Goal: Information Seeking & Learning: Find specific fact

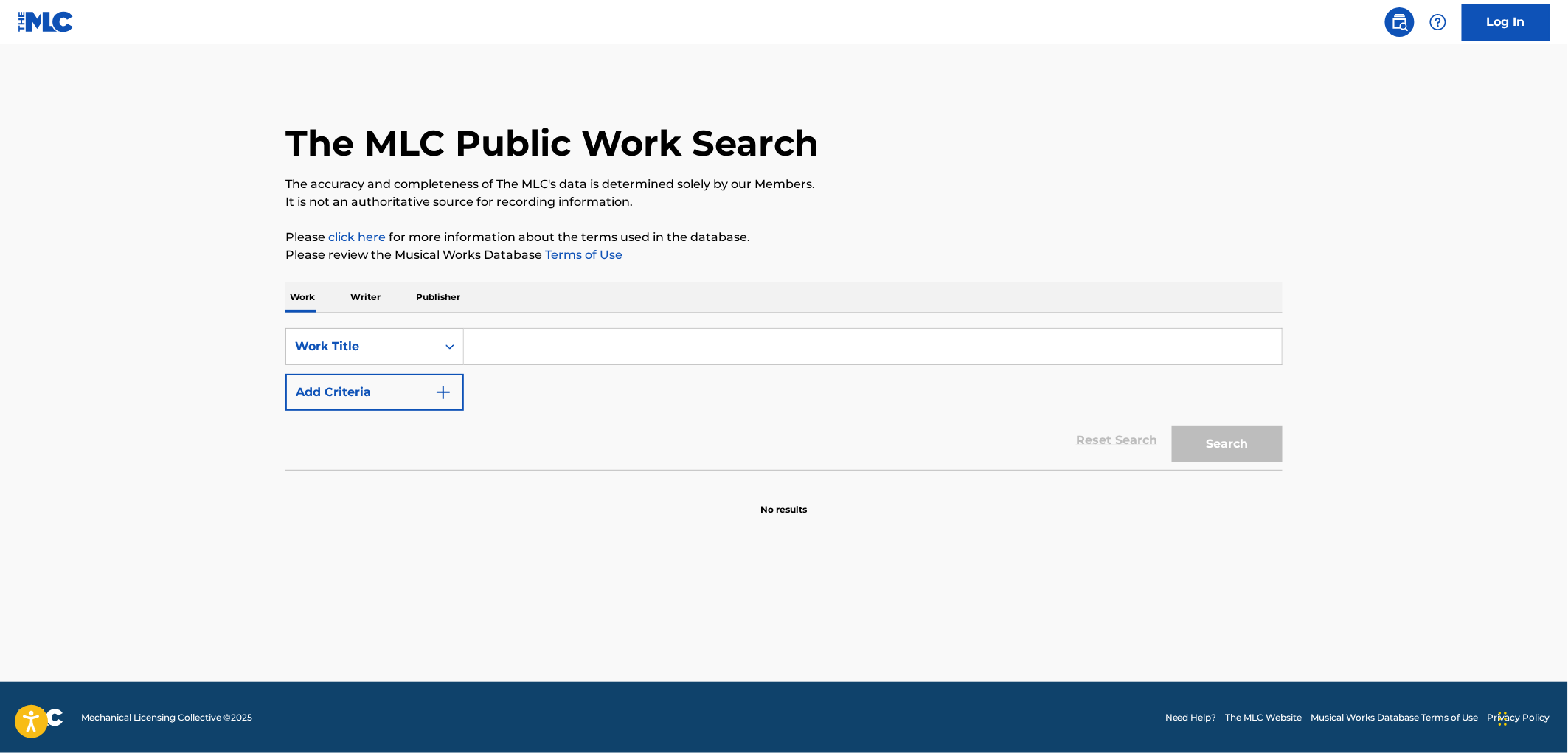
paste input "Al Ver Que Te Vas"
click at [1237, 446] on button "Search" at bounding box center [1226, 445] width 110 height 37
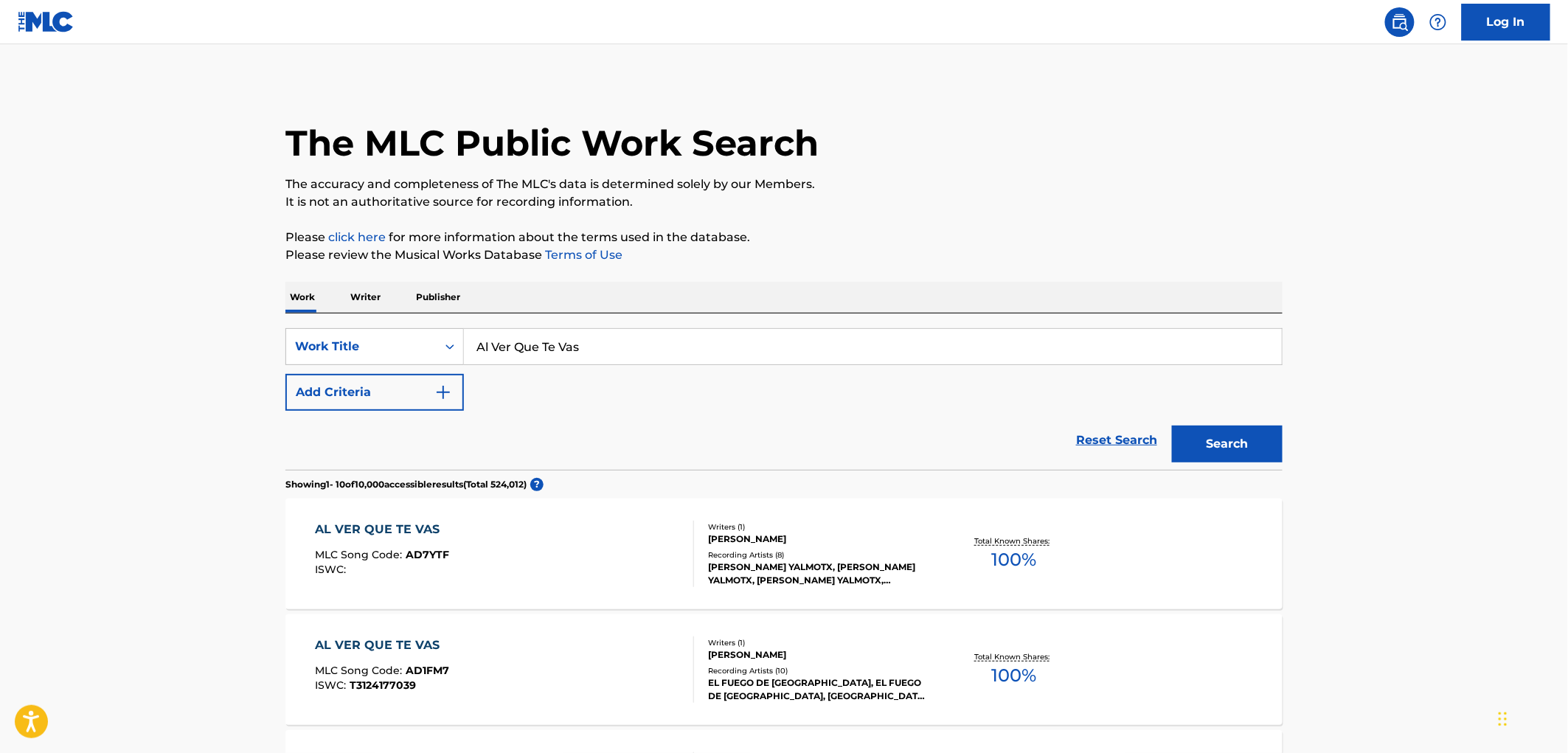
scroll to position [164, 0]
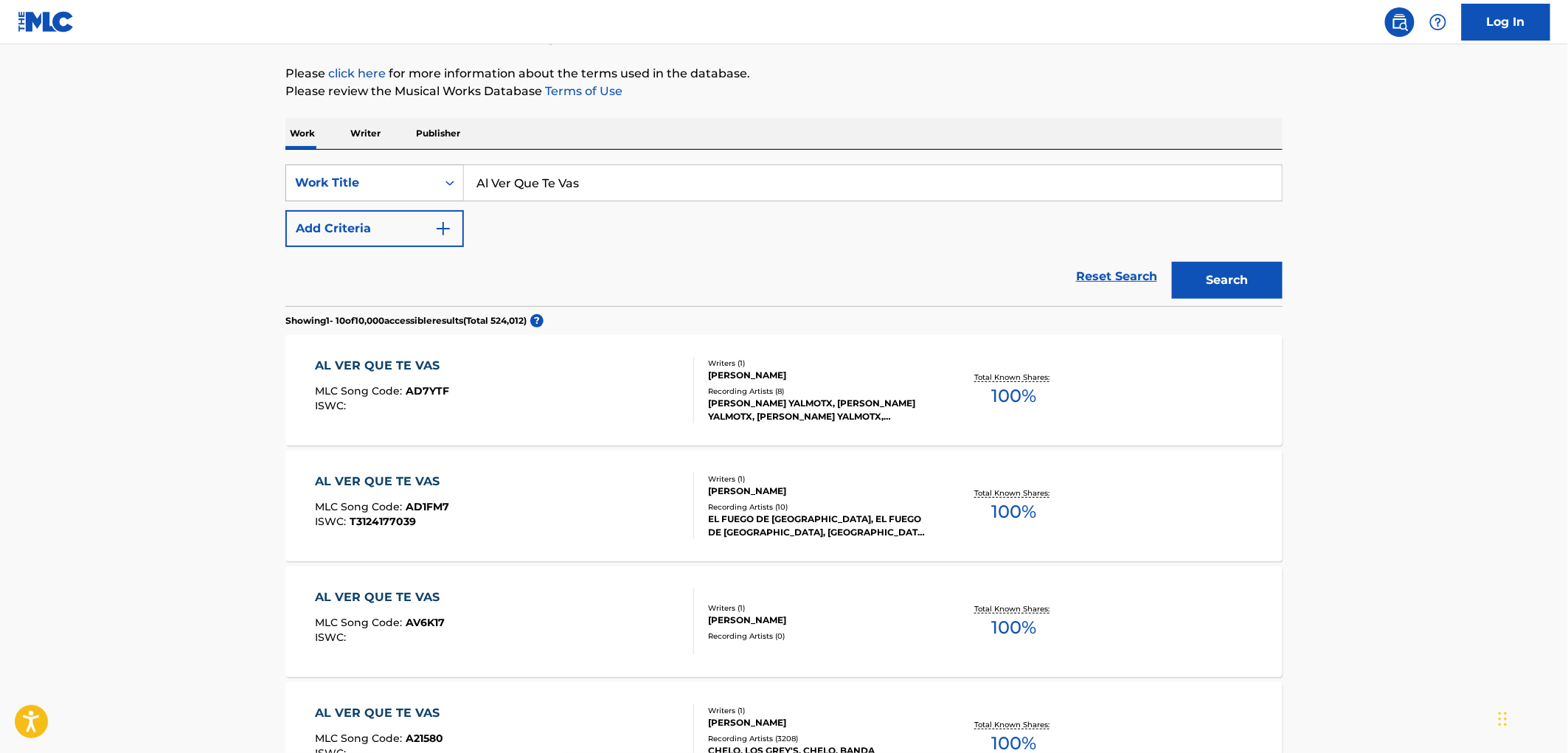
drag, startPoint x: 619, startPoint y: 170, endPoint x: 376, endPoint y: 171, distance: 243.0
click at [376, 171] on div "SearchWithCriteria3119c261-0bb7-41e8-ad83-403ae6ab6cd9 Work Title Al Ver Que Te…" at bounding box center [783, 183] width 997 height 37
paste input "Pase Y Pase"
click at [1247, 284] on button "Search" at bounding box center [1226, 281] width 110 height 37
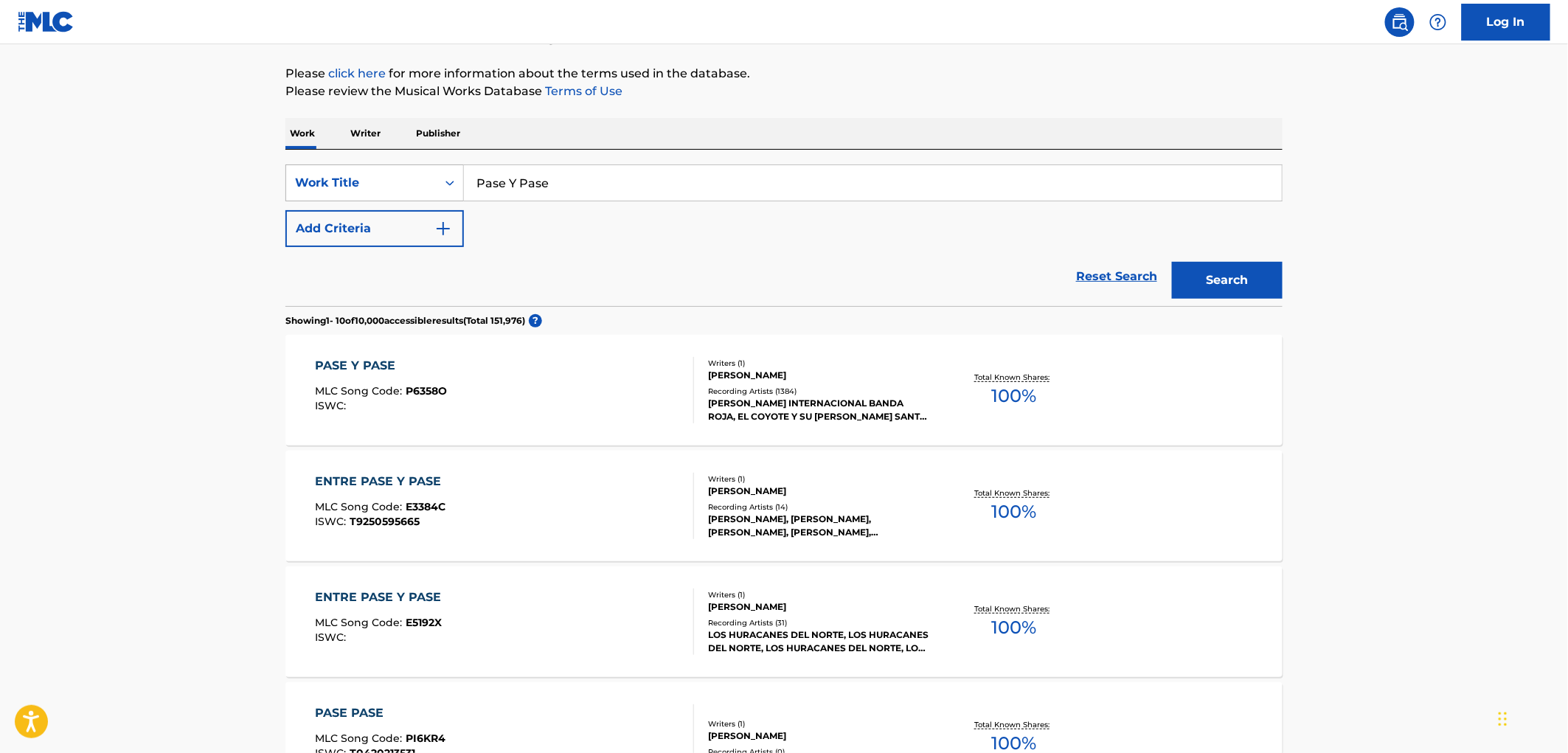
drag, startPoint x: 567, startPoint y: 172, endPoint x: 386, endPoint y: 178, distance: 181.1
click at [386, 178] on div "SearchWithCriteria3119c261-0bb7-41e8-ad83-403ae6ab6cd9 Work Title Pase Y Pase" at bounding box center [783, 183] width 997 height 37
paste input "A Rienda Suelta"
click at [1192, 276] on button "Search" at bounding box center [1226, 281] width 110 height 37
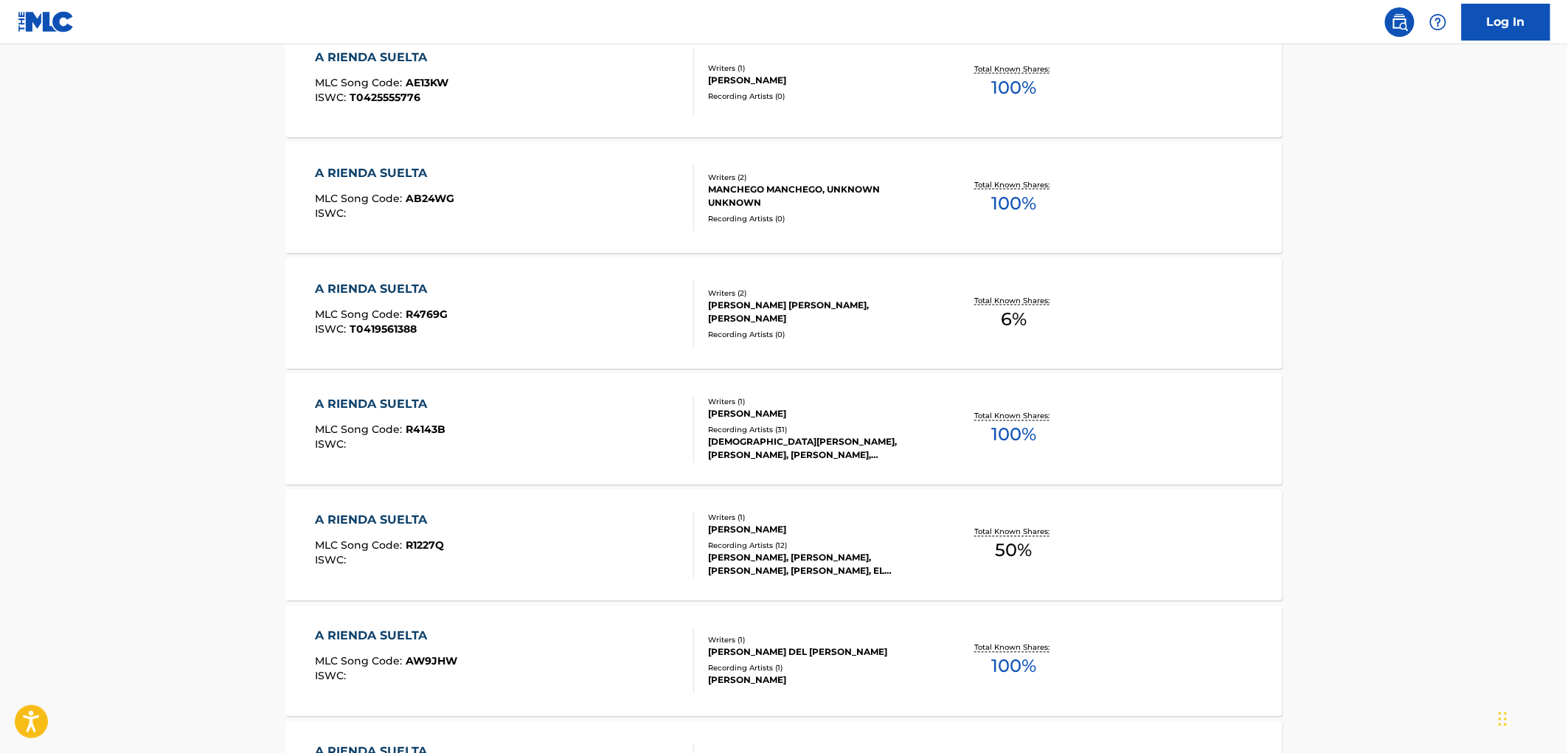
scroll to position [1052, 0]
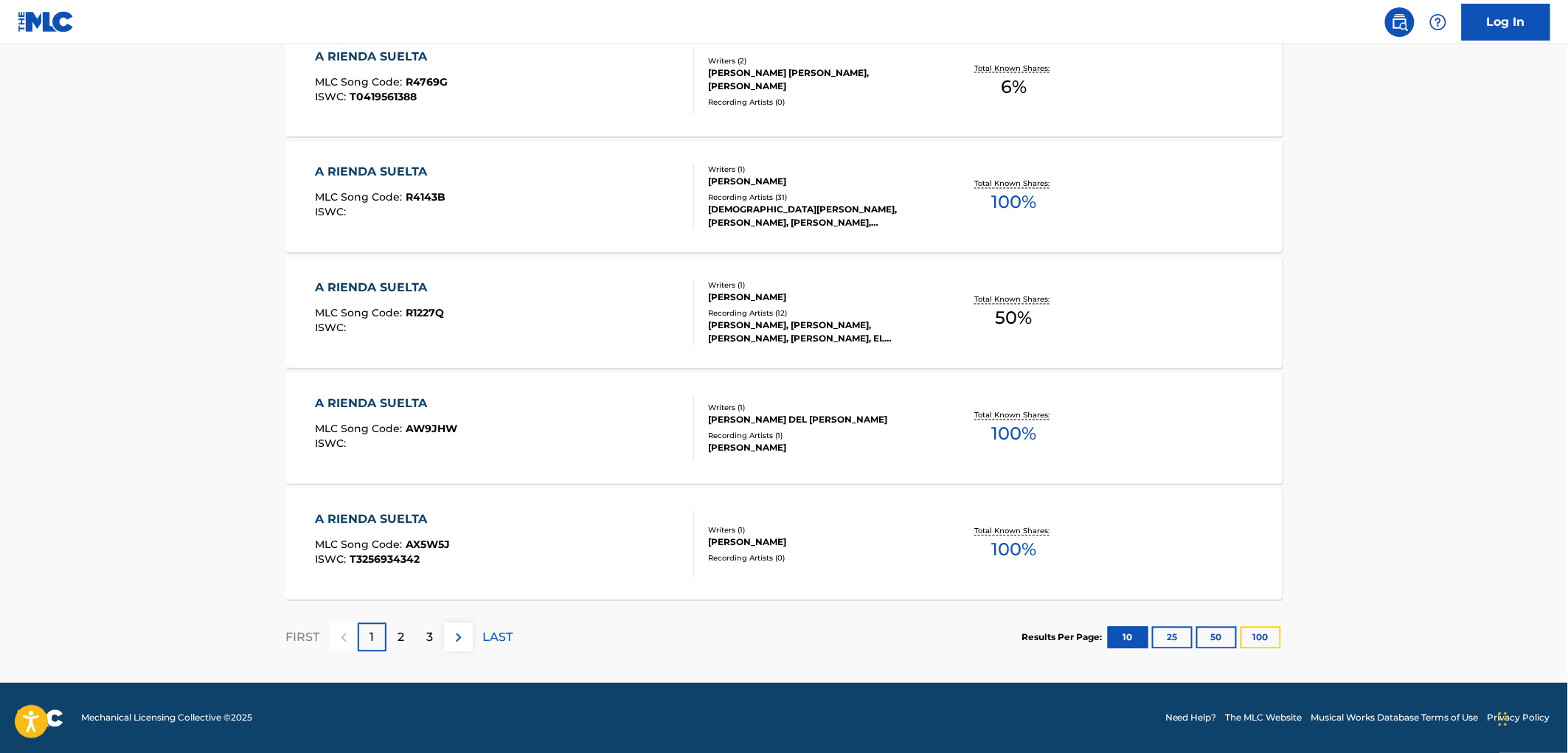
click at [1258, 636] on button "100" at bounding box center [1261, 638] width 41 height 22
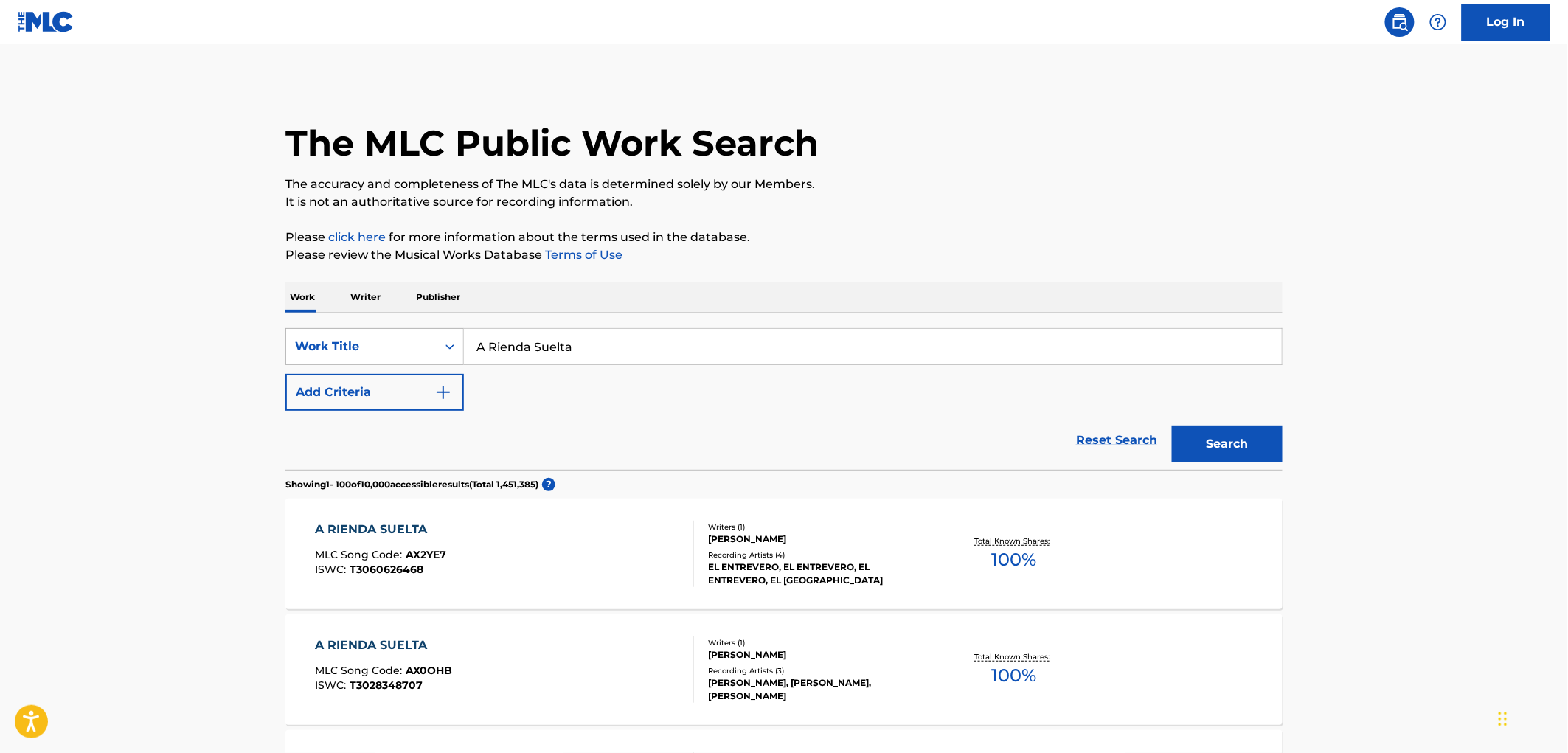
drag, startPoint x: 556, startPoint y: 345, endPoint x: 392, endPoint y: 344, distance: 164.0
click at [392, 344] on div "SearchWithCriteria3119c261-0bb7-41e8-ad83-403ae6ab6cd9 Work Title A Rienda Suel…" at bounding box center [783, 346] width 997 height 37
paste input "Si Pensamos"
click at [1232, 430] on button "Search" at bounding box center [1226, 445] width 110 height 37
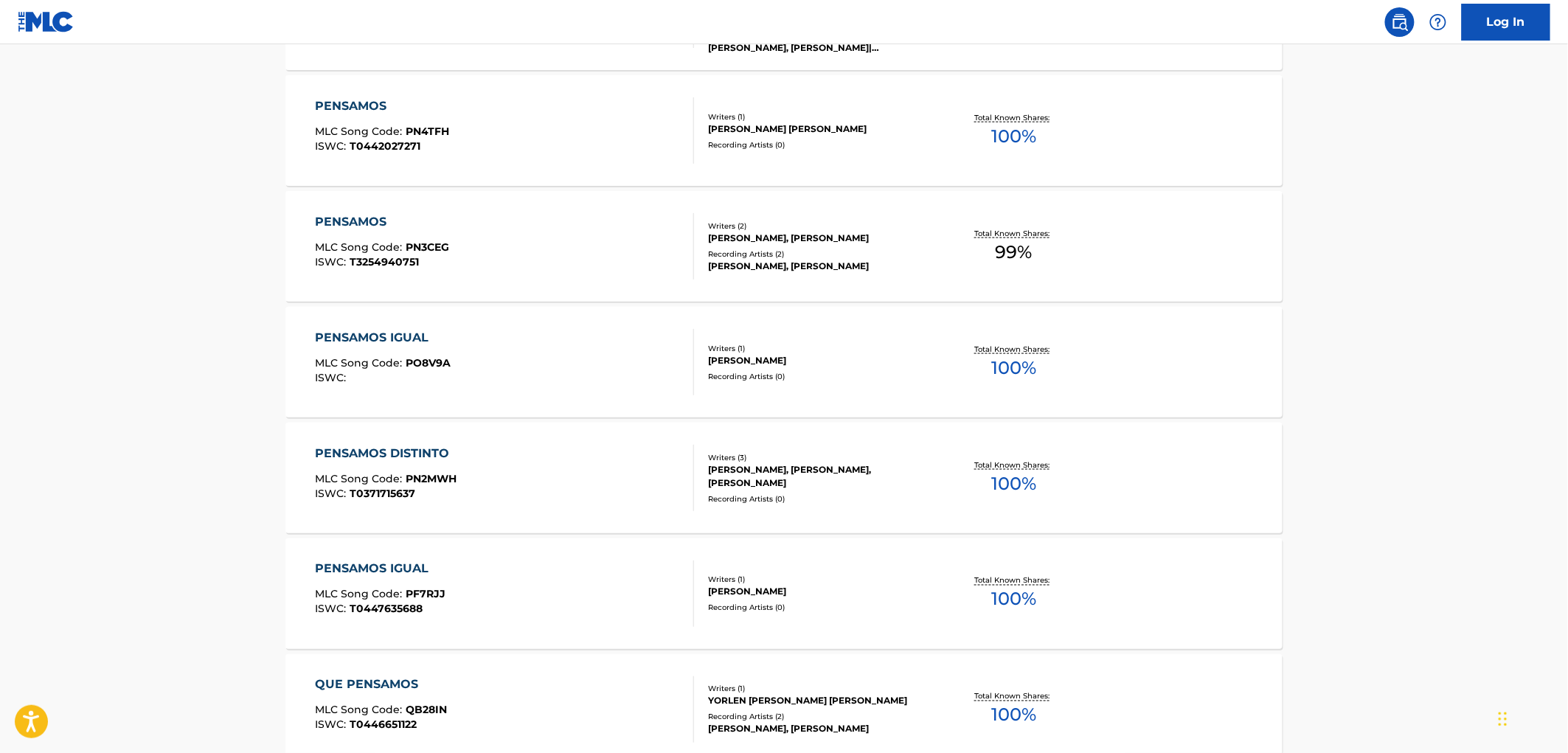
scroll to position [245, 0]
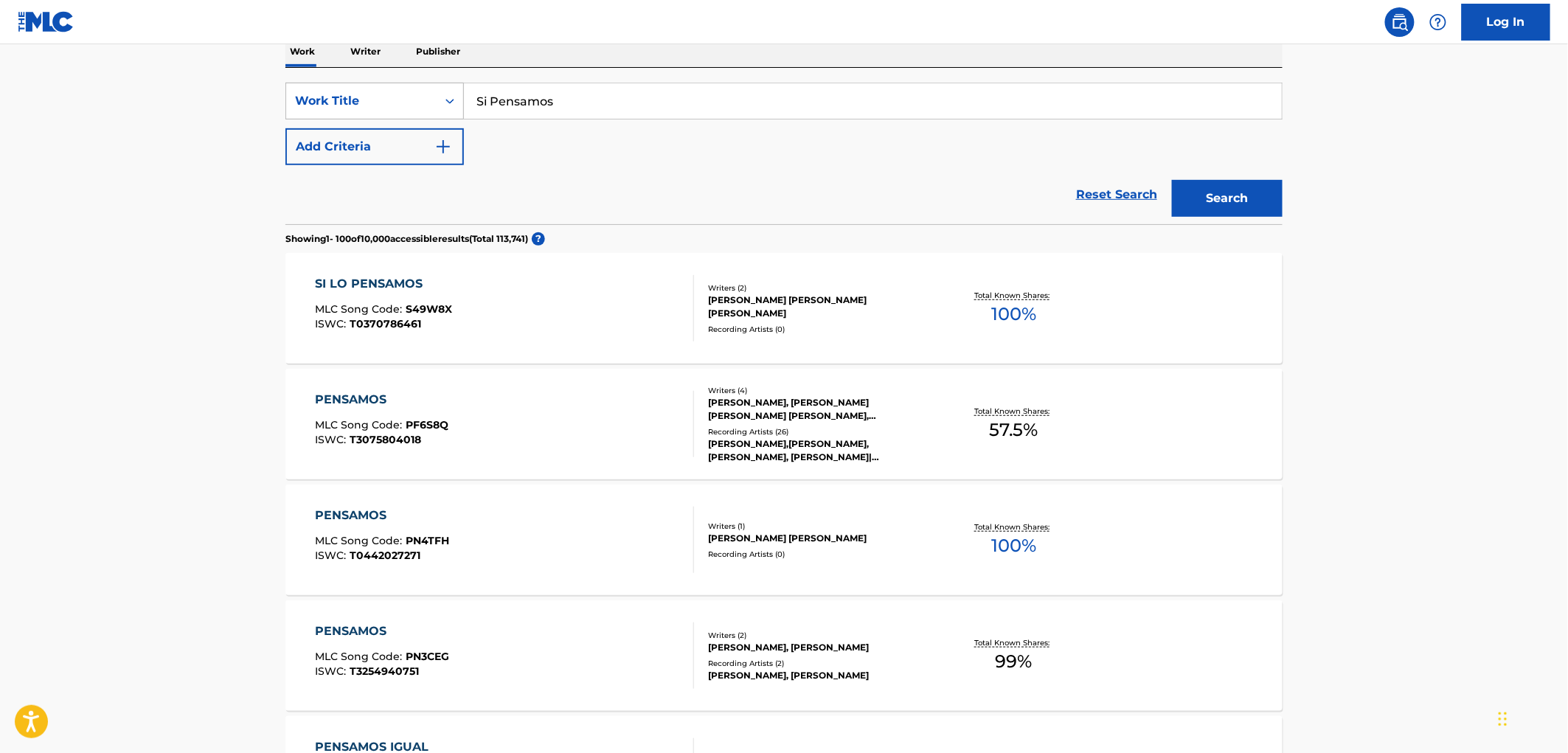
drag, startPoint x: 567, startPoint y: 102, endPoint x: 379, endPoint y: 105, distance: 188.0
click at [362, 104] on div "SearchWithCriteria3119c261-0bb7-41e8-ad83-403ae6ab6cd9 Work Title Si Pensamos" at bounding box center [783, 101] width 997 height 37
paste input "Aquellos Dia"
click at [1205, 180] on button "Search" at bounding box center [1226, 198] width 110 height 37
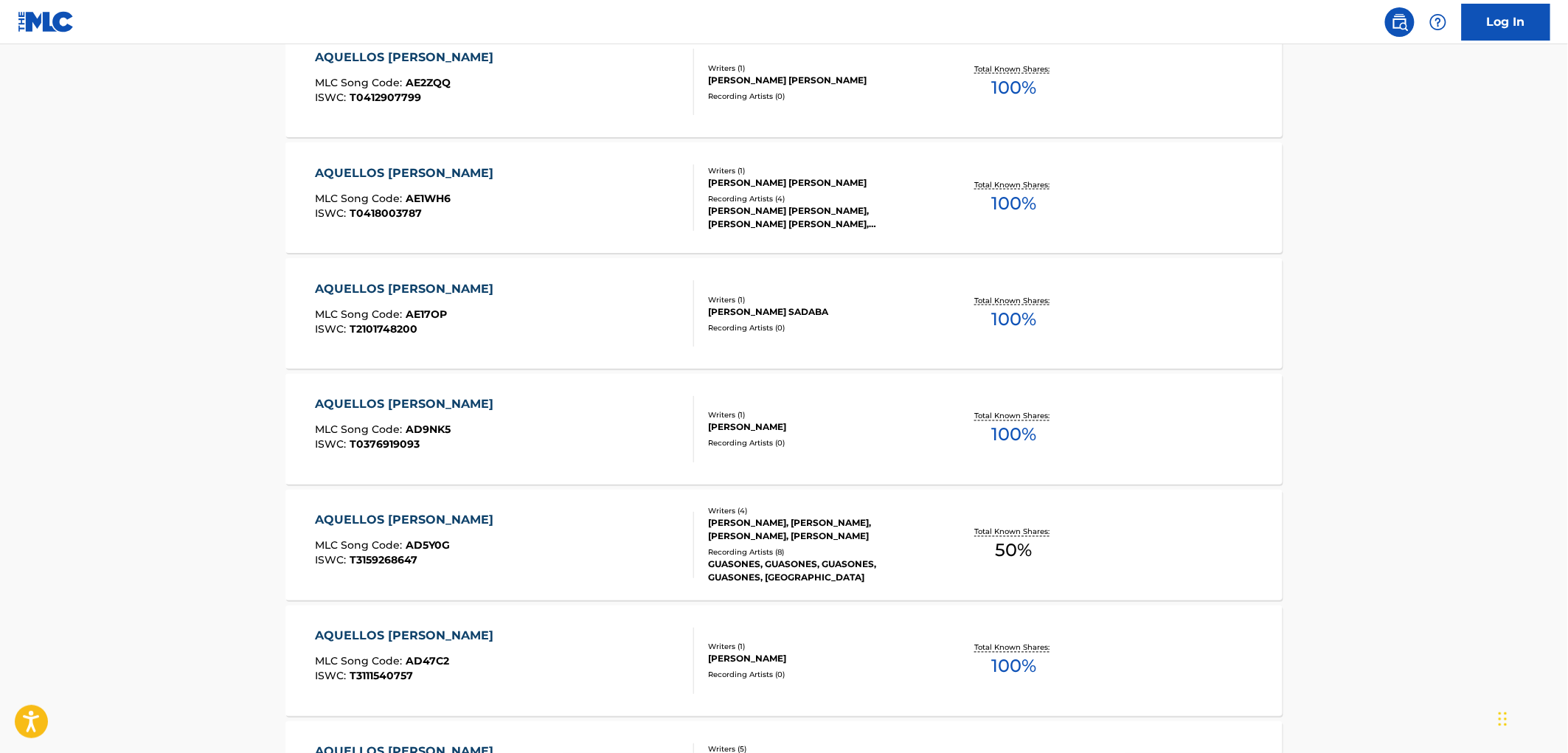
scroll to position [0, 0]
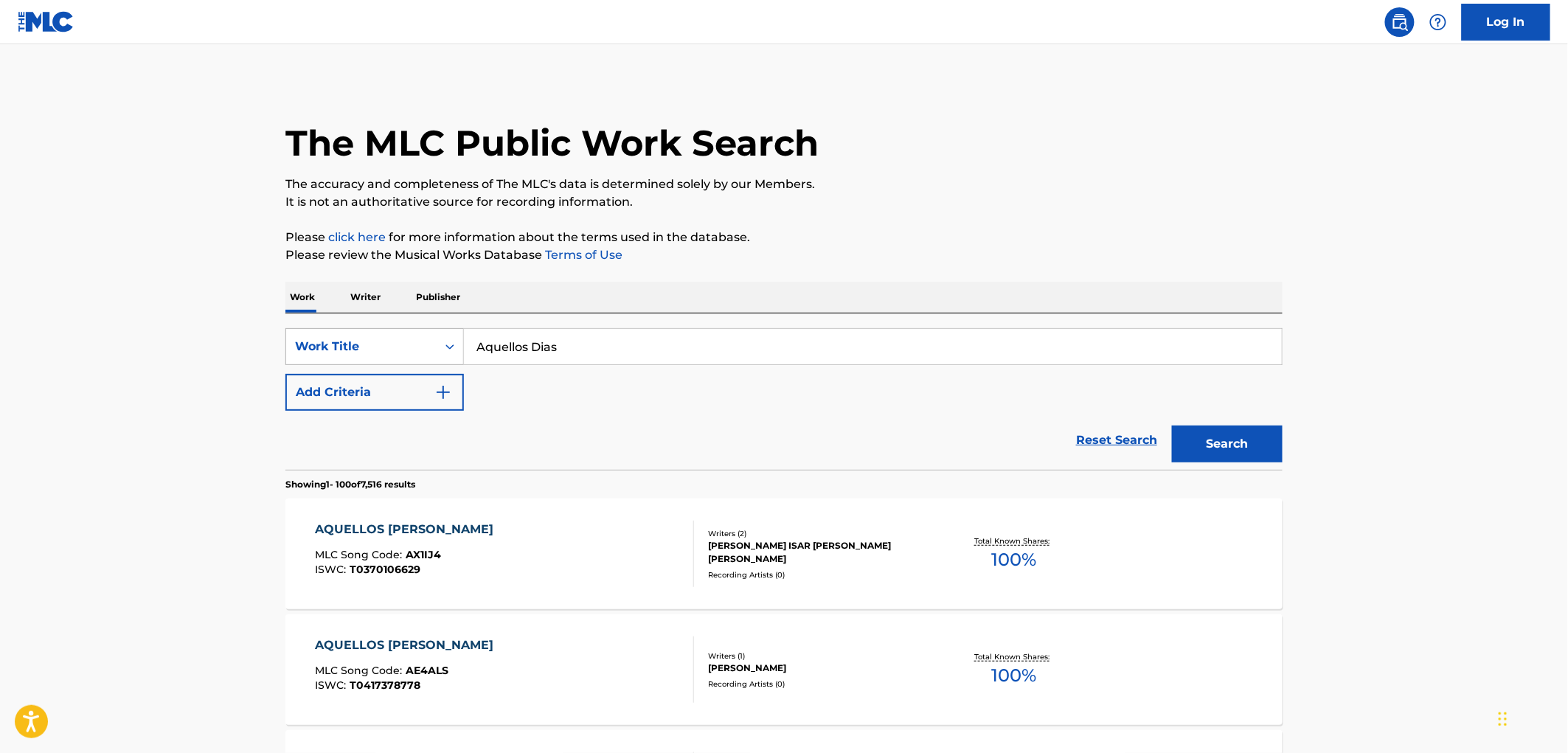
drag, startPoint x: 556, startPoint y: 357, endPoint x: 386, endPoint y: 352, distance: 170.1
click at [386, 352] on div "SearchWithCriteria3119c261-0bb7-41e8-ad83-403ae6ab6cd9 Work Title Aquellos [PER…" at bounding box center [783, 346] width 997 height 37
paste input "PAINTING THE MOMENT"
click at [1225, 433] on button "Search" at bounding box center [1226, 445] width 110 height 37
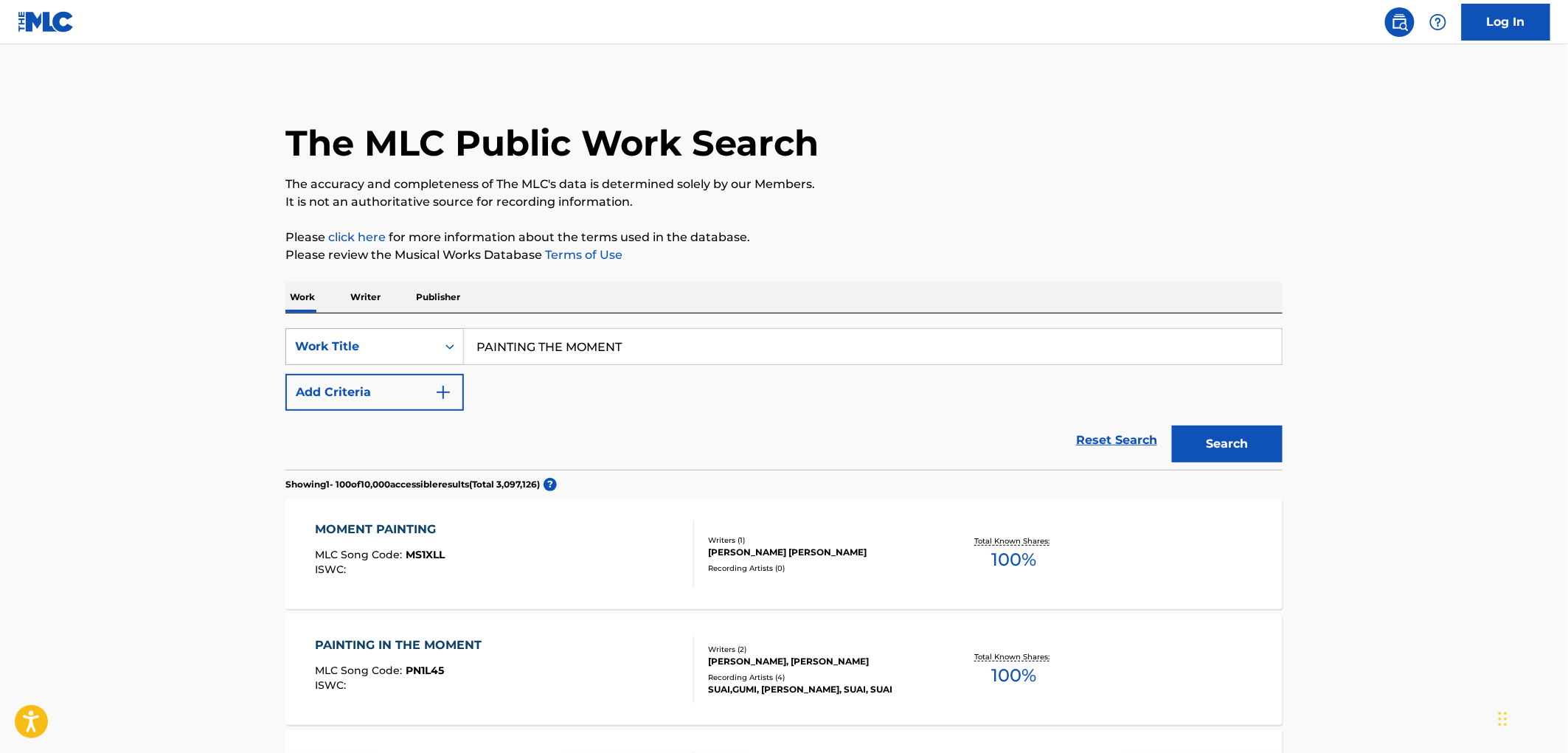
drag, startPoint x: 636, startPoint y: 354, endPoint x: 408, endPoint y: 351, distance: 228.0
click at [408, 351] on div "SearchWithCriteria3119c261-0bb7-41e8-ad83-403ae6ab6cd9 Work Title PAINTING THE …" at bounding box center [783, 346] width 997 height 37
paste input "Cuando Me Vaya"
drag, startPoint x: 1238, startPoint y: 444, endPoint x: 1235, endPoint y: 455, distance: 11.4
click at [1238, 443] on button "Search" at bounding box center [1226, 445] width 110 height 37
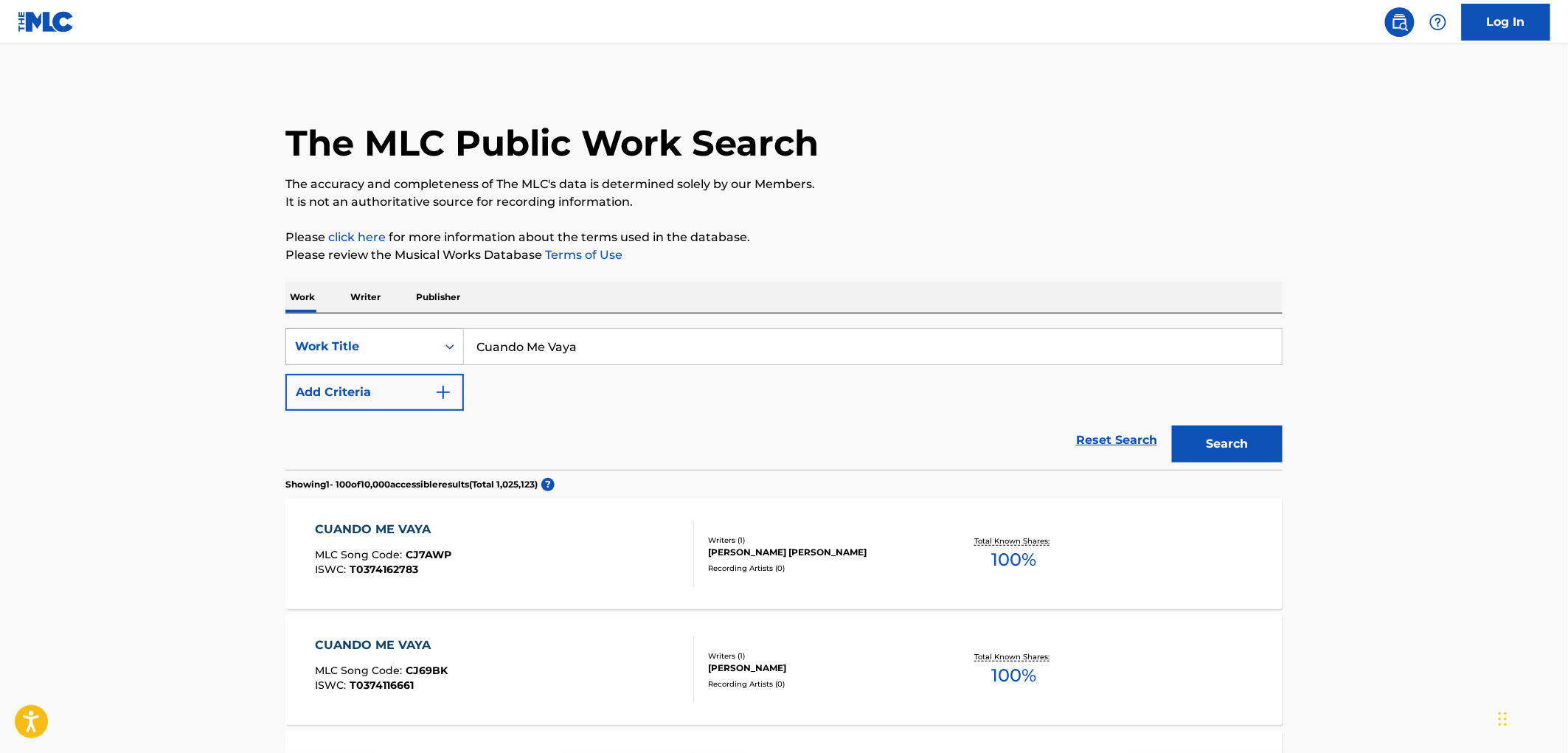
drag, startPoint x: 589, startPoint y: 338, endPoint x: 399, endPoint y: 348, distance: 190.3
click at [399, 348] on div "SearchWithCriteria3119c261-0bb7-41e8-ad83-403ae6ab6cd9 Work Title Cuando Me Vaya" at bounding box center [783, 346] width 997 height 37
paste input "AMAR DE MAS"
click at [1234, 452] on button "Search" at bounding box center [1226, 445] width 110 height 37
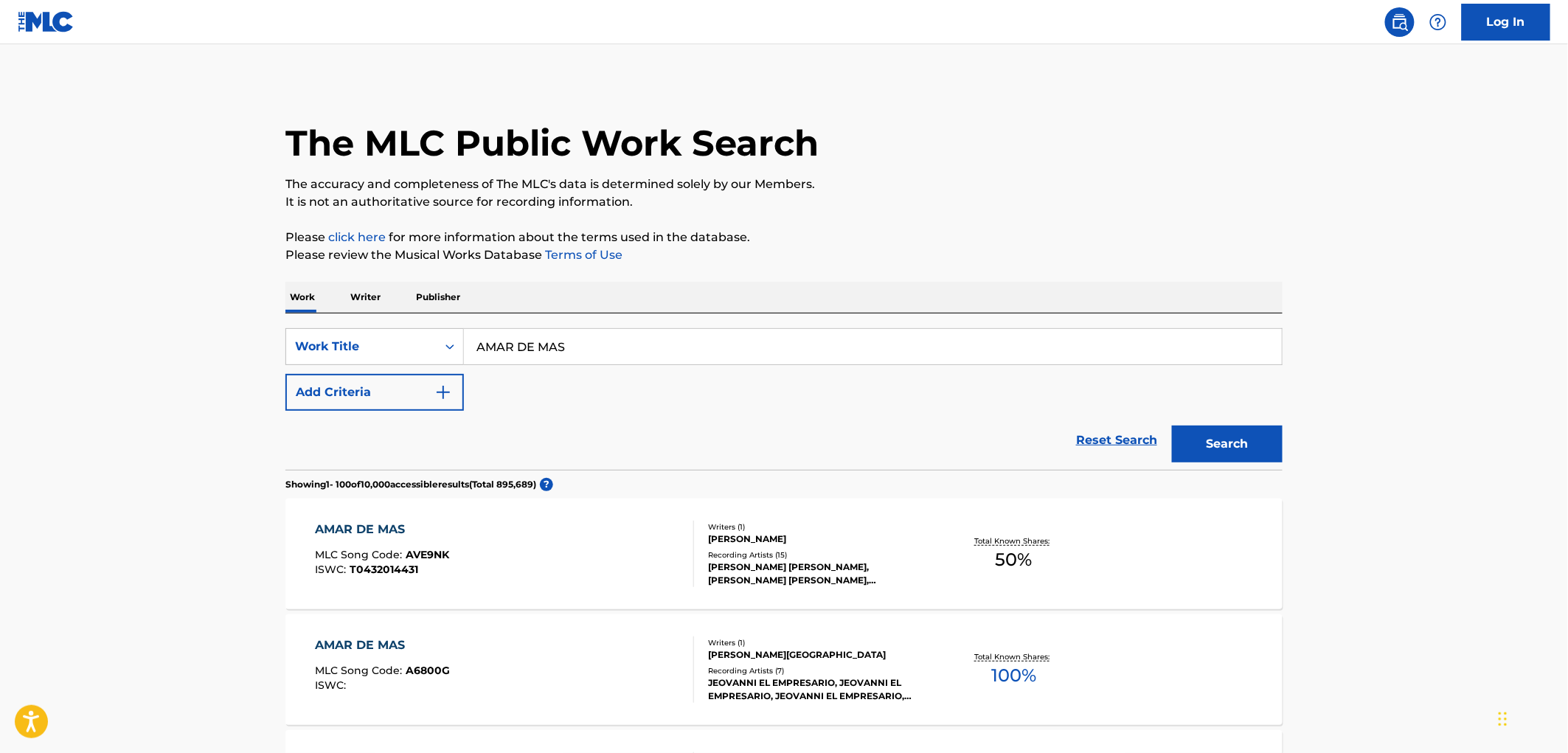
drag, startPoint x: 564, startPoint y: 345, endPoint x: 472, endPoint y: 341, distance: 92.1
click at [472, 341] on input "AMAR DE MAS" at bounding box center [872, 346] width 817 height 35
paste input "Estaba Lloviendo [PERSON_NAME]"
click at [1197, 446] on button "Search" at bounding box center [1226, 445] width 110 height 37
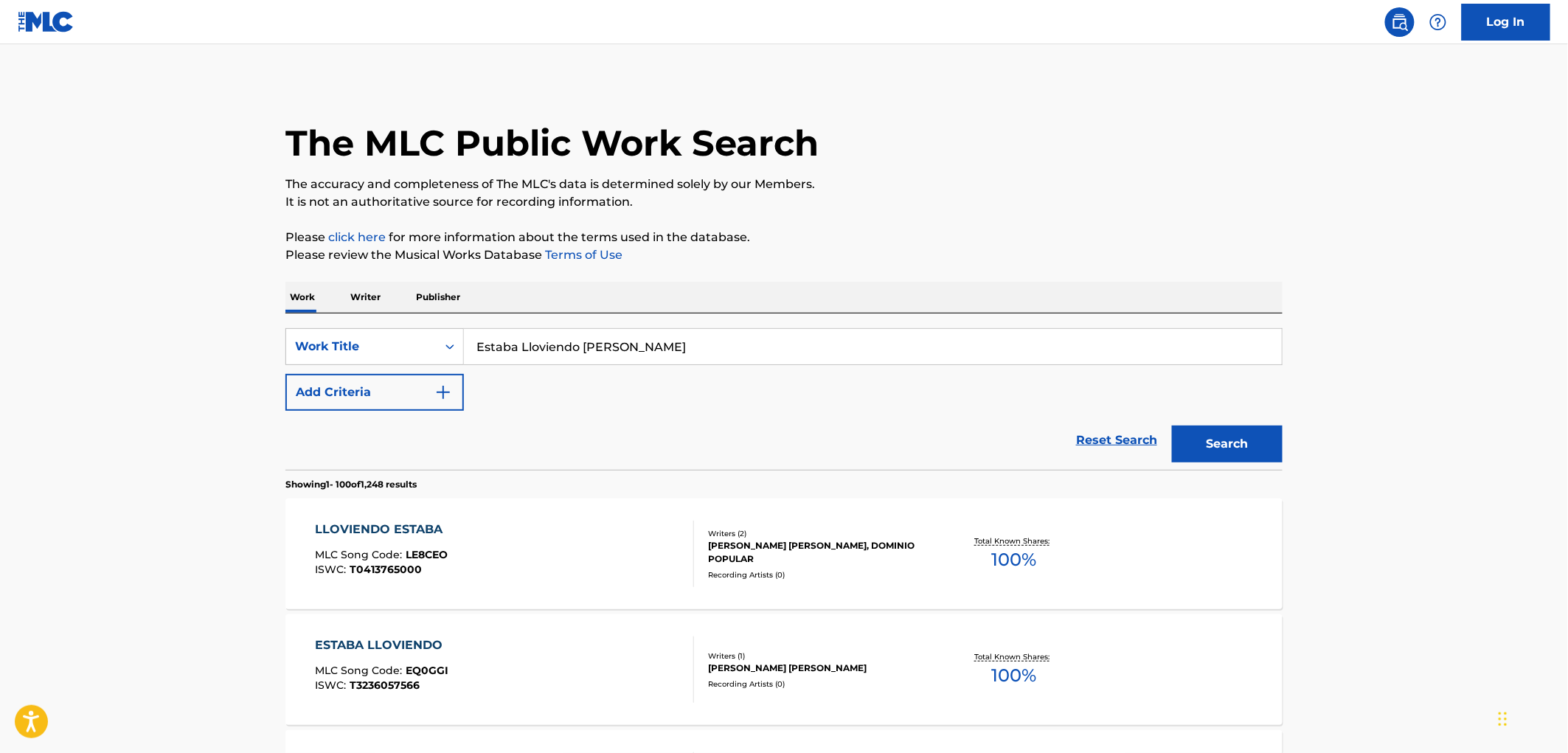
drag, startPoint x: 672, startPoint y: 343, endPoint x: 525, endPoint y: 357, distance: 147.7
click at [477, 345] on input "Estaba Lloviendo [PERSON_NAME]" at bounding box center [872, 346] width 817 height 35
paste input "[PERSON_NAME]"
drag, startPoint x: 1251, startPoint y: 441, endPoint x: 1244, endPoint y: 445, distance: 8.1
click at [1251, 441] on button "Search" at bounding box center [1226, 445] width 110 height 37
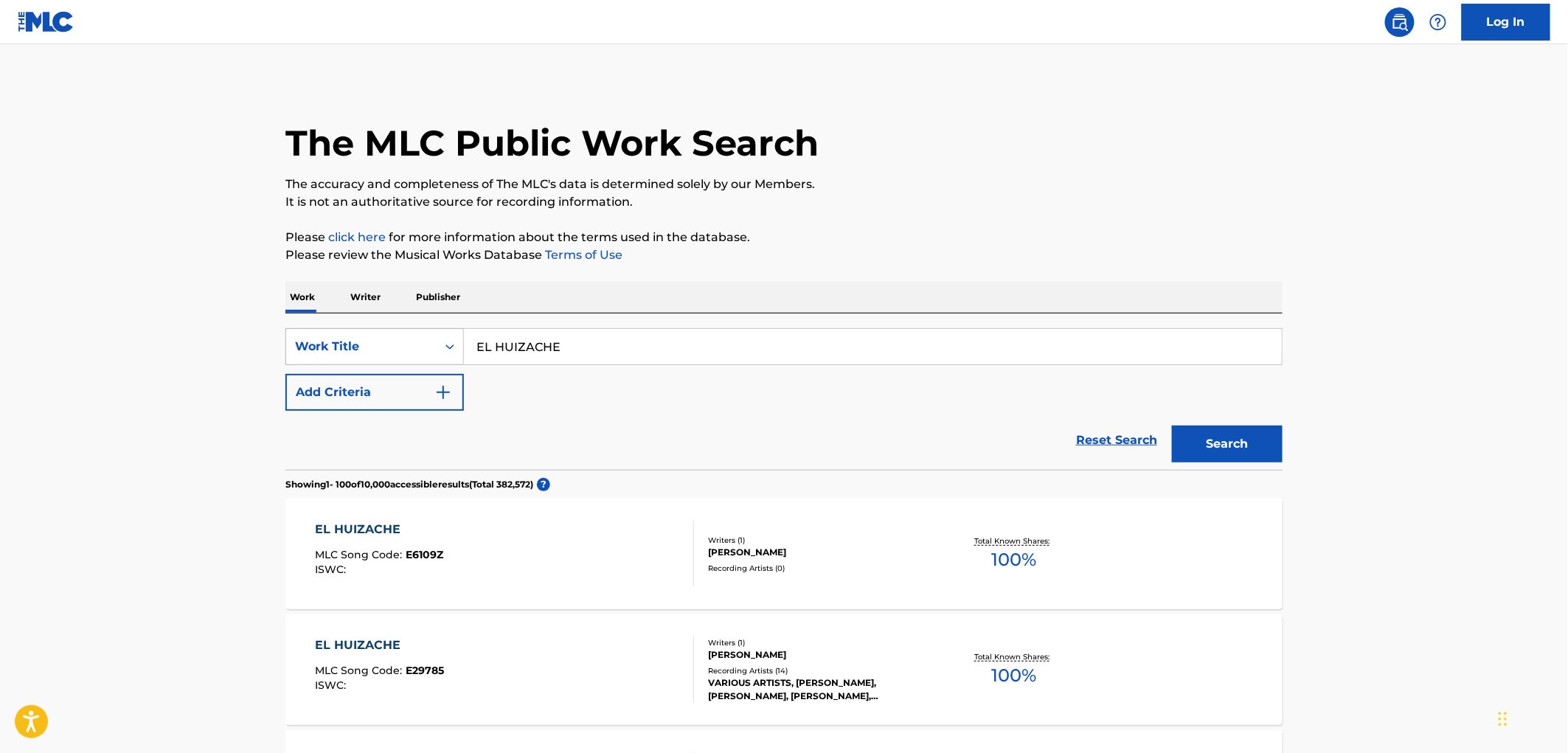
drag, startPoint x: 570, startPoint y: 338, endPoint x: 451, endPoint y: 335, distance: 119.0
click at [451, 335] on div "SearchWithCriteria3119c261-0bb7-41e8-ad83-403ae6ab6cd9 Work Title EL HUIZACHE" at bounding box center [783, 346] width 997 height 37
paste input "[PERSON_NAME]"
type input "[PERSON_NAME]"
click at [1230, 445] on button "Search" at bounding box center [1226, 445] width 110 height 37
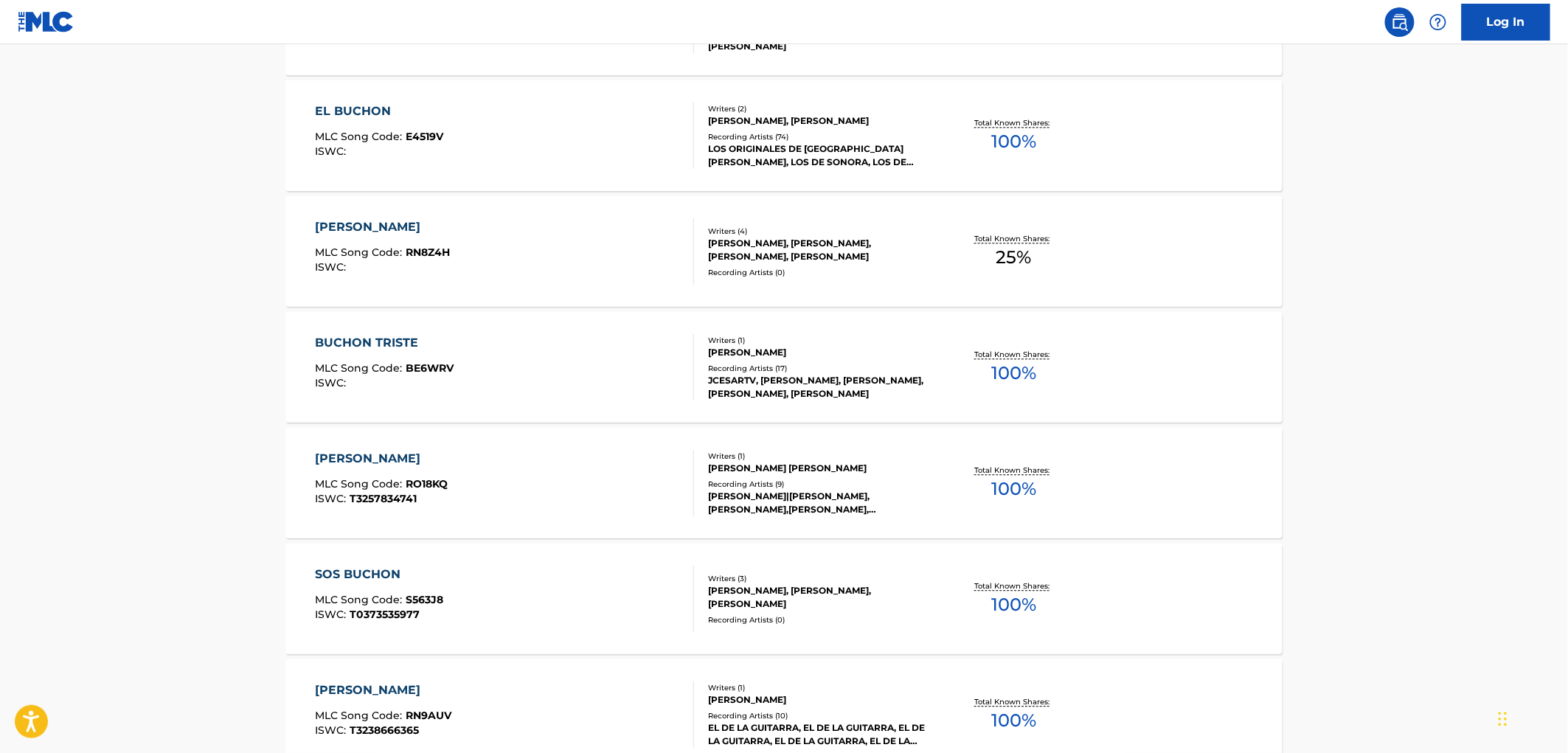
scroll to position [1311, 0]
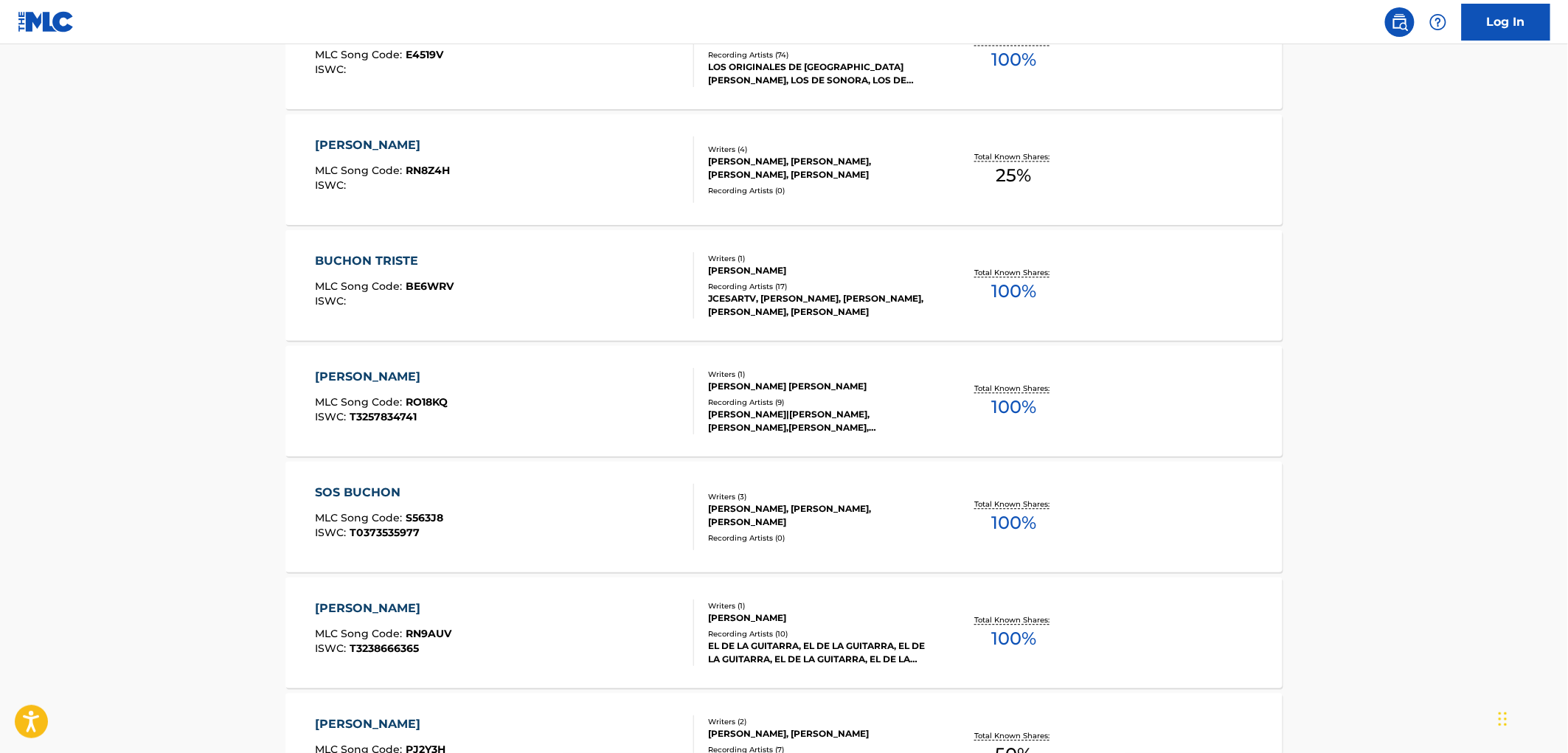
click at [772, 633] on div "Recording Artists ( 10 )" at bounding box center [819, 634] width 223 height 11
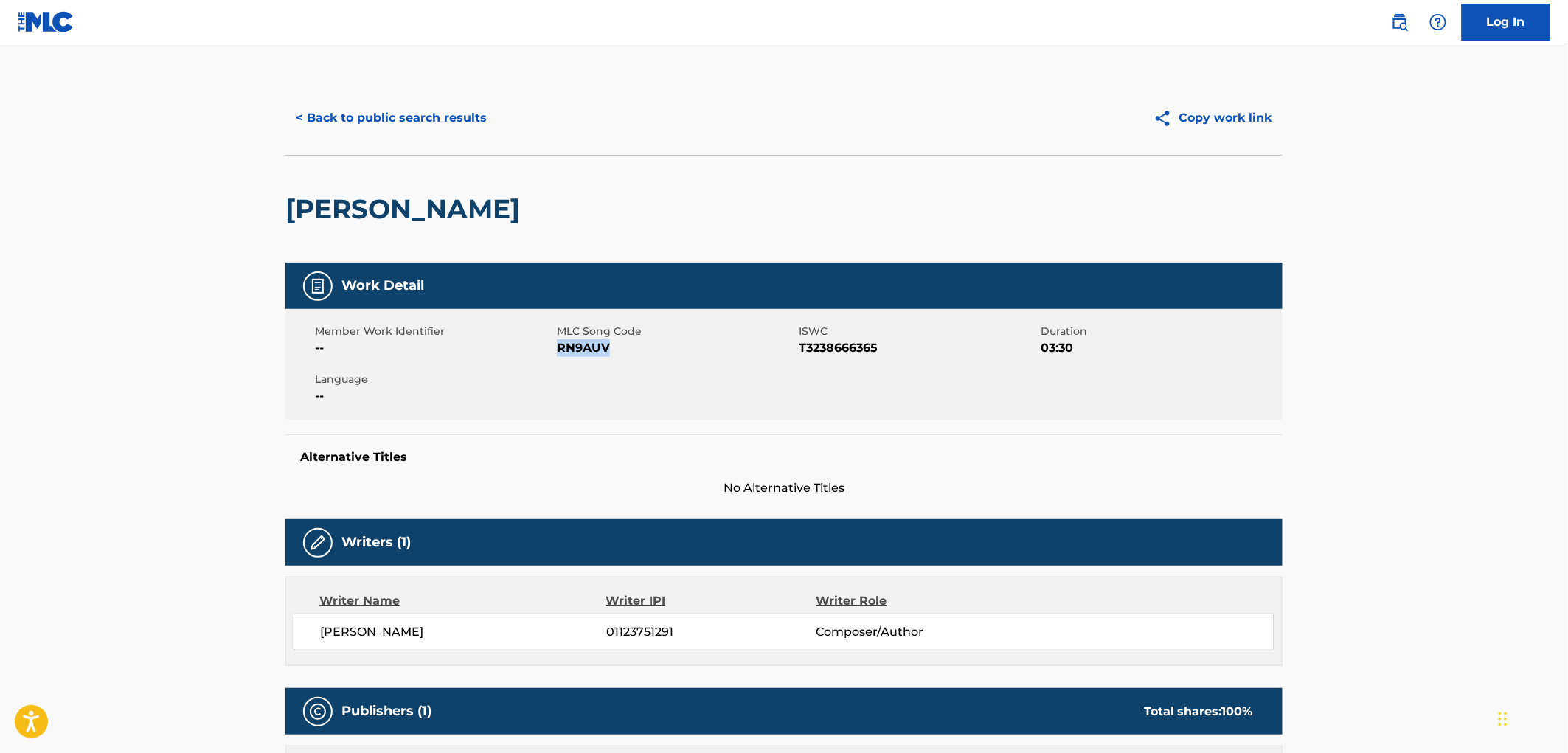
drag, startPoint x: 630, startPoint y: 350, endPoint x: 561, endPoint y: 348, distance: 69.0
click at [561, 348] on span "RN9AUV" at bounding box center [675, 347] width 238 height 18
copy span "RN9AUV"
click at [383, 121] on button "< Back to public search results" at bounding box center [391, 119] width 212 height 37
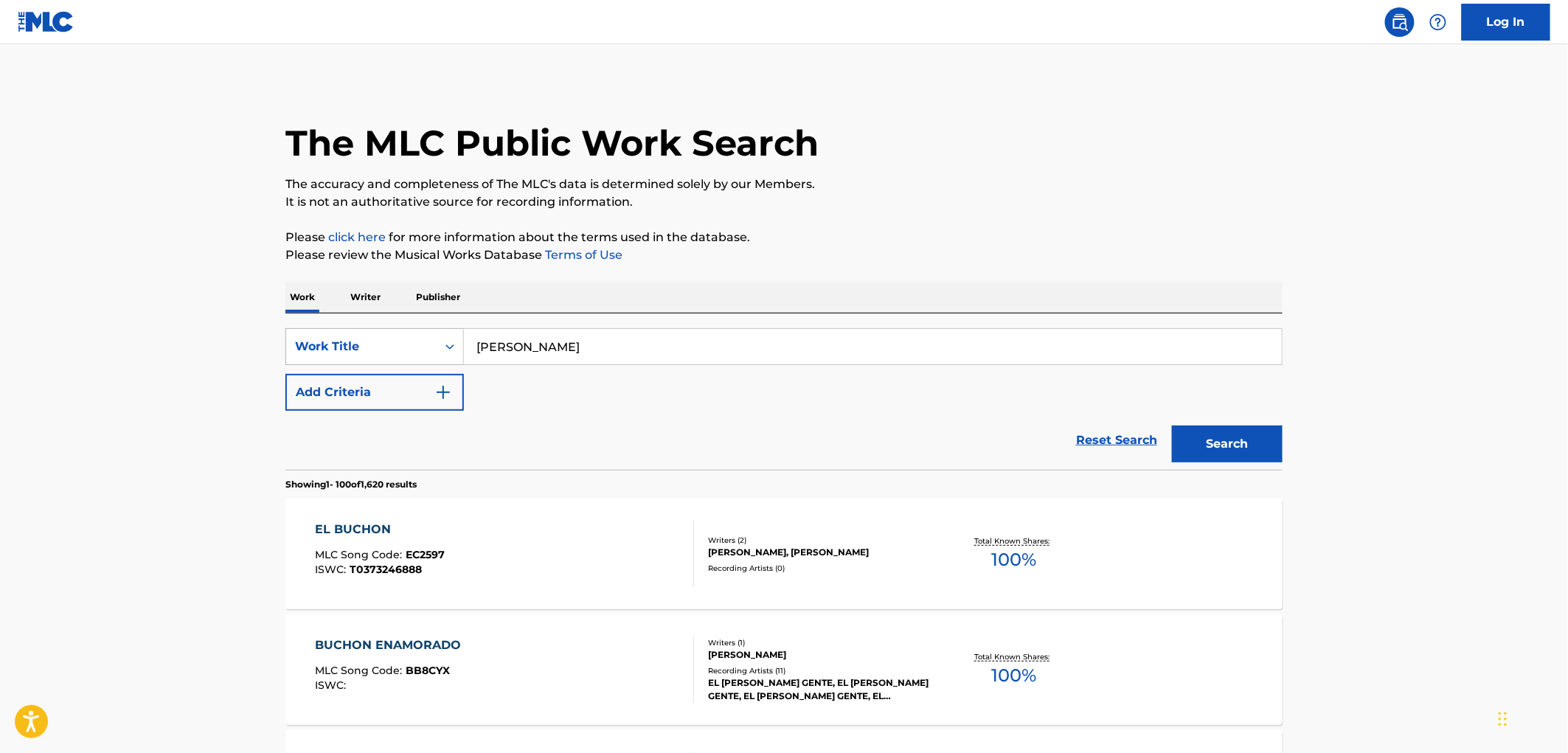
drag, startPoint x: 587, startPoint y: 345, endPoint x: 433, endPoint y: 343, distance: 154.0
click at [433, 343] on div "SearchWithCriteria3119c261-0bb7-41e8-ad83-403ae6ab6cd9 Work Title [PERSON_NAME]" at bounding box center [783, 346] width 997 height 37
paste input "Sexual Healing"
click at [1232, 429] on button "Search" at bounding box center [1226, 445] width 110 height 37
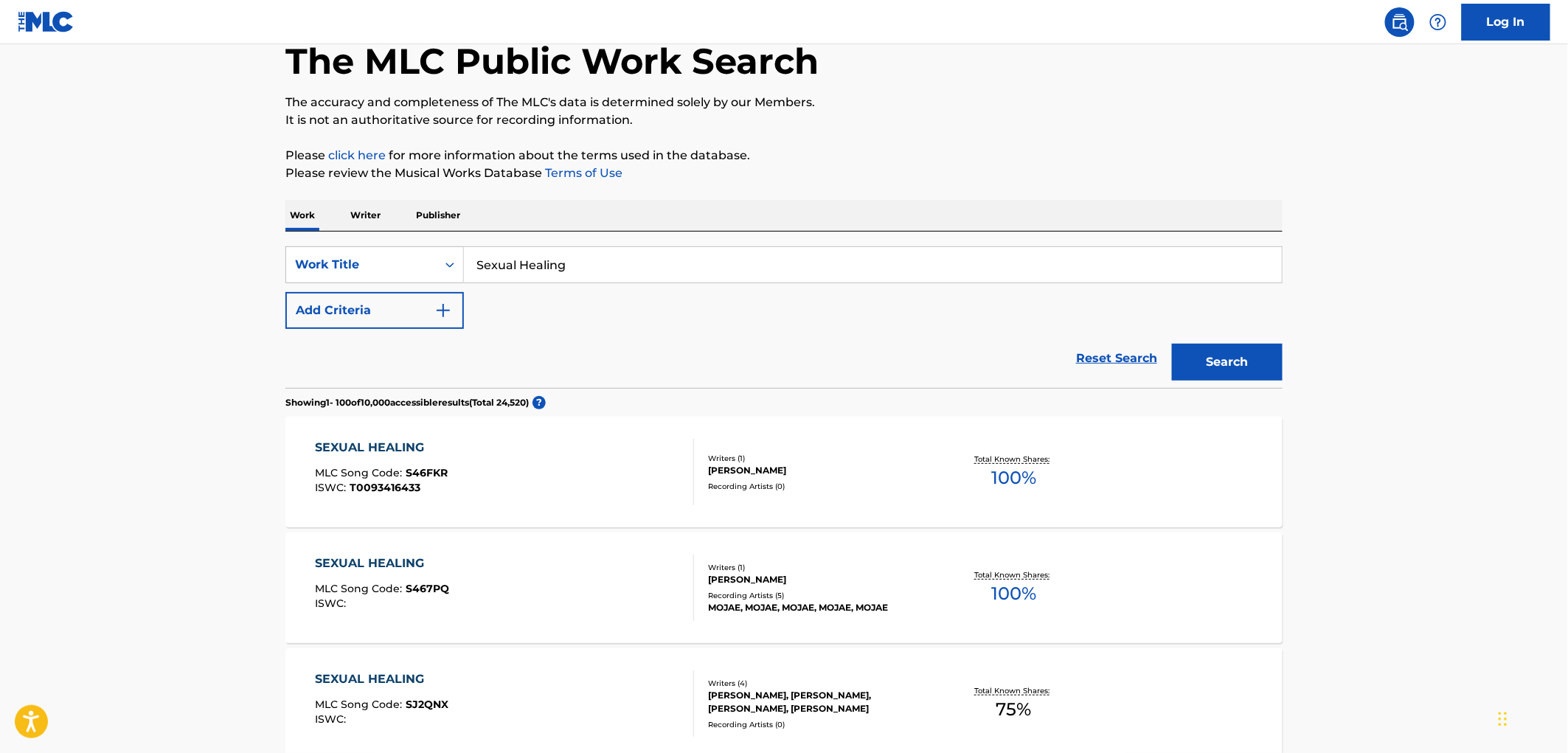
scroll to position [164, 0]
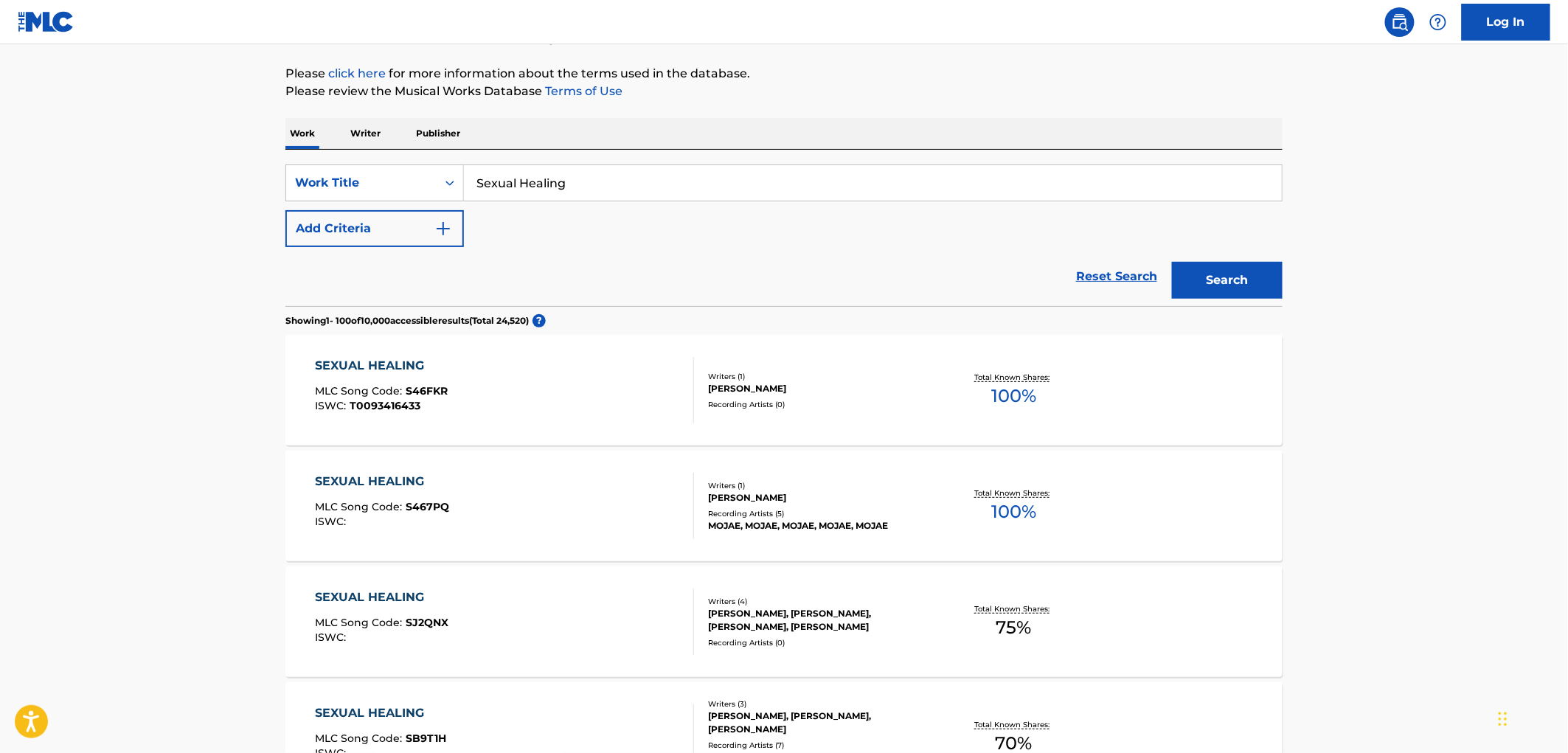
click at [564, 169] on input "Sexual Healing" at bounding box center [872, 182] width 817 height 35
drag, startPoint x: 565, startPoint y: 180, endPoint x: 515, endPoint y: 188, distance: 50.6
click at [423, 179] on div "SearchWithCriteria3119c261-0bb7-41e8-ad83-403ae6ab6cd9 Work Title Sexual Healing" at bounding box center [783, 183] width 997 height 37
paste input "Vamos a amarla los dos"
click at [1206, 277] on button "Search" at bounding box center [1226, 281] width 110 height 37
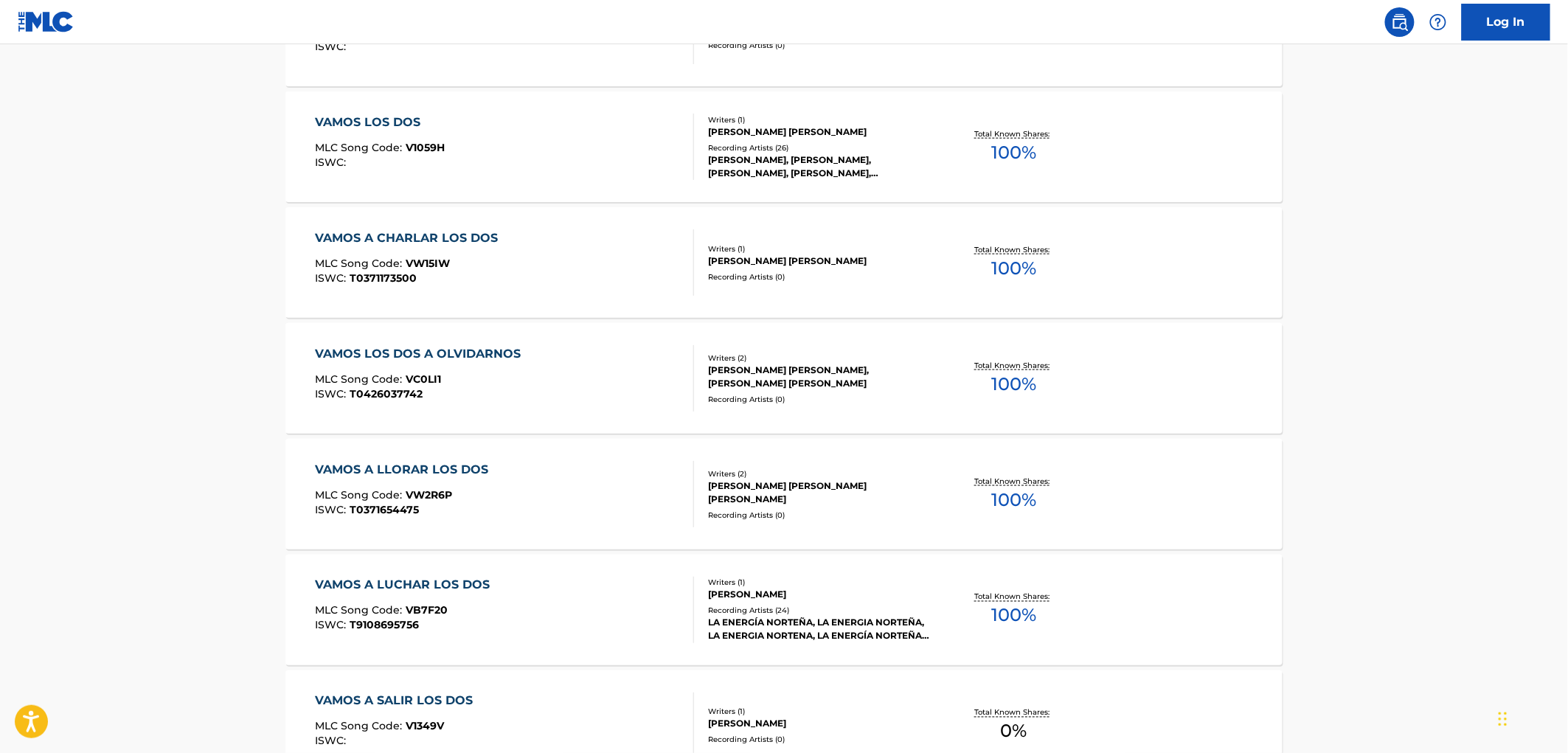
scroll to position [0, 0]
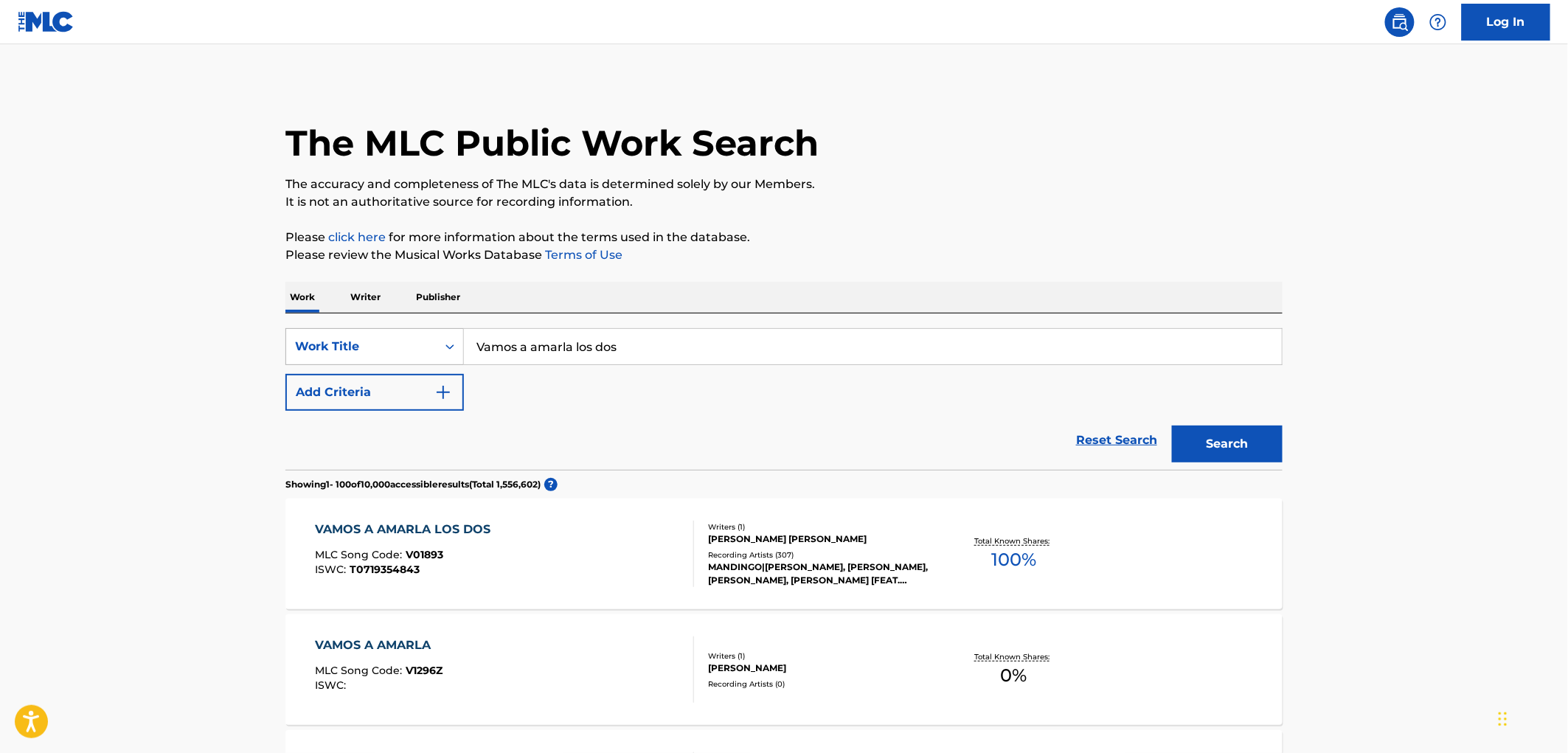
drag, startPoint x: 642, startPoint y: 354, endPoint x: 350, endPoint y: 346, distance: 292.1
click at [350, 345] on div "SearchWithCriteria3119c261-0bb7-41e8-ad83-403ae6ab6cd9 Work Title Vamos a amarl…" at bounding box center [783, 346] width 997 height 37
paste input "SE ME DESHIZO EL CORAZON"
type input "SE ME DESHIZO EL CORAZON"
click at [1251, 441] on button "Search" at bounding box center [1226, 445] width 110 height 37
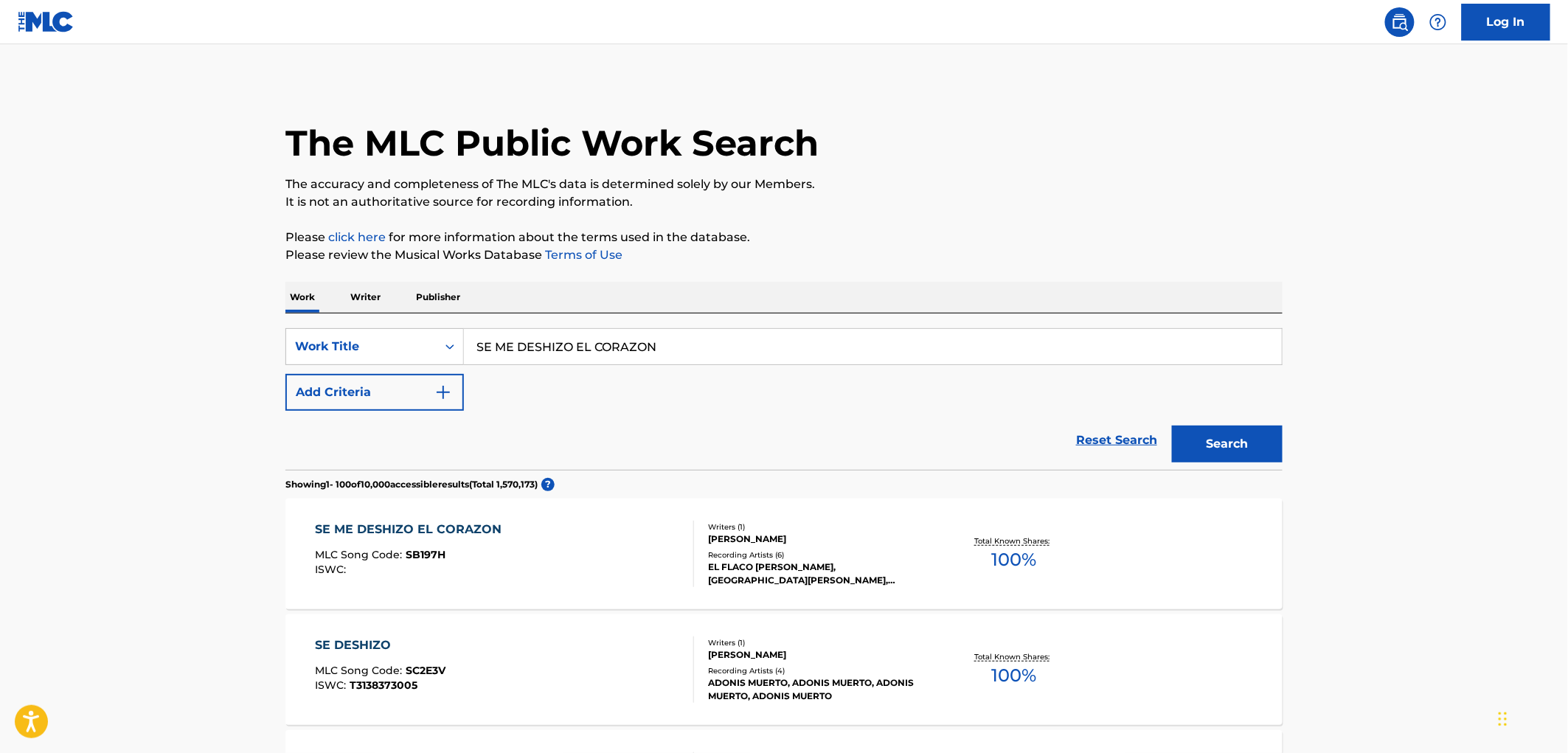
click at [785, 560] on div "EL FLACO [PERSON_NAME], [GEOGRAPHIC_DATA][PERSON_NAME], [GEOGRAPHIC_DATA][PERSO…" at bounding box center [819, 573] width 223 height 27
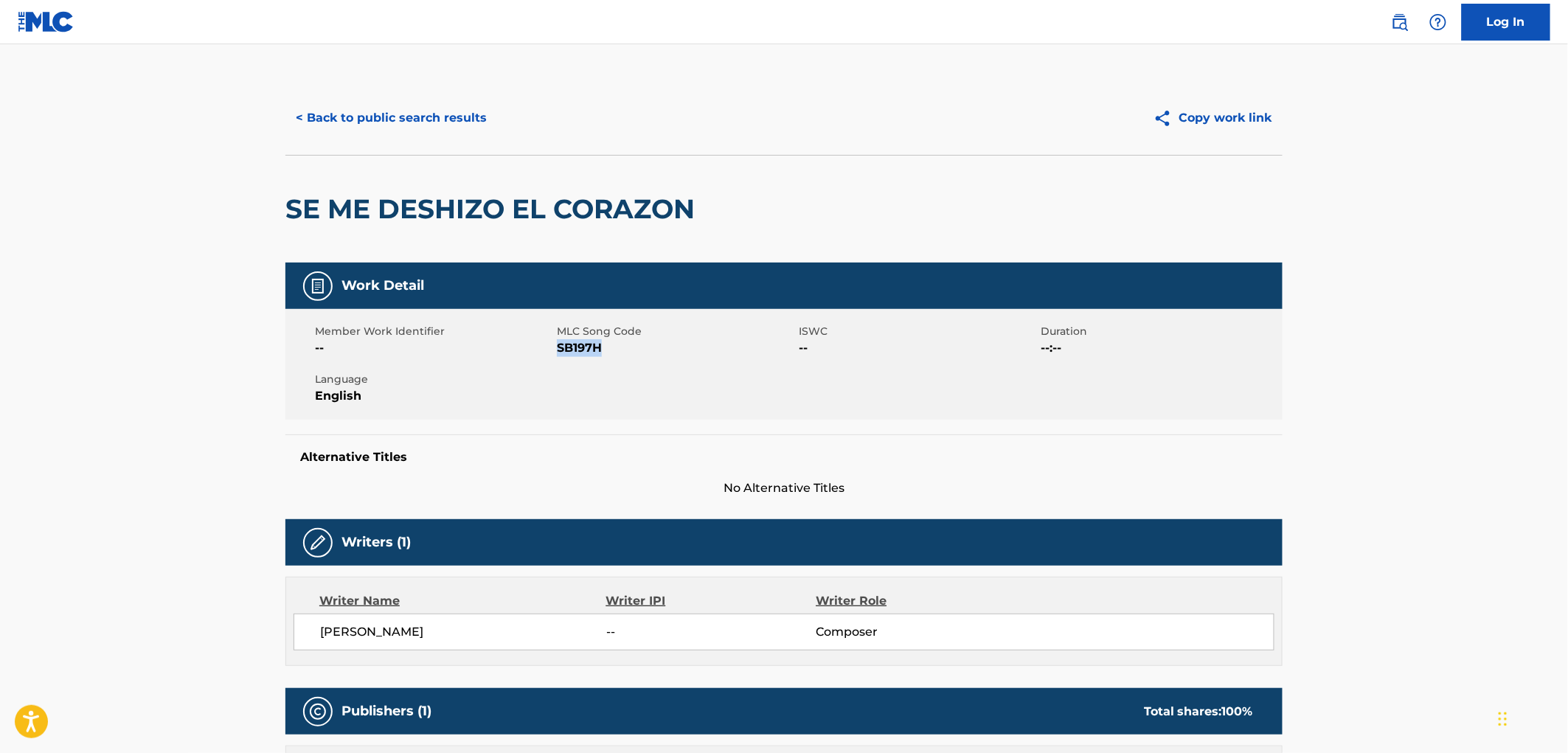
drag, startPoint x: 604, startPoint y: 346, endPoint x: 559, endPoint y: 350, distance: 45.2
click at [559, 350] on span "SB197H" at bounding box center [675, 347] width 238 height 18
copy span "SB197H"
click at [447, 121] on button "< Back to public search results" at bounding box center [391, 119] width 212 height 37
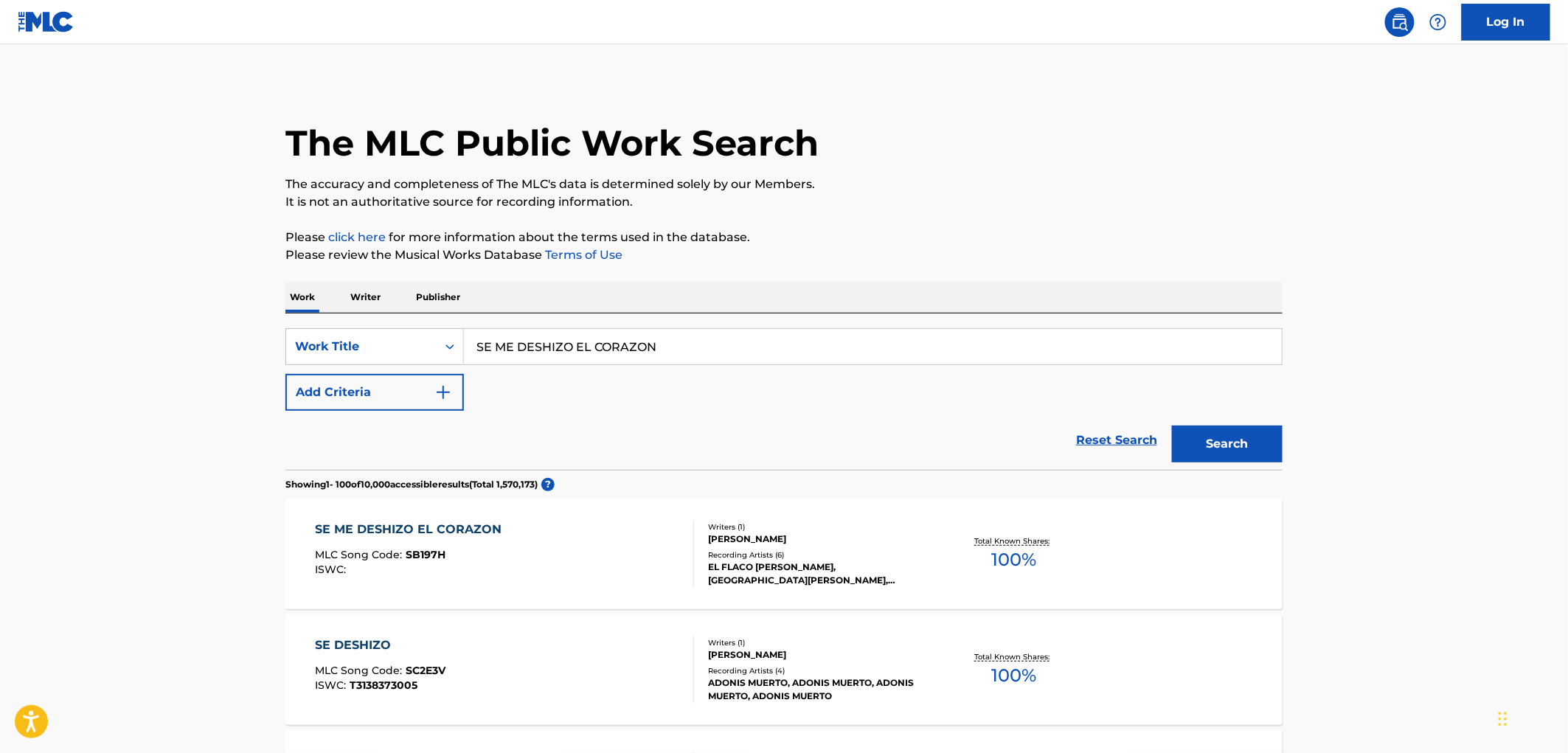
drag, startPoint x: 673, startPoint y: 354, endPoint x: 473, endPoint y: 334, distance: 201.0
click at [472, 329] on input "SE ME DESHIZO EL CORAZON" at bounding box center [872, 346] width 817 height 35
paste input "BAHO KENDE"
type input "BAHO KENDE"
click at [1188, 441] on button "Search" at bounding box center [1226, 445] width 110 height 37
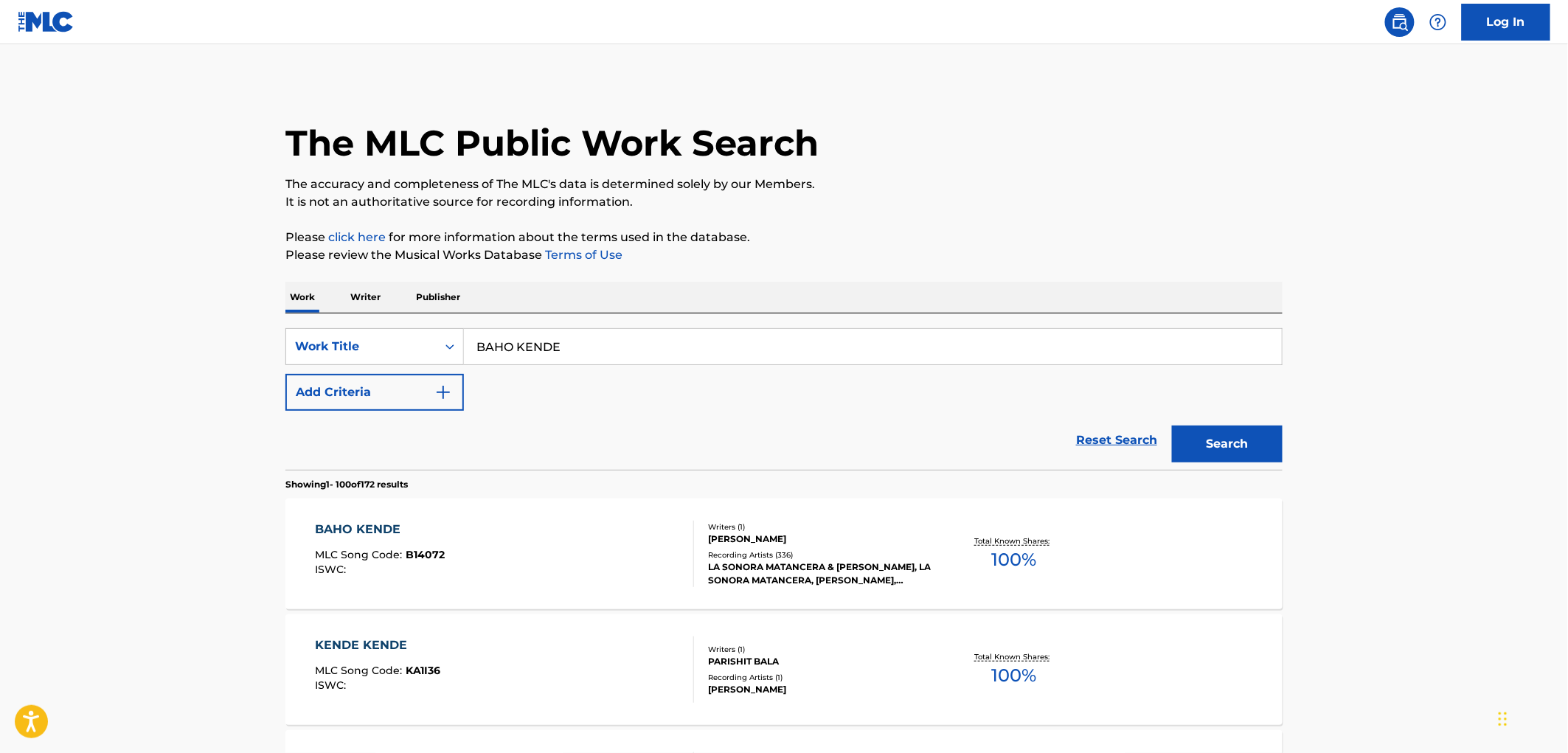
click at [757, 533] on div "[PERSON_NAME]" at bounding box center [819, 539] width 223 height 13
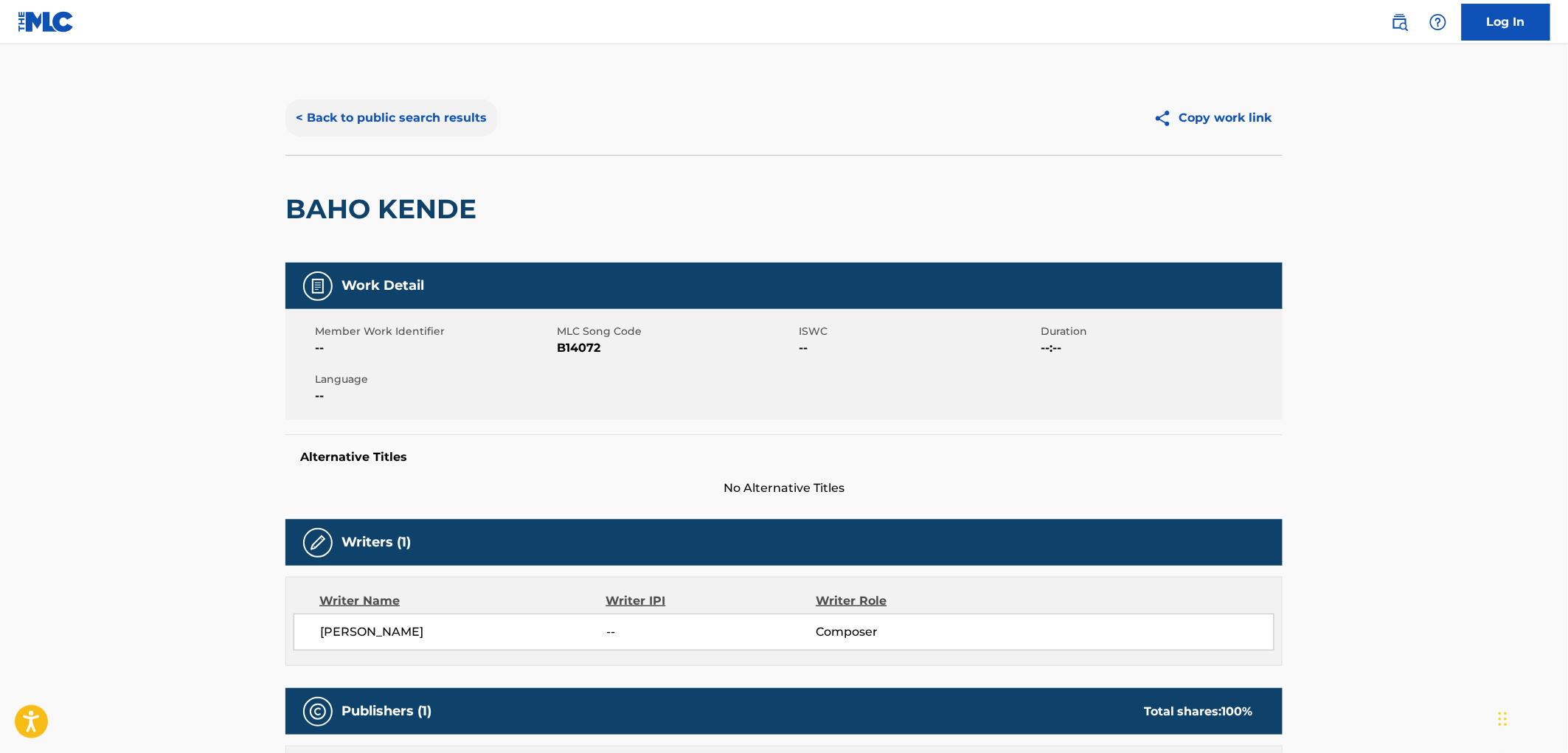
click at [379, 118] on button "< Back to public search results" at bounding box center [391, 119] width 212 height 37
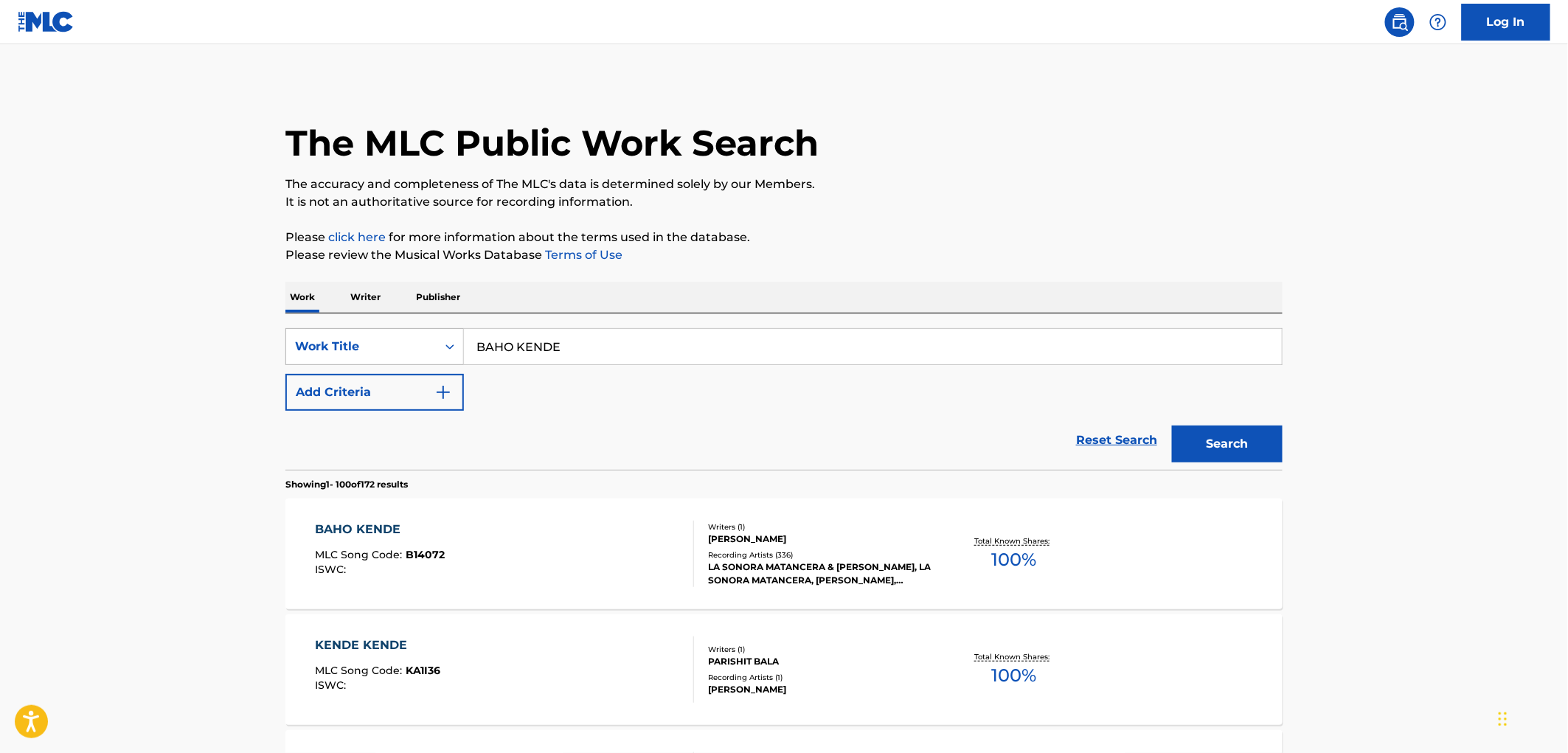
drag, startPoint x: 585, startPoint y: 355, endPoint x: 435, endPoint y: 349, distance: 150.1
click at [424, 346] on div "SearchWithCriteria3119c261-0bb7-41e8-ad83-403ae6ab6cd9 Work Title BAHO KENDE" at bounding box center [783, 346] width 997 height 37
paste input "Tiene Que Haber de Tu"
type input "Tiene Que Haber de Tu"
click at [1226, 452] on button "Search" at bounding box center [1226, 445] width 110 height 37
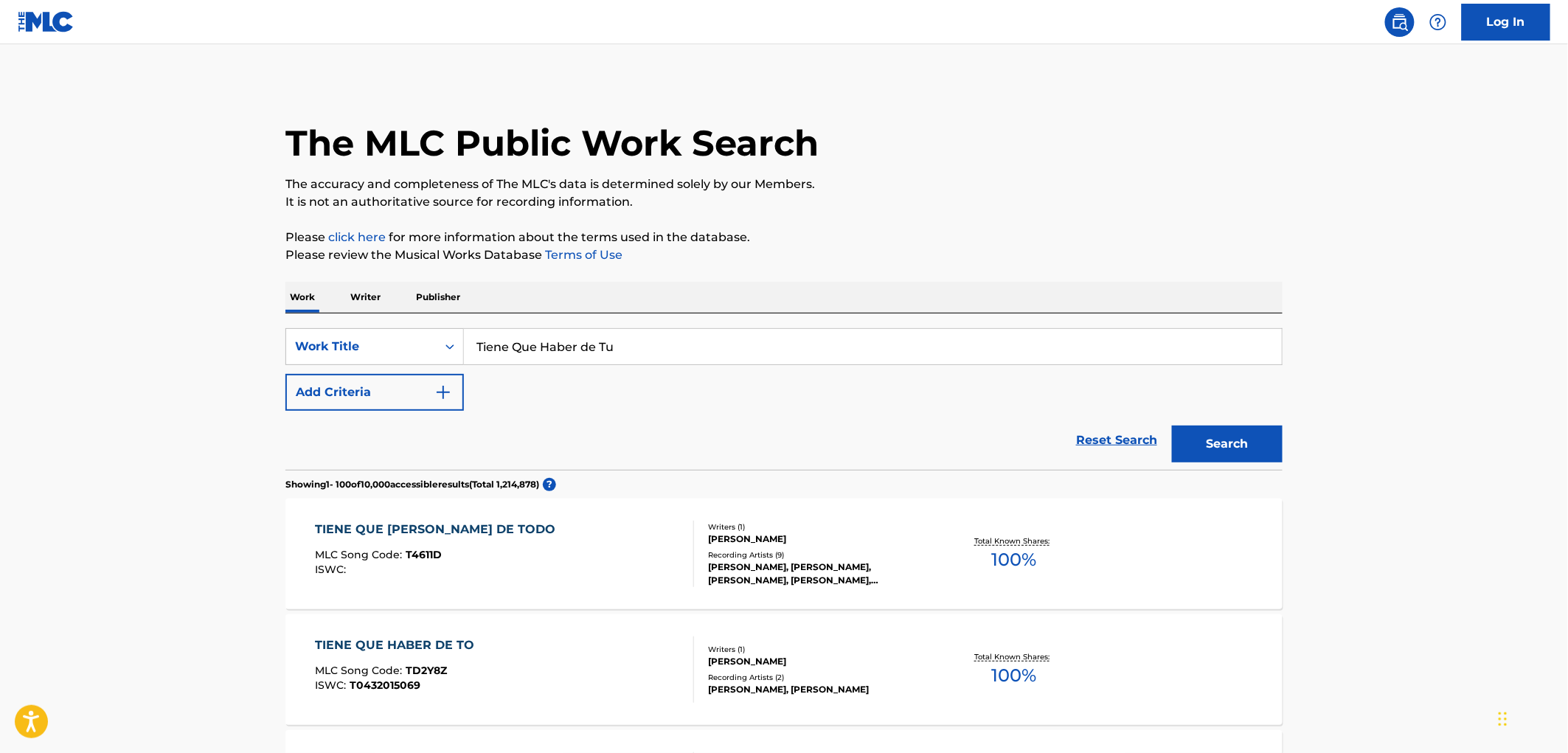
click at [741, 684] on div "[PERSON_NAME], [PERSON_NAME]" at bounding box center [819, 690] width 223 height 13
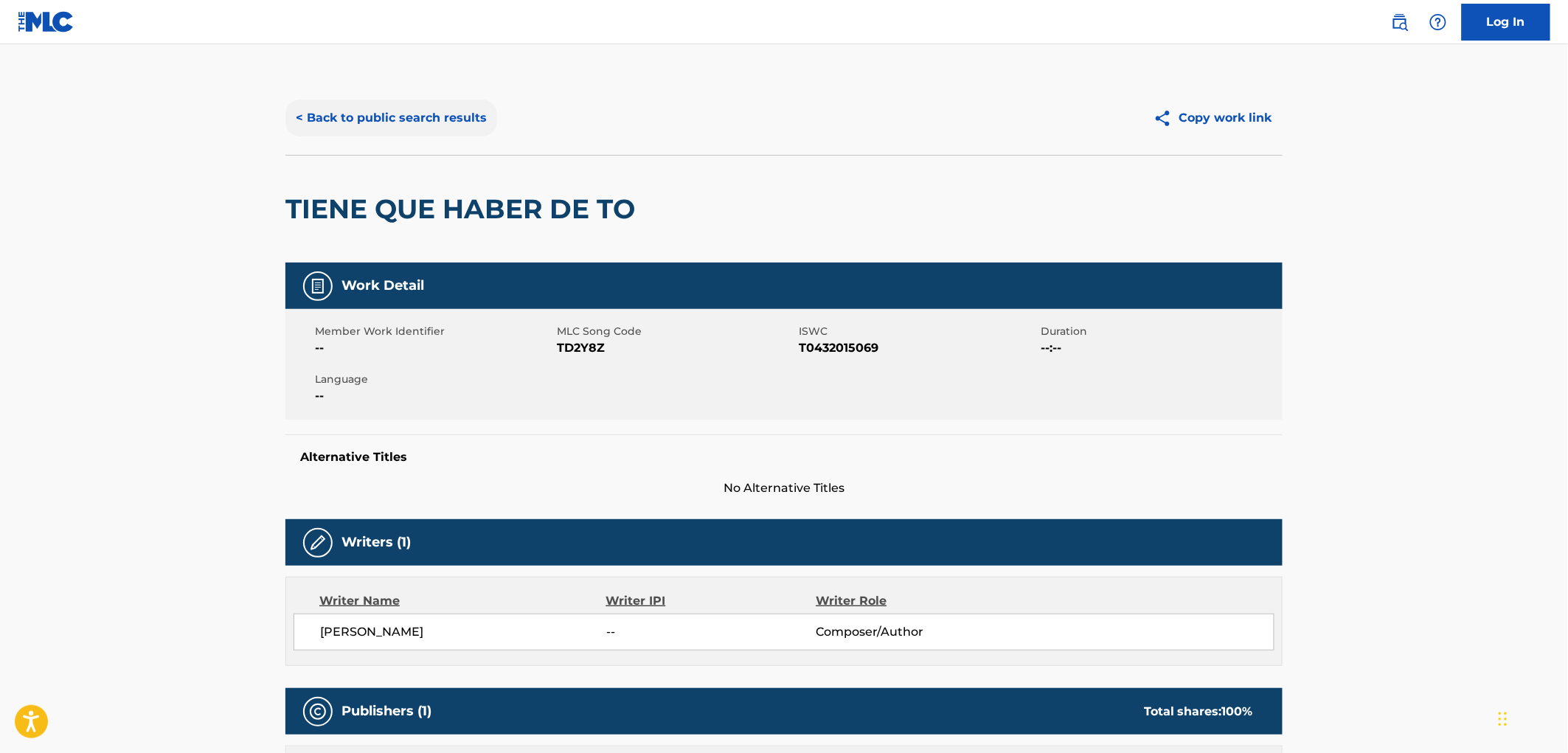
click at [371, 110] on button "< Back to public search results" at bounding box center [391, 119] width 212 height 37
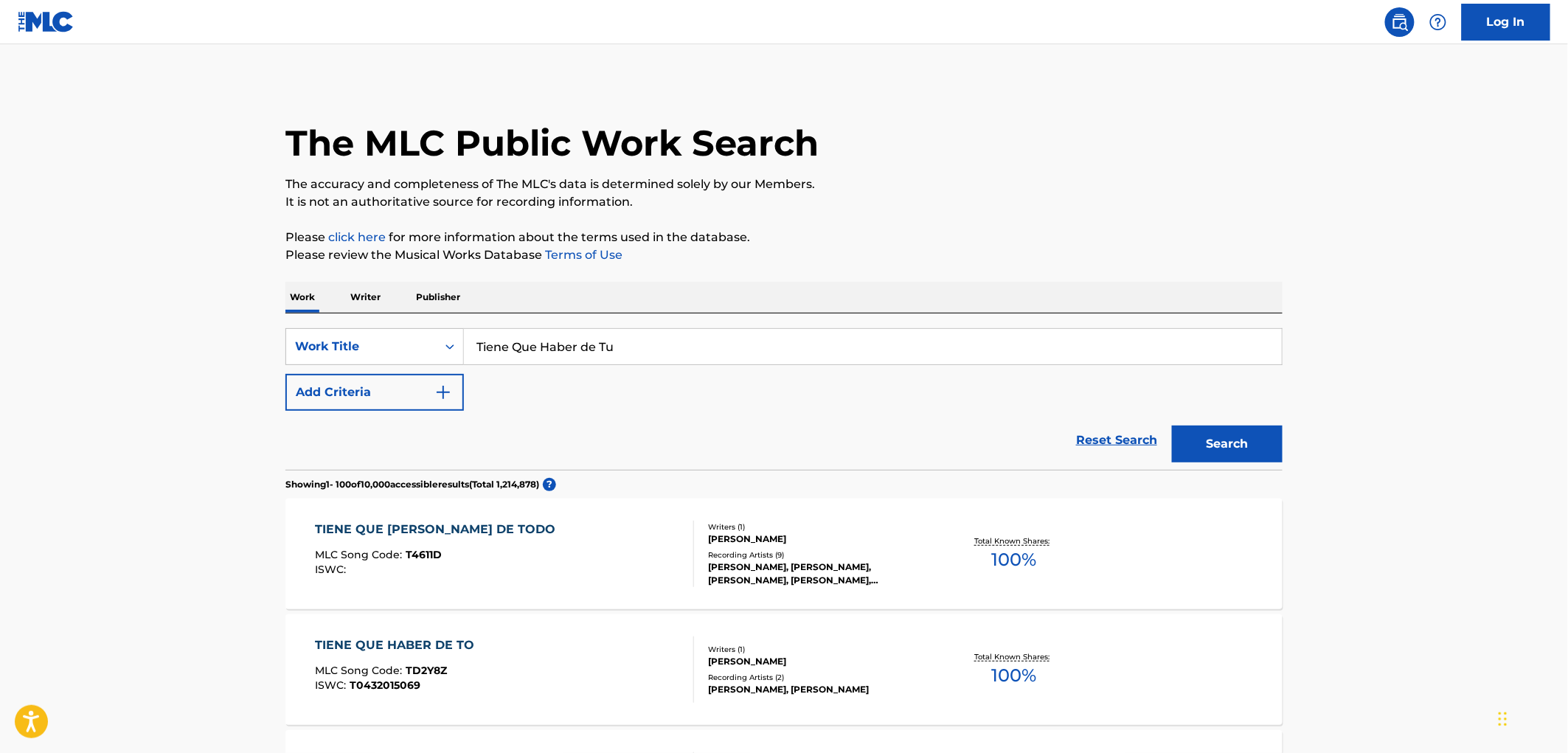
click at [774, 668] on div "[PERSON_NAME]" at bounding box center [819, 661] width 223 height 13
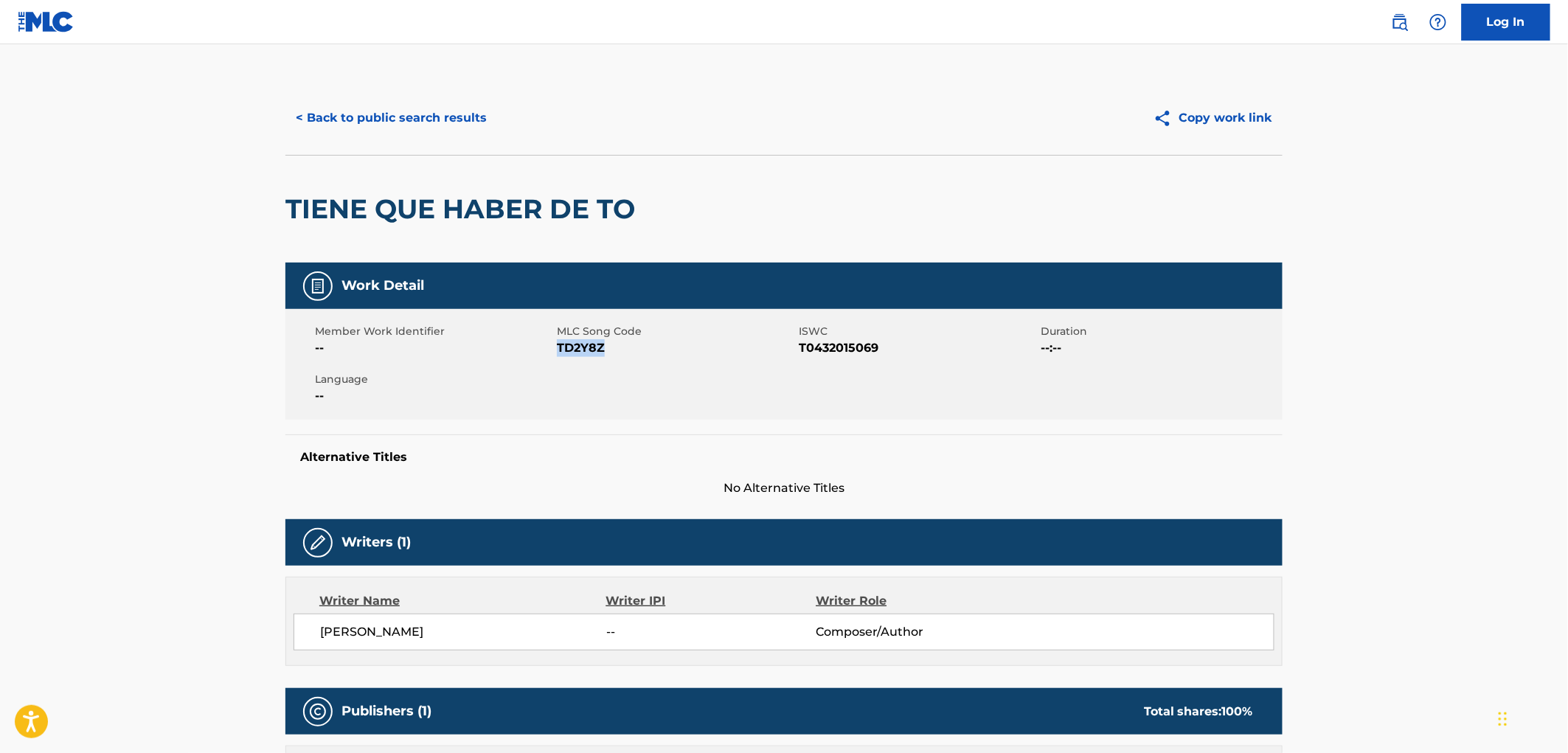
drag, startPoint x: 619, startPoint y: 344, endPoint x: 574, endPoint y: 348, distance: 45.2
click at [559, 348] on span "TD2Y8Z" at bounding box center [675, 347] width 238 height 18
copy span "TD2Y8Z"
click at [386, 116] on button "< Back to public search results" at bounding box center [391, 119] width 212 height 37
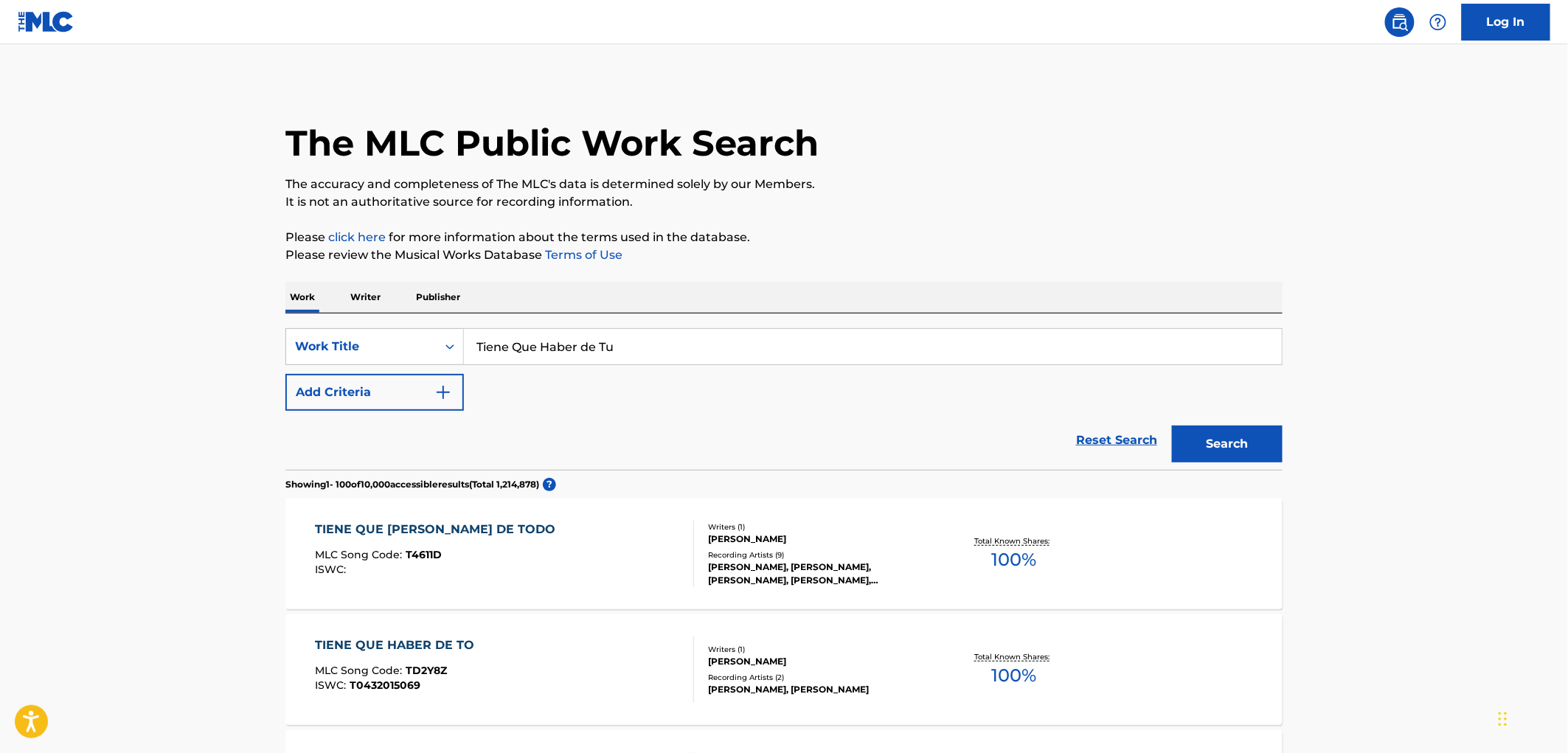
drag, startPoint x: 614, startPoint y: 345, endPoint x: 465, endPoint y: 346, distance: 149.0
click at [465, 345] on input "Tiene Que Haber de Tu" at bounding box center [872, 346] width 817 height 35
paste input "Paz para los Pueblos"
click at [1198, 458] on button "Search" at bounding box center [1226, 445] width 110 height 37
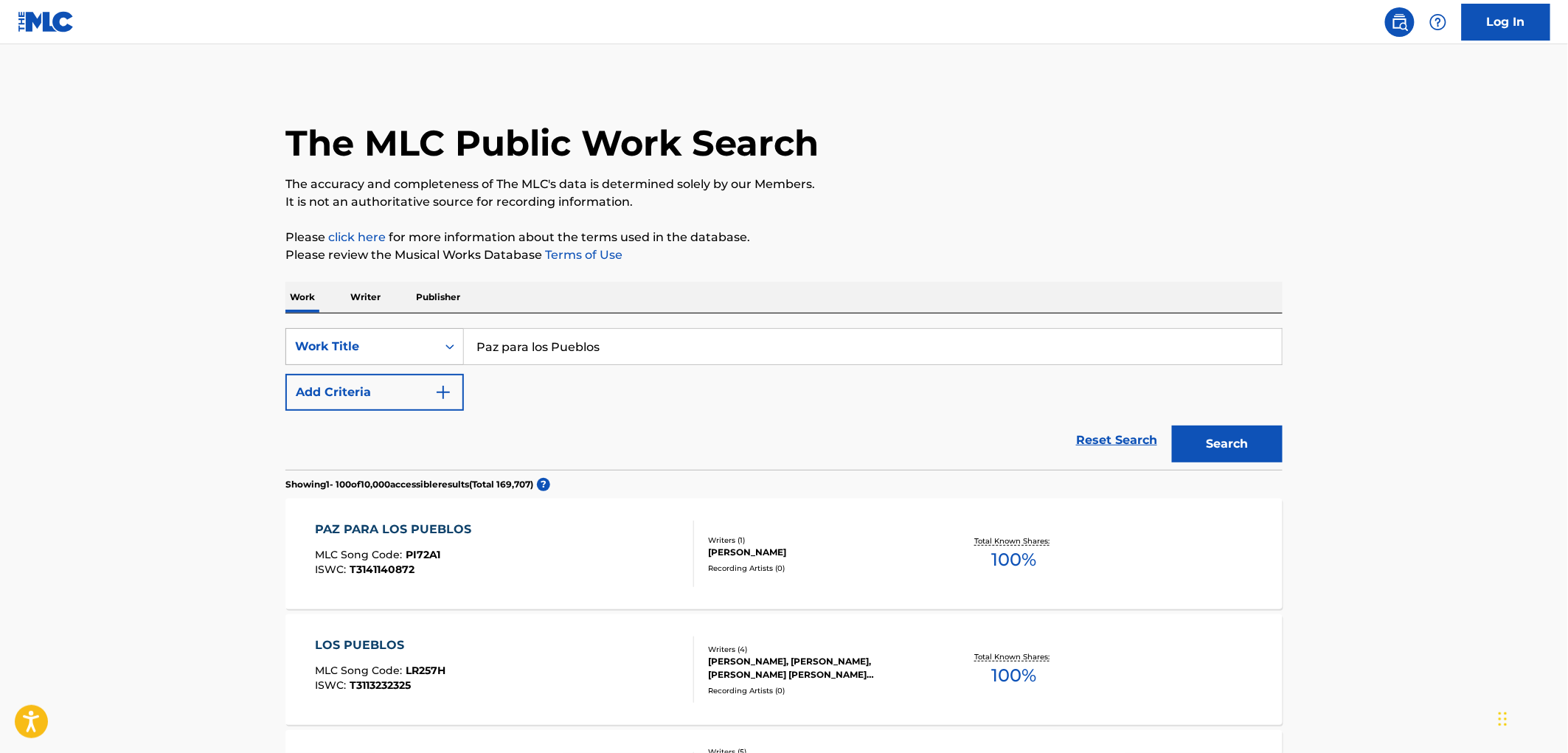
drag, startPoint x: 632, startPoint y: 343, endPoint x: 417, endPoint y: 336, distance: 215.1
click at [417, 336] on div "SearchWithCriteria3119c261-0bb7-41e8-ad83-403ae6ab6cd9 Work Title Paz para los …" at bounding box center [783, 346] width 997 height 37
paste input "De Trulla Con [PERSON_NAME]"
click at [1224, 429] on button "Search" at bounding box center [1226, 445] width 110 height 37
drag, startPoint x: 627, startPoint y: 349, endPoint x: 528, endPoint y: 343, distance: 99.2
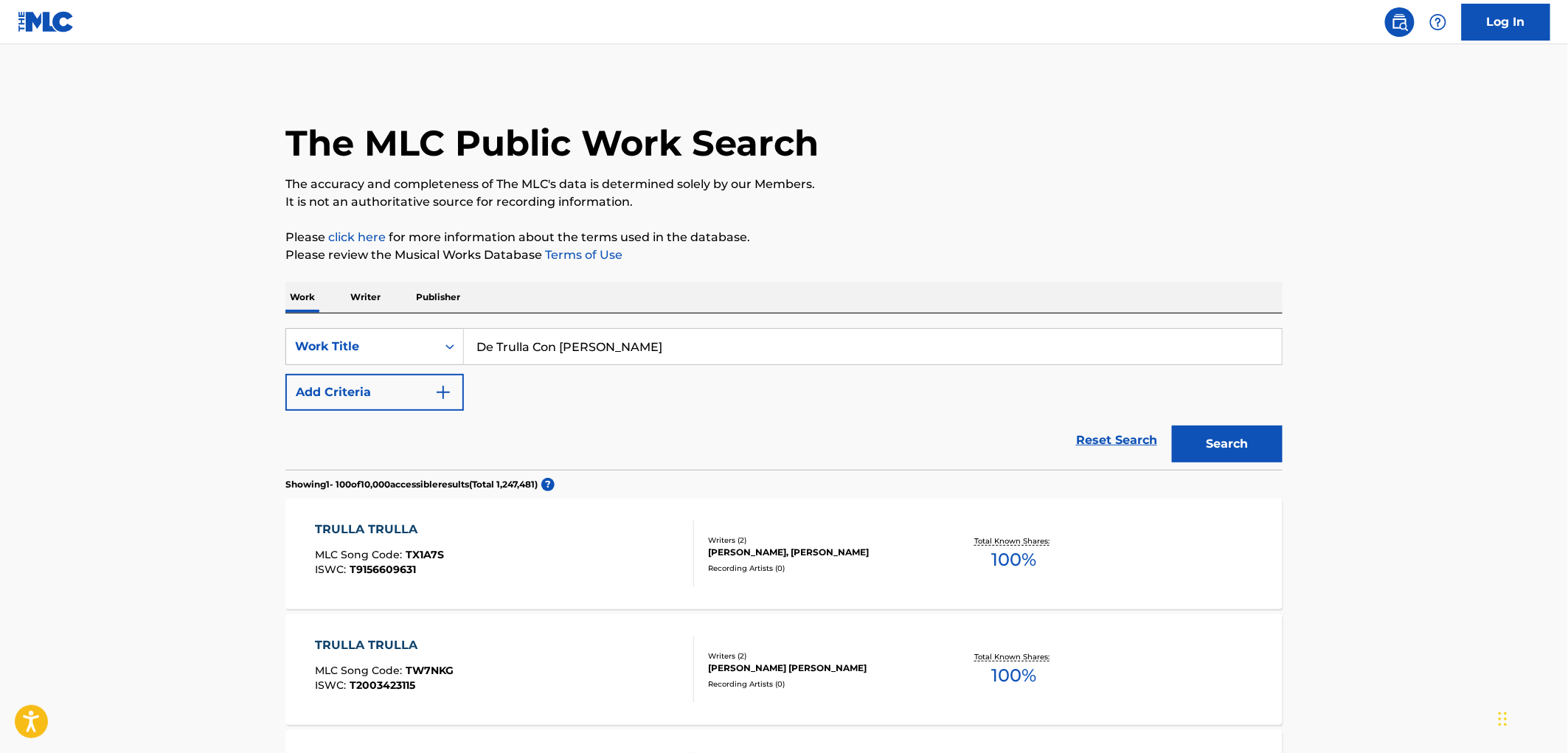
click at [484, 337] on input "De Trulla Con [PERSON_NAME]" at bounding box center [872, 346] width 817 height 35
drag, startPoint x: 480, startPoint y: 348, endPoint x: 679, endPoint y: 347, distance: 199.0
click at [679, 347] on input "De Trulla Con [PERSON_NAME]" at bounding box center [872, 346] width 817 height 35
paste input "ME VAS A OLVIDAR"
click at [1215, 439] on button "Search" at bounding box center [1226, 445] width 110 height 37
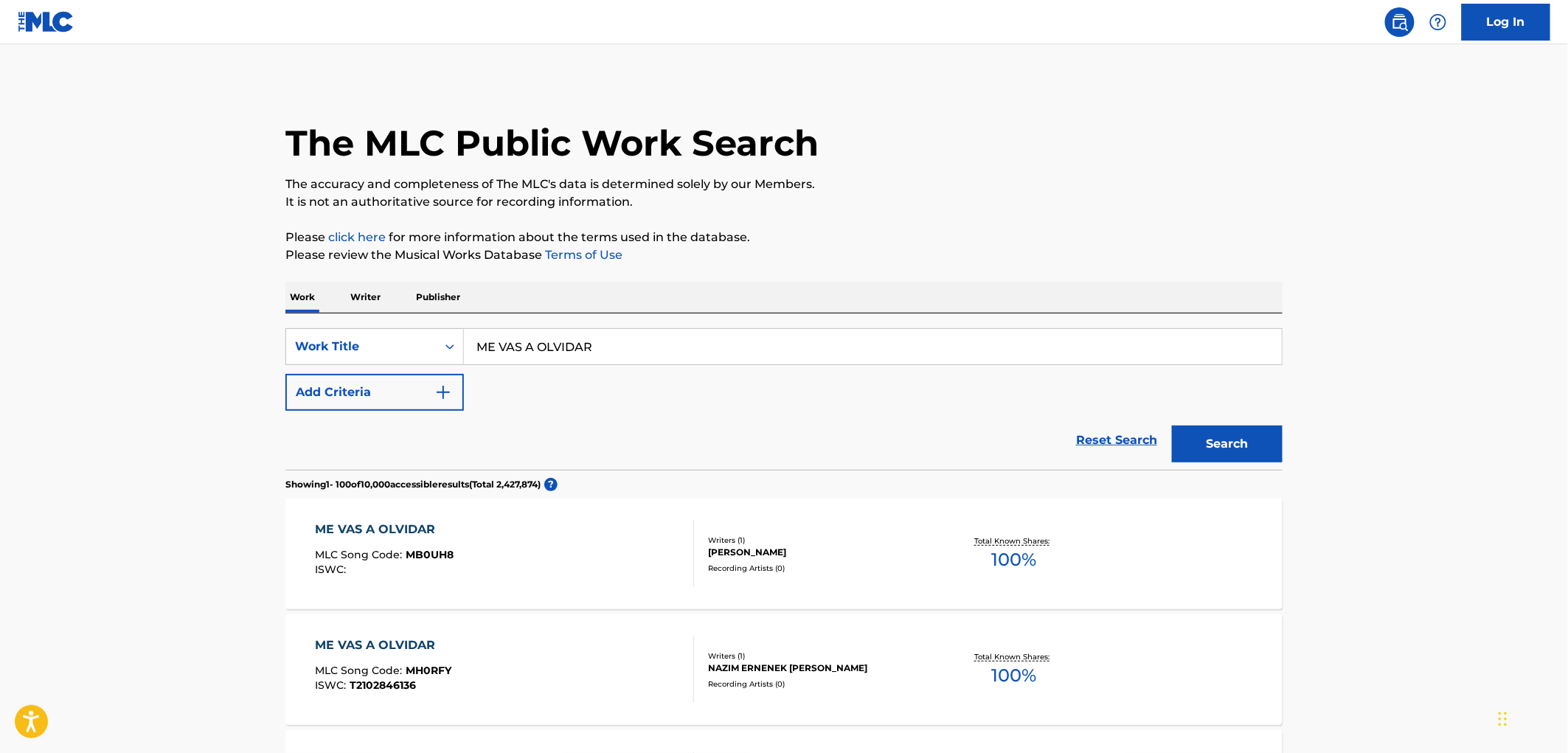
drag, startPoint x: 607, startPoint y: 347, endPoint x: 480, endPoint y: 342, distance: 127.1
click at [480, 342] on input "ME VAS A OLVIDAR" at bounding box center [872, 346] width 817 height 35
paste input "TE RUEGO PORQUE TE QUIERO"
click at [1227, 433] on button "Search" at bounding box center [1226, 445] width 110 height 37
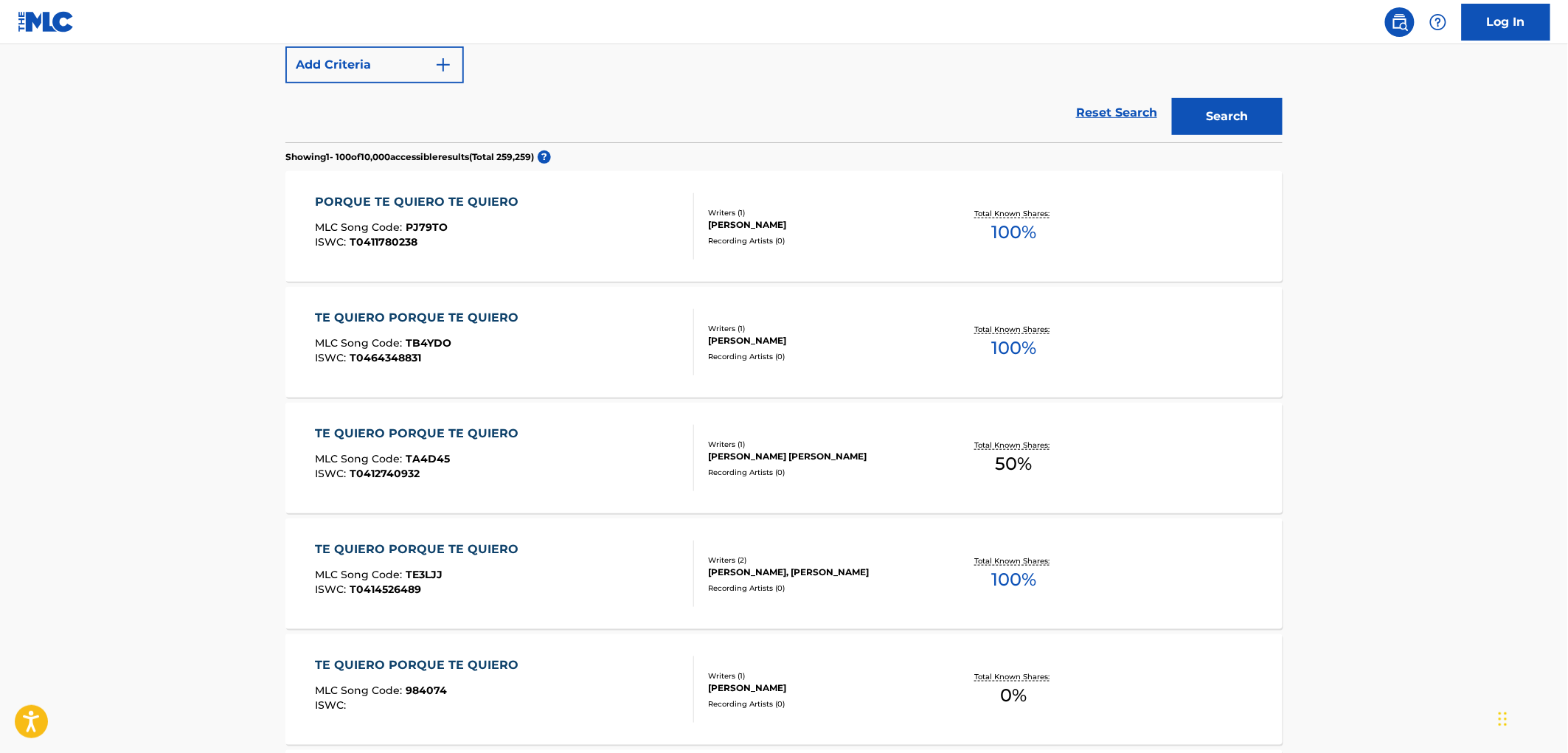
scroll to position [164, 0]
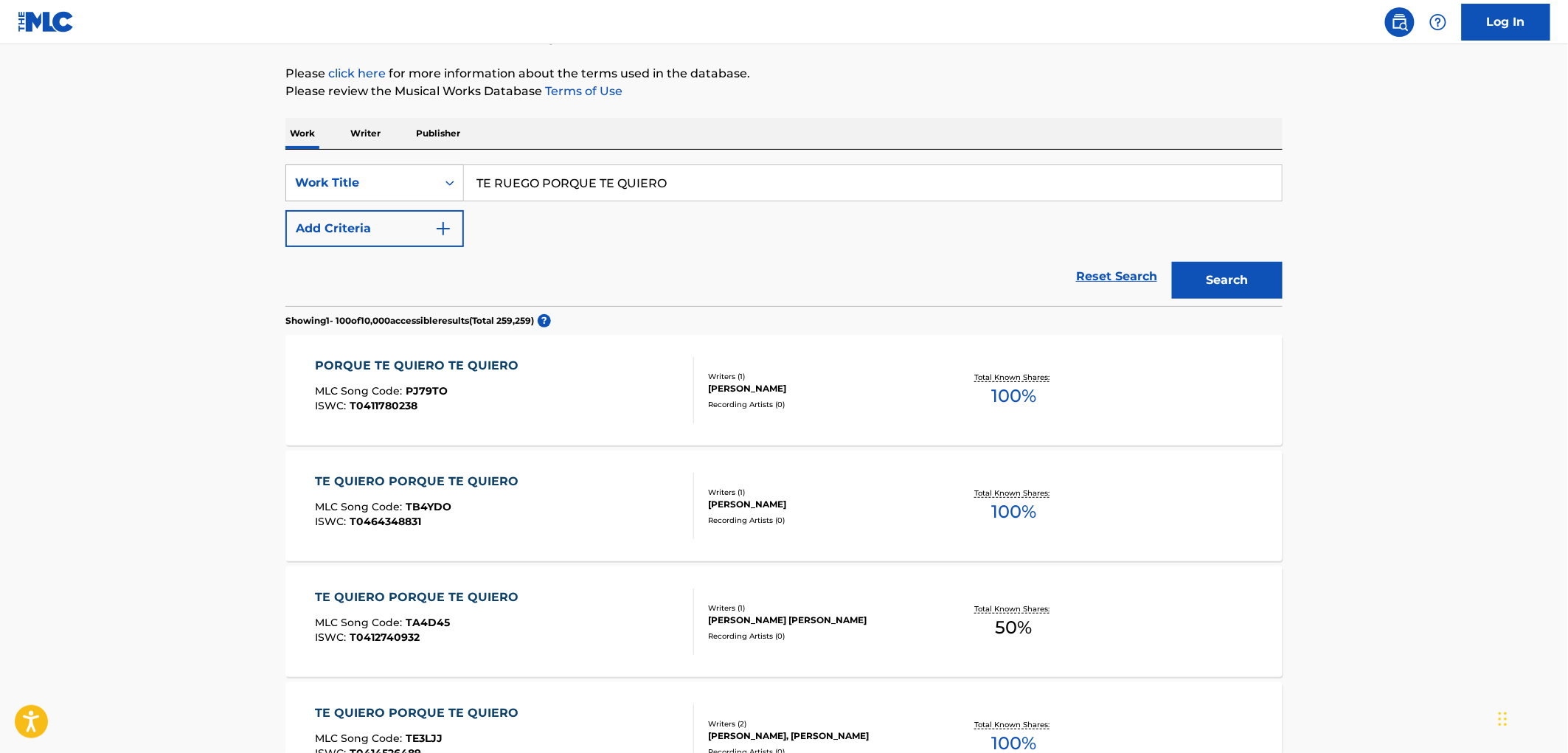
drag, startPoint x: 679, startPoint y: 180, endPoint x: 417, endPoint y: 181, distance: 262.0
click at [417, 181] on div "SearchWithCriteria3119c261-0bb7-41e8-ad83-403ae6ab6cd9 Work Title TE RUEGO PORQ…" at bounding box center [783, 183] width 997 height 37
paste input "ESTRELLITA"
click at [1196, 282] on button "Search" at bounding box center [1226, 281] width 110 height 37
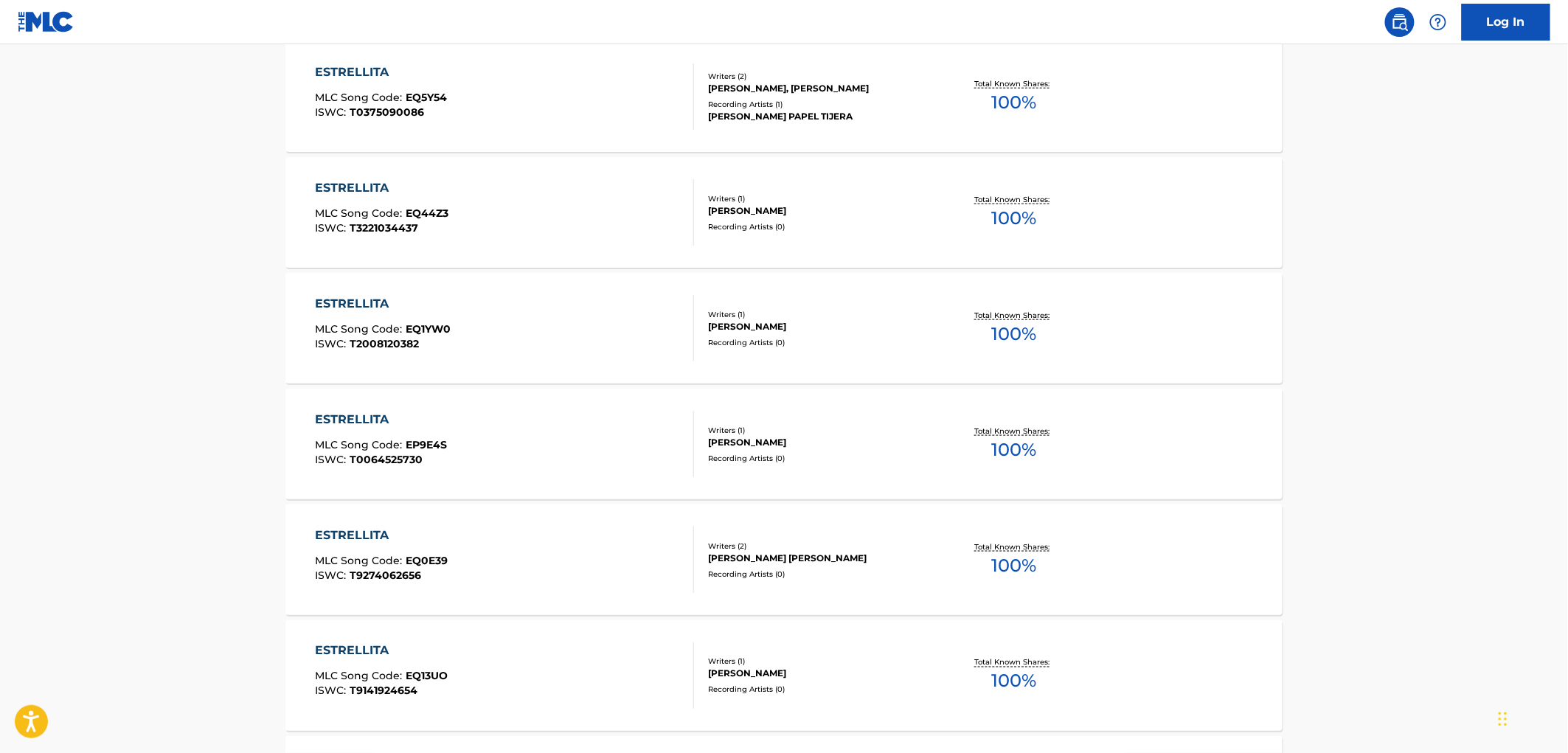
scroll to position [0, 0]
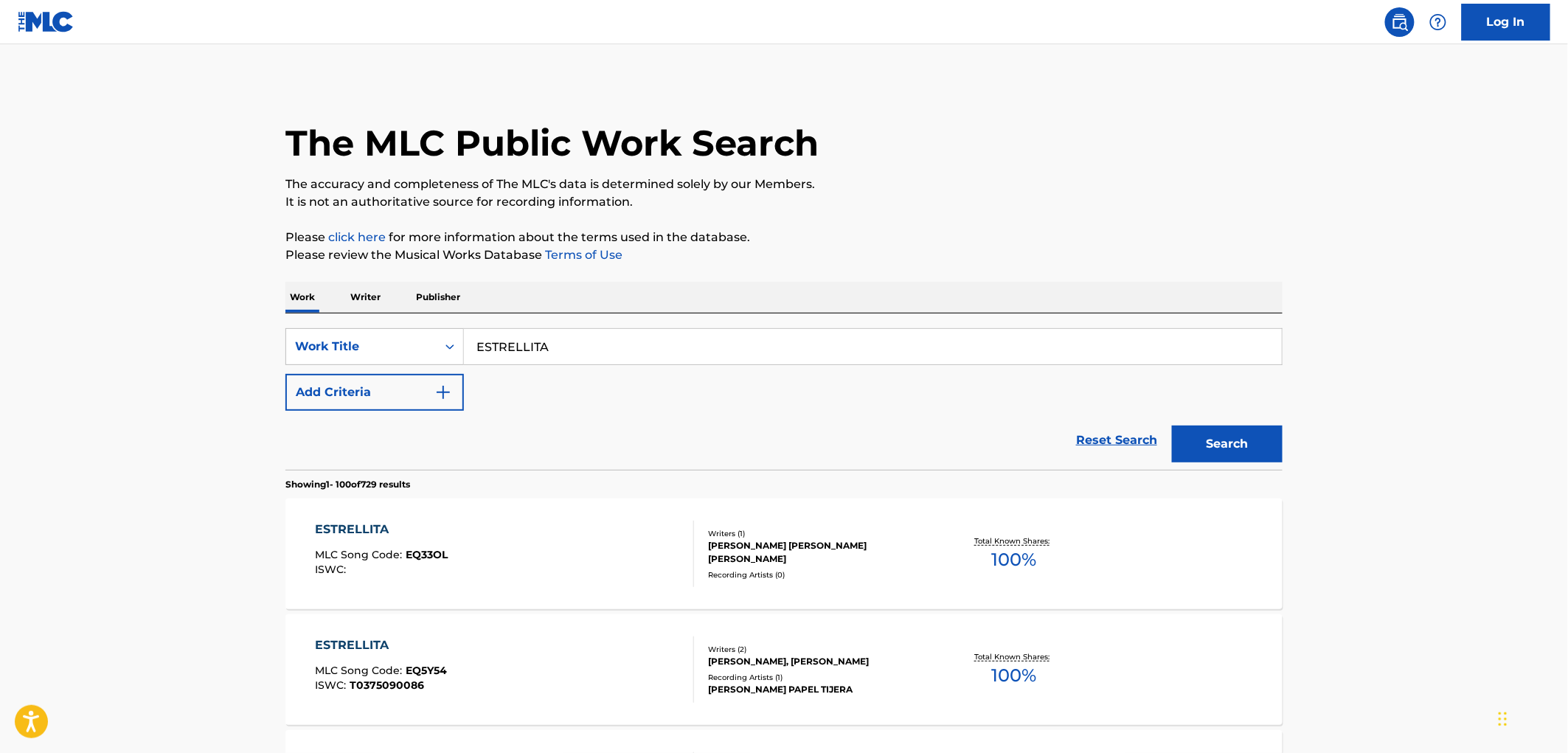
drag, startPoint x: 554, startPoint y: 355, endPoint x: 502, endPoint y: 357, distance: 52.0
click at [444, 353] on div "SearchWithCriteria3119c261-0bb7-41e8-ad83-403ae6ab6cd9 Work Title [PERSON_NAME]" at bounding box center [783, 346] width 997 height 37
paste input "L PIDIO PASOS"
click at [1241, 450] on button "Search" at bounding box center [1226, 445] width 110 height 37
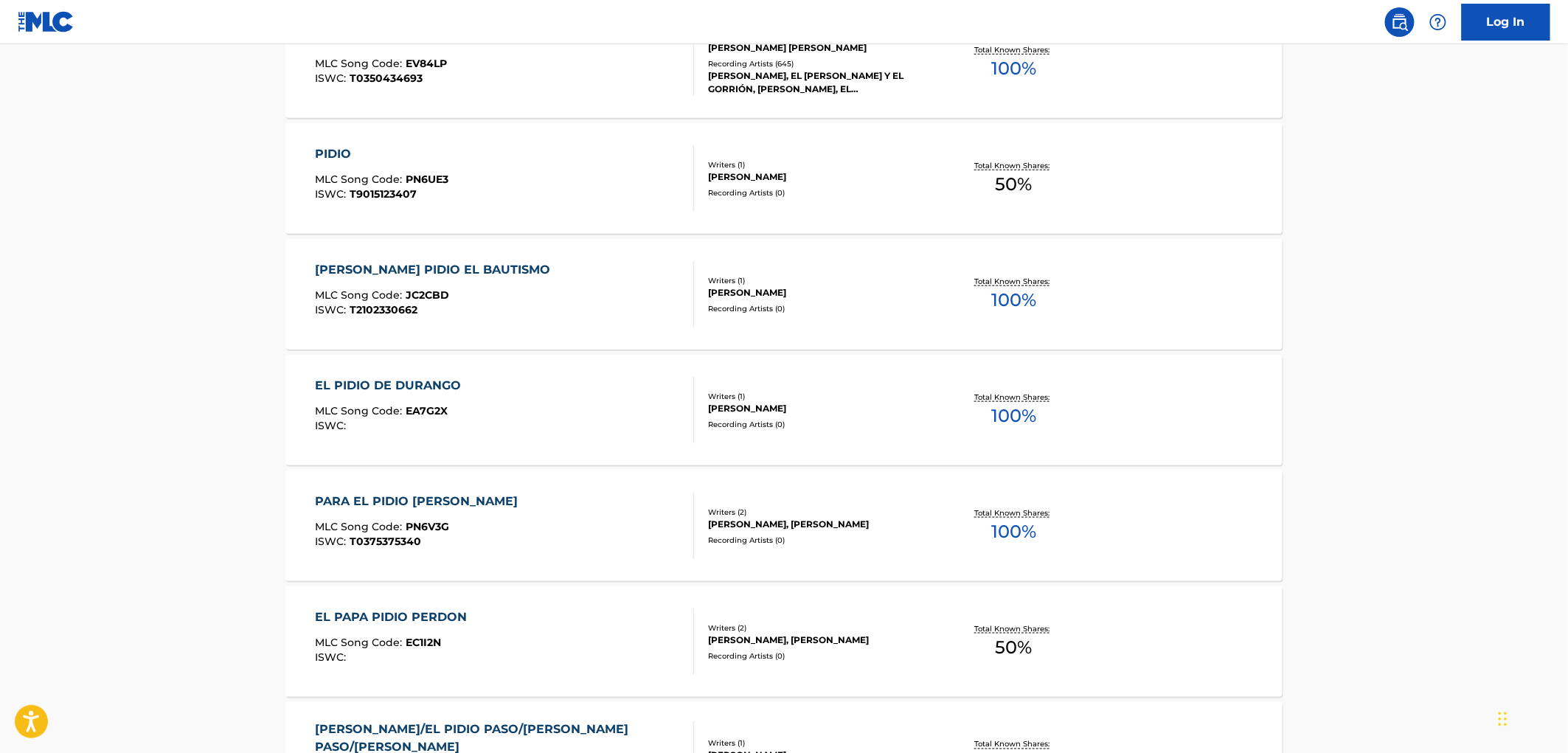
scroll to position [164, 0]
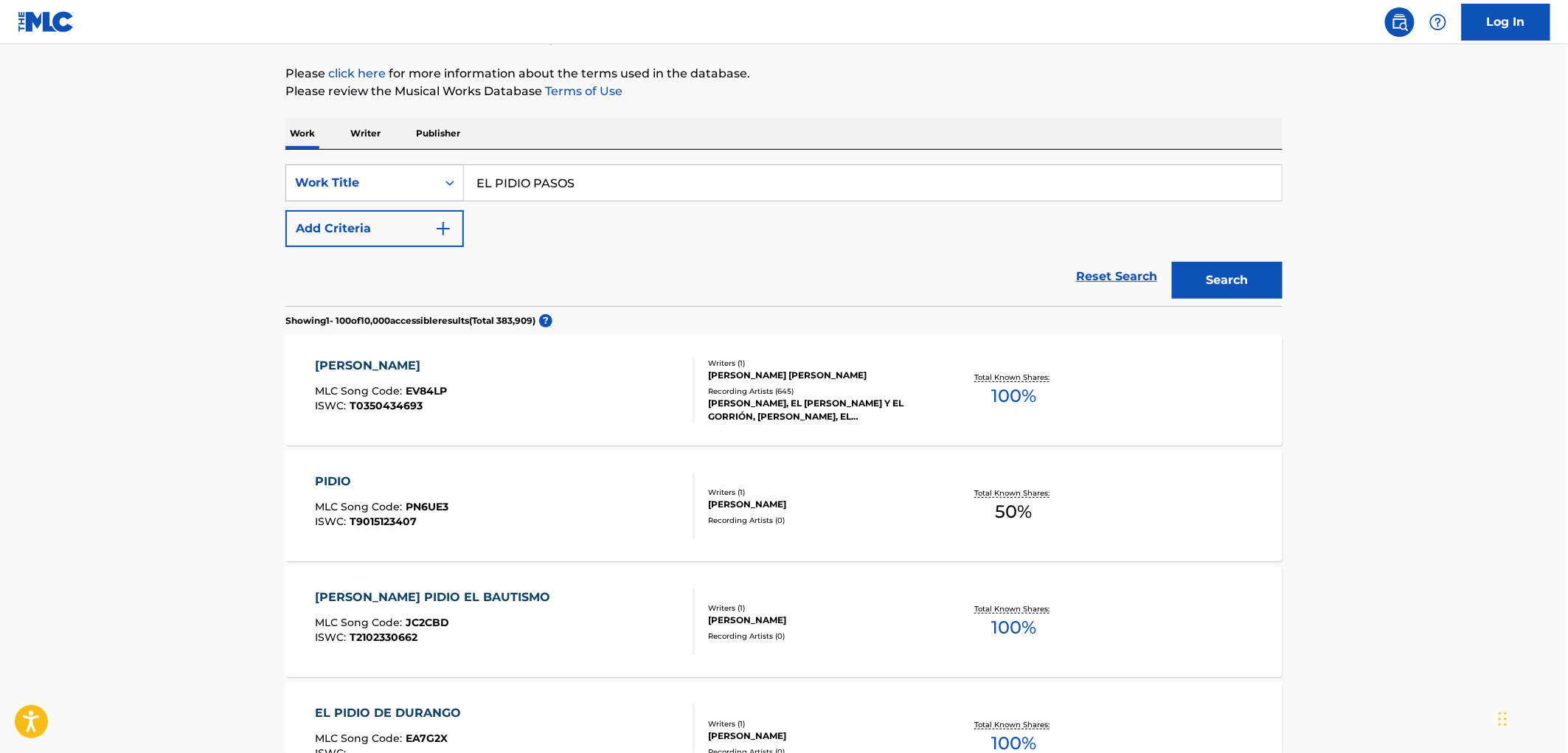
drag, startPoint x: 524, startPoint y: 175, endPoint x: 424, endPoint y: 179, distance: 100.1
click at [425, 174] on div "SearchWithCriteria3119c261-0bb7-41e8-ad83-403ae6ab6cd9 Work Title EL PIDIO PASOS" at bounding box center [783, 183] width 997 height 37
paste input "TEMPORADA EN LA SIERRA"
click at [1205, 281] on button "Search" at bounding box center [1226, 281] width 110 height 37
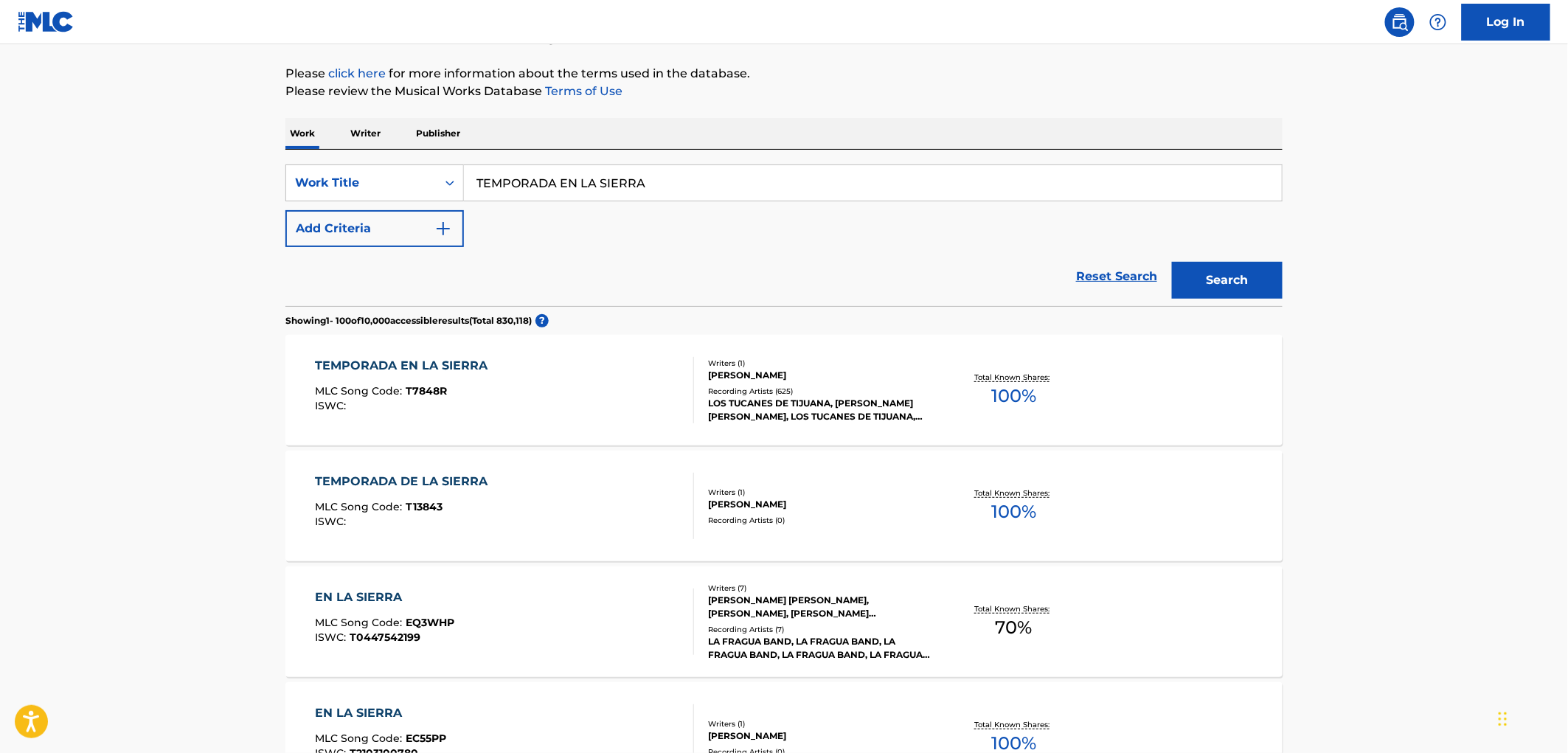
scroll to position [245, 0]
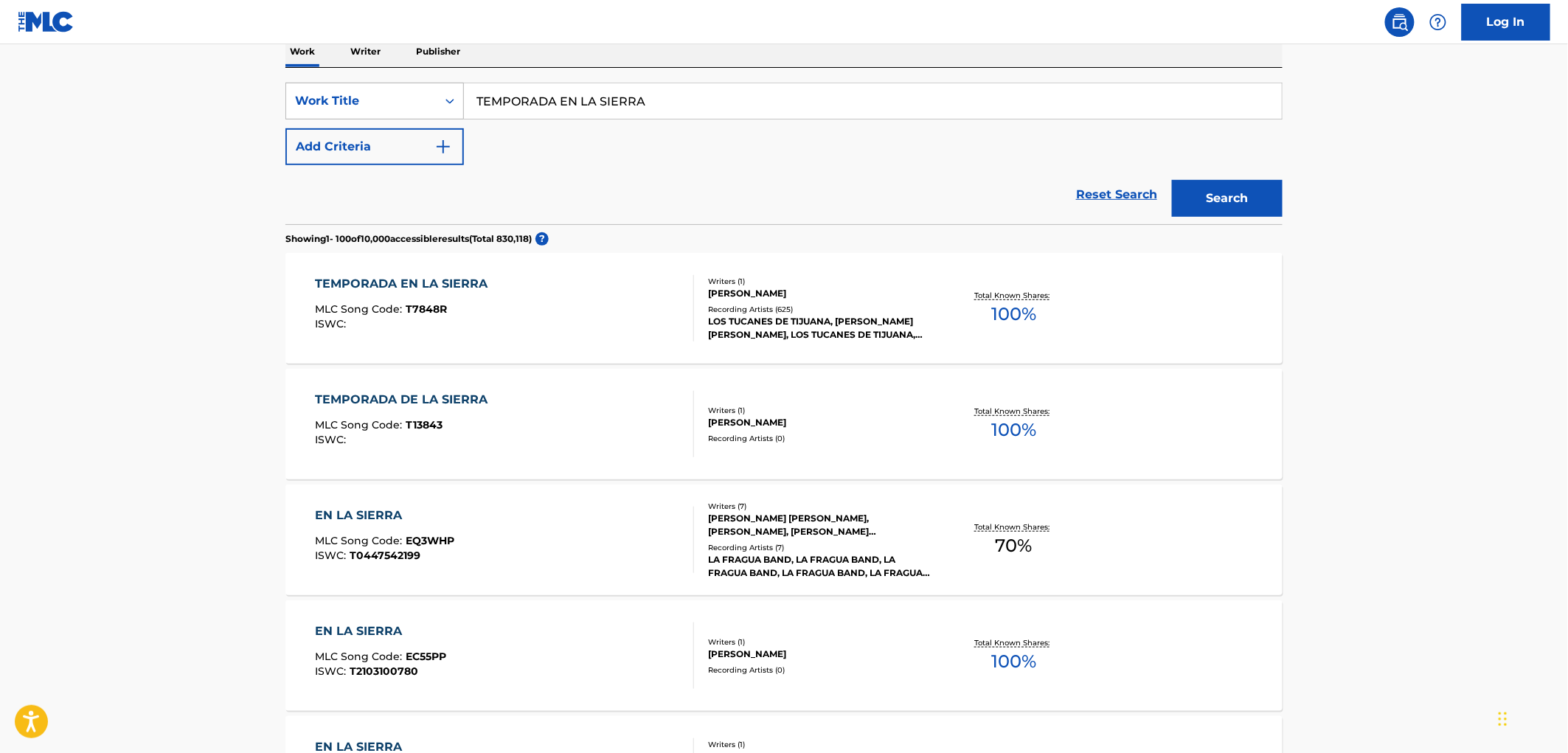
drag, startPoint x: 671, startPoint y: 106, endPoint x: 397, endPoint y: 105, distance: 274.0
click at [398, 104] on div "SearchWithCriteria3119c261-0bb7-41e8-ad83-403ae6ab6cd9 Work Title TEMPORADA EN …" at bounding box center [783, 101] width 997 height 37
paste input "EL CORRIDO DEL TREINT"
click at [1246, 207] on button "Search" at bounding box center [1226, 198] width 110 height 37
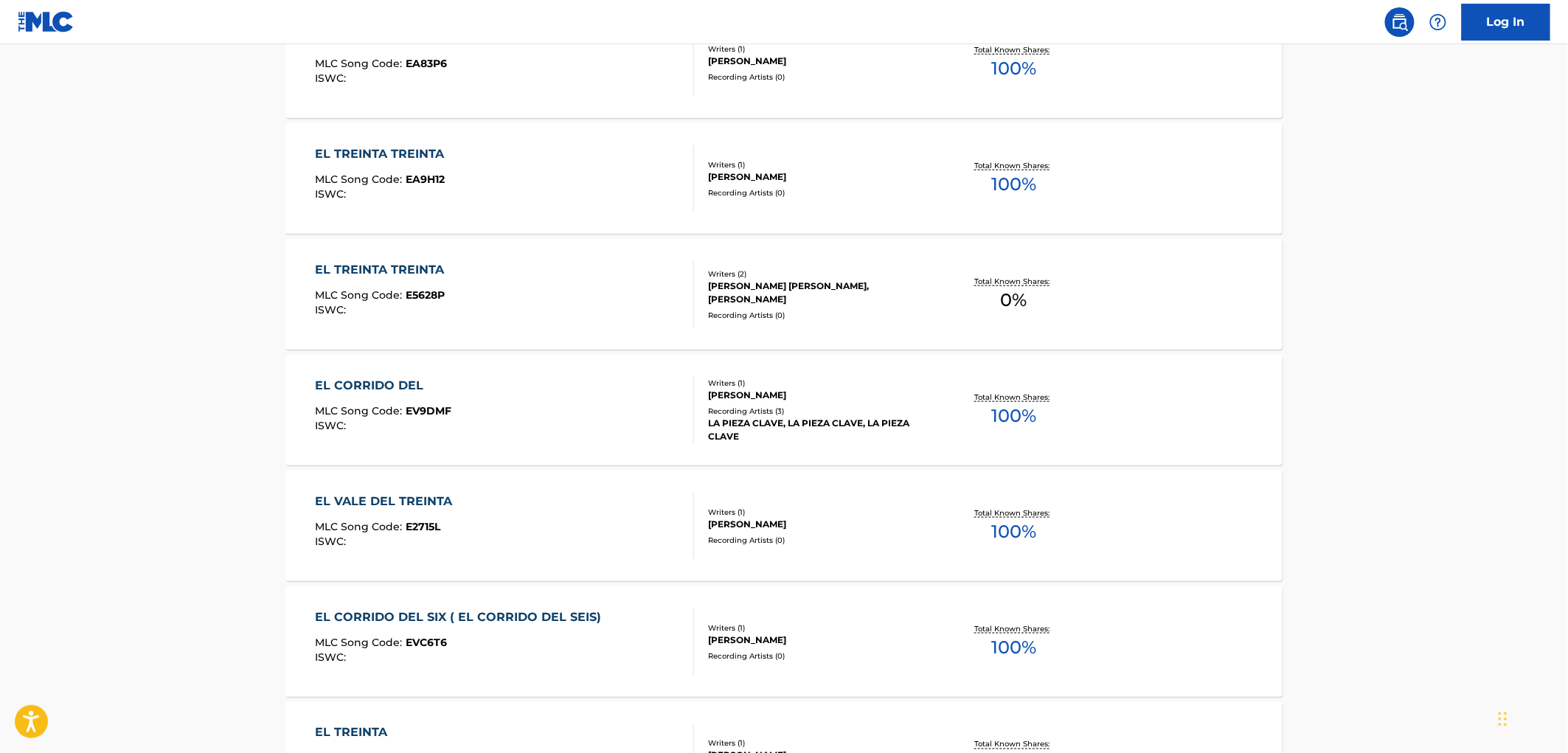
scroll to position [82, 0]
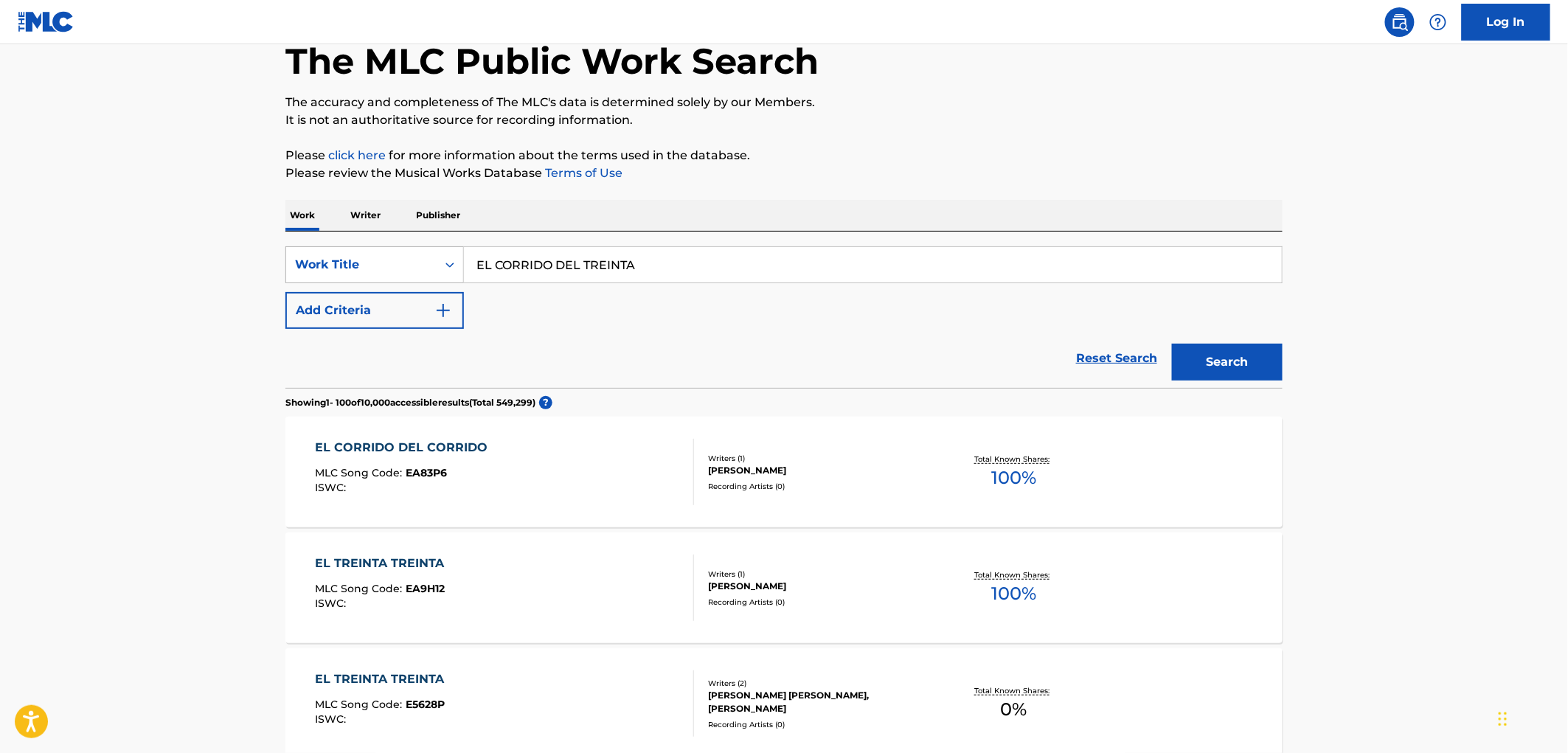
drag, startPoint x: 658, startPoint y: 261, endPoint x: 377, endPoint y: 268, distance: 281.1
click at [374, 267] on div "SearchWithCriteria3119c261-0bb7-41e8-ad83-403ae6ab6cd9 Work Title EL CORRIDO DE…" at bounding box center [783, 265] width 997 height 37
paste input "l Belico"
click at [1227, 367] on button "Search" at bounding box center [1226, 362] width 110 height 37
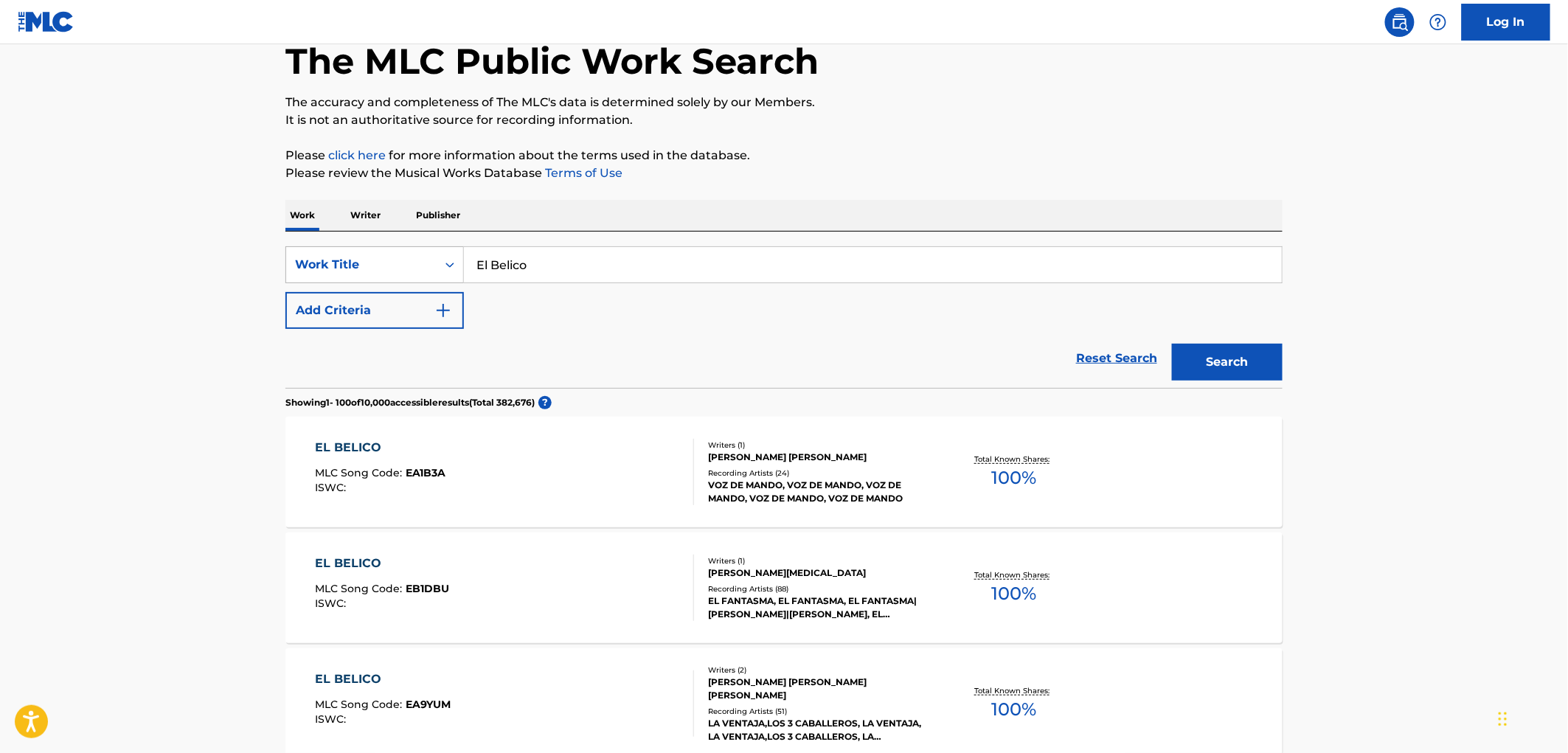
drag, startPoint x: 584, startPoint y: 259, endPoint x: 452, endPoint y: 276, distance: 133.1
click at [341, 263] on div "SearchWithCriteria3119c261-0bb7-41e8-ad83-403ae6ab6cd9 Work Title El Belico" at bounding box center [783, 265] width 997 height 37
paste input "La Chapiza"
click at [1209, 365] on button "Search" at bounding box center [1226, 362] width 110 height 37
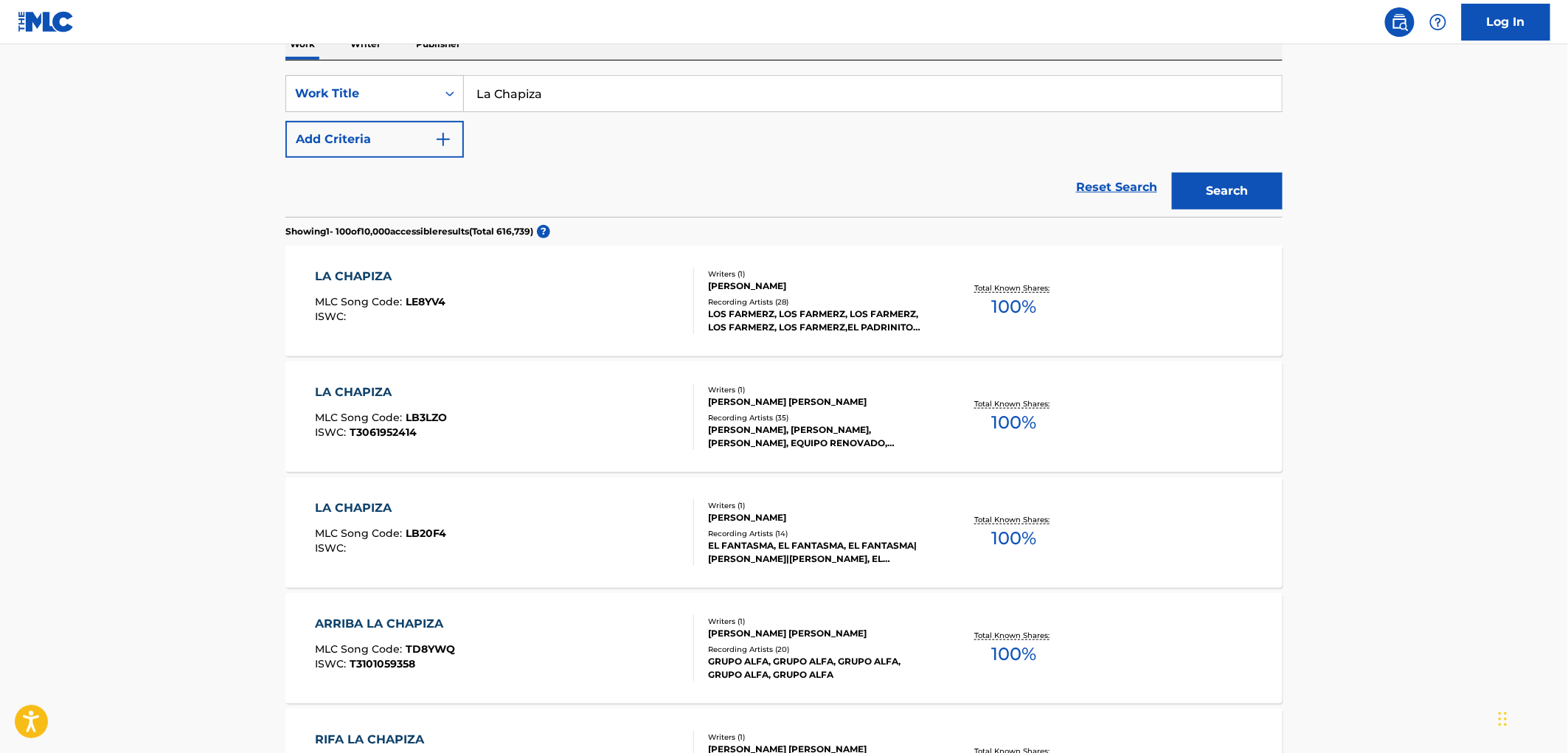
scroll to position [0, 0]
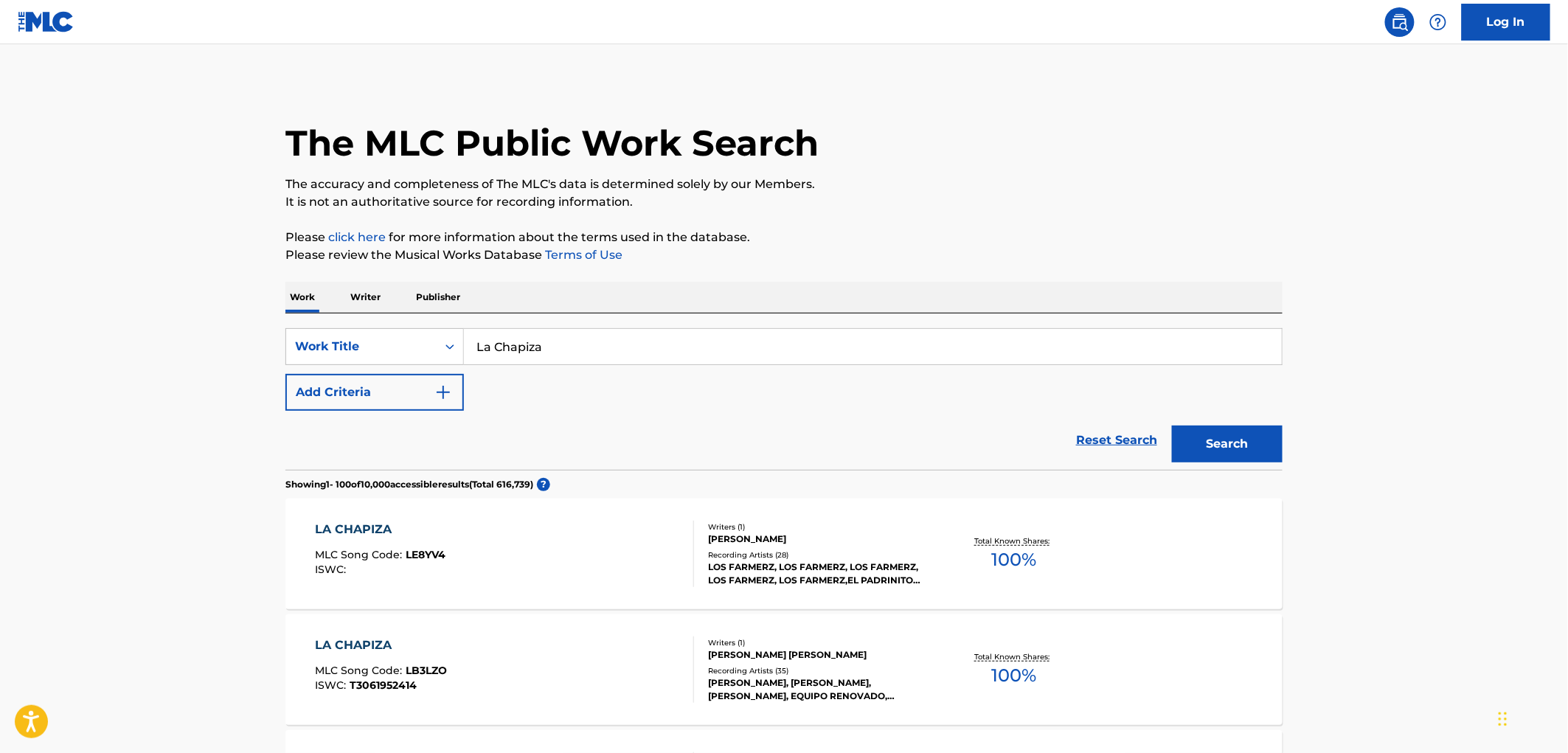
drag, startPoint x: 547, startPoint y: 345, endPoint x: 480, endPoint y: 345, distance: 67.0
click at [480, 345] on input "La Chapiza" at bounding box center [872, 346] width 817 height 35
click at [481, 345] on input "La Chapiza" at bounding box center [872, 346] width 817 height 35
drag, startPoint x: 479, startPoint y: 343, endPoint x: 630, endPoint y: 343, distance: 151.0
click at [630, 343] on input "La Chapiza" at bounding box center [872, 346] width 817 height 35
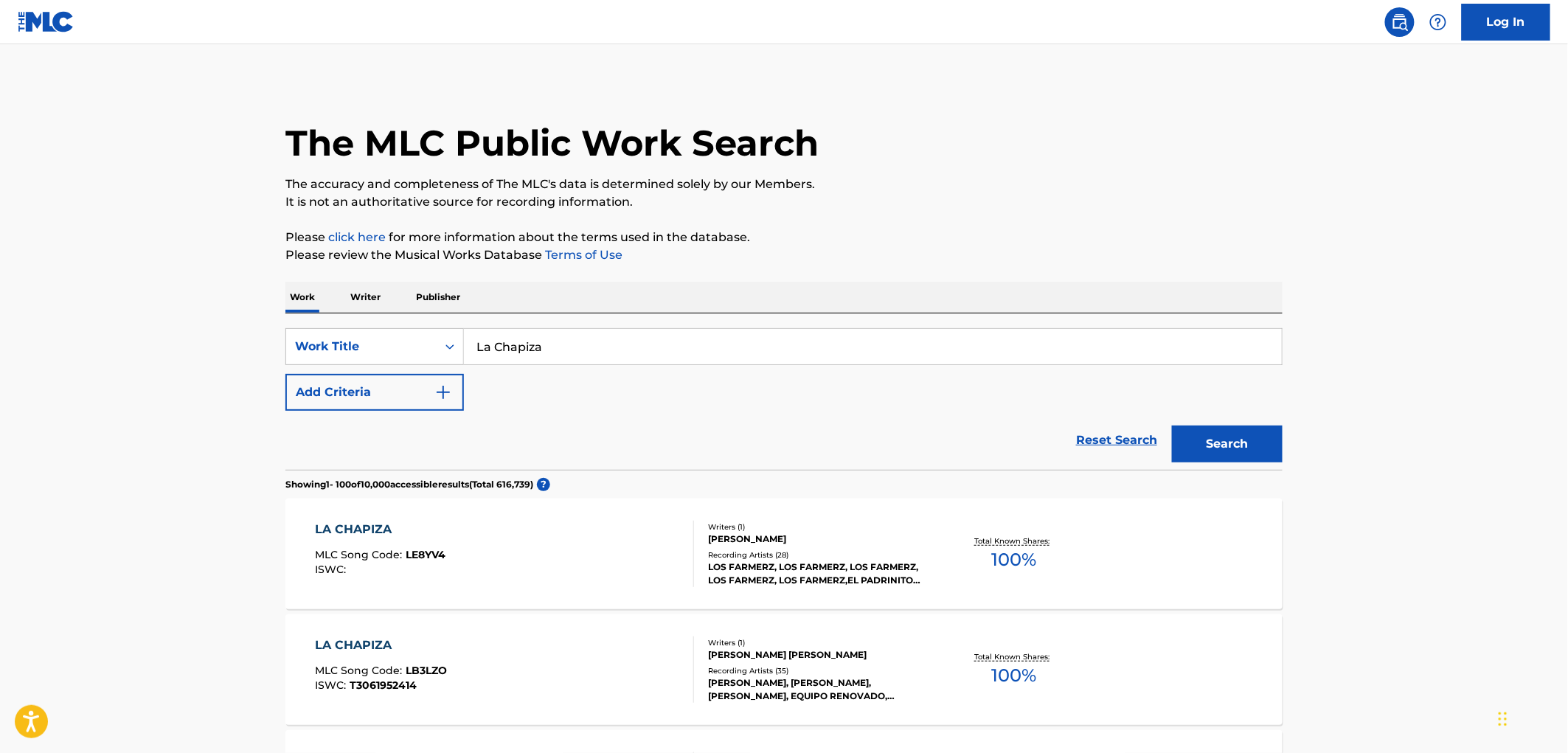
paste input "El Chisquiado"
click at [1231, 441] on button "Search" at bounding box center [1226, 445] width 110 height 37
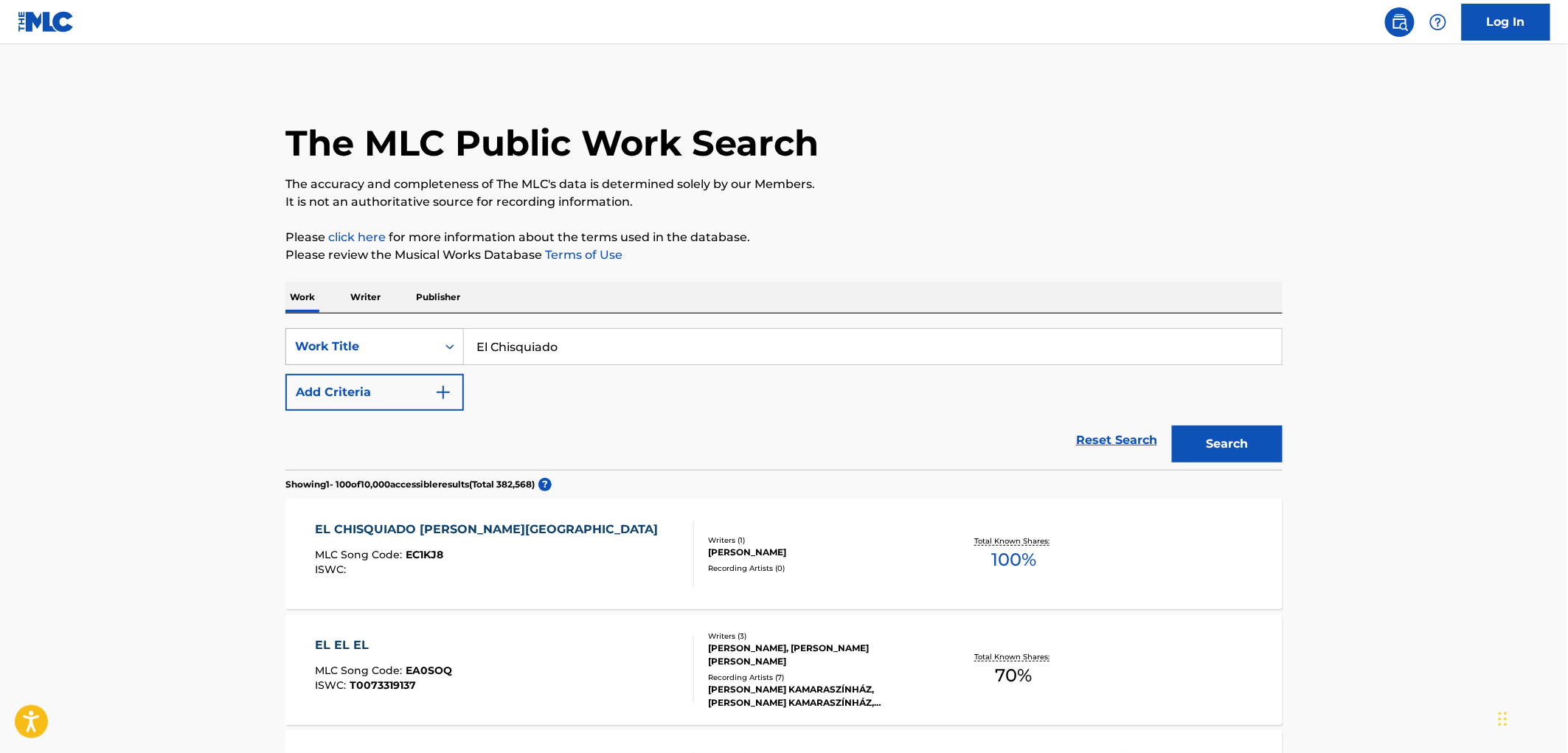
drag, startPoint x: 603, startPoint y: 364, endPoint x: 409, endPoint y: 359, distance: 194.1
click at [409, 359] on div "SearchWithCriteria3119c261-0bb7-41e8-ad83-403ae6ab6cd9 Work Title El Chisquiado" at bounding box center [783, 346] width 997 height 37
paste input "Slippery People"
click at [1196, 451] on button "Search" at bounding box center [1226, 445] width 110 height 37
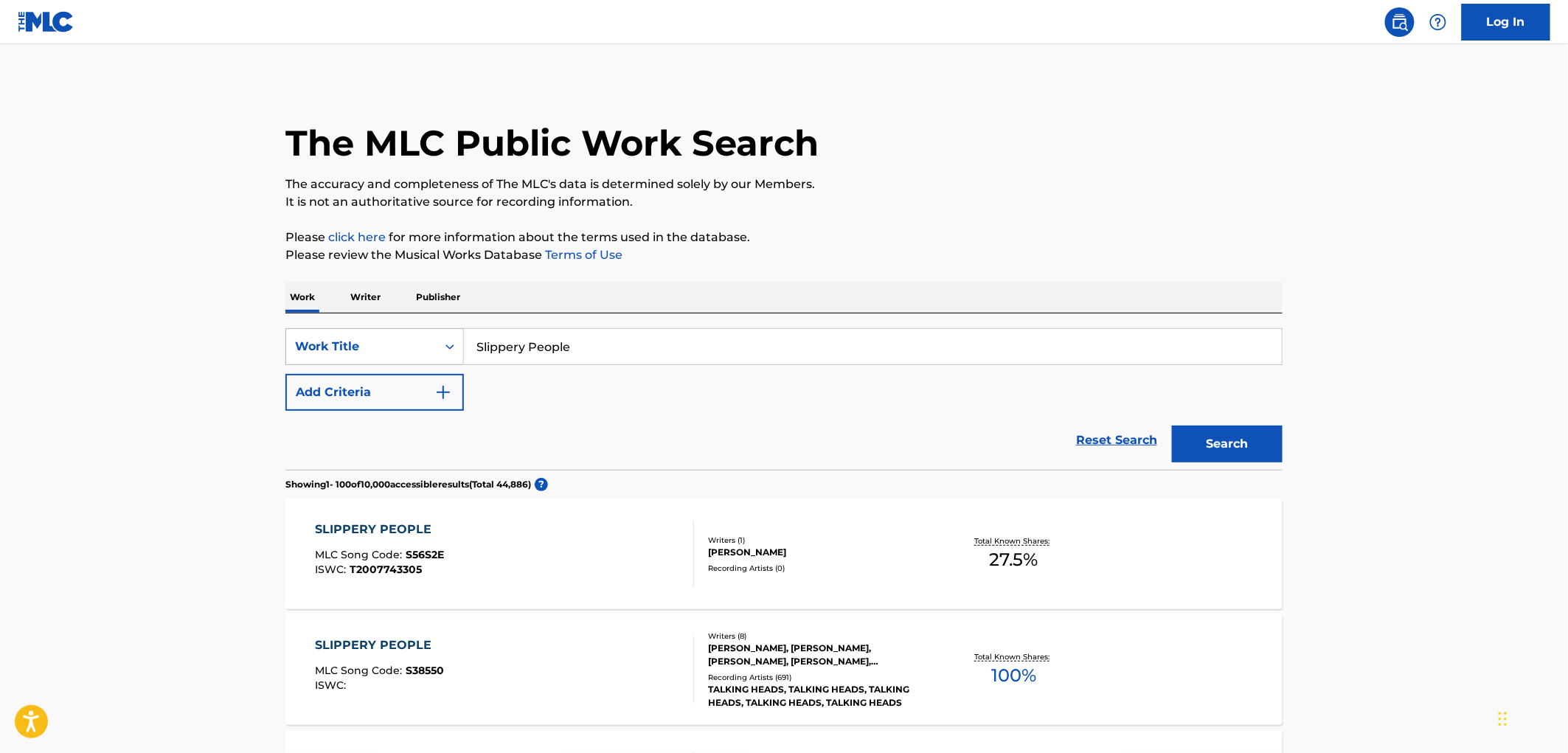
drag, startPoint x: 585, startPoint y: 358, endPoint x: 477, endPoint y: 352, distance: 108.2
click at [455, 354] on div "SearchWithCriteria3119c261-0bb7-41e8-ad83-403ae6ab6cd9 Work Title Slippery Peop…" at bounding box center [783, 346] width 997 height 37
paste input "Llorar, Llorar"
click at [1249, 445] on button "Search" at bounding box center [1226, 445] width 110 height 37
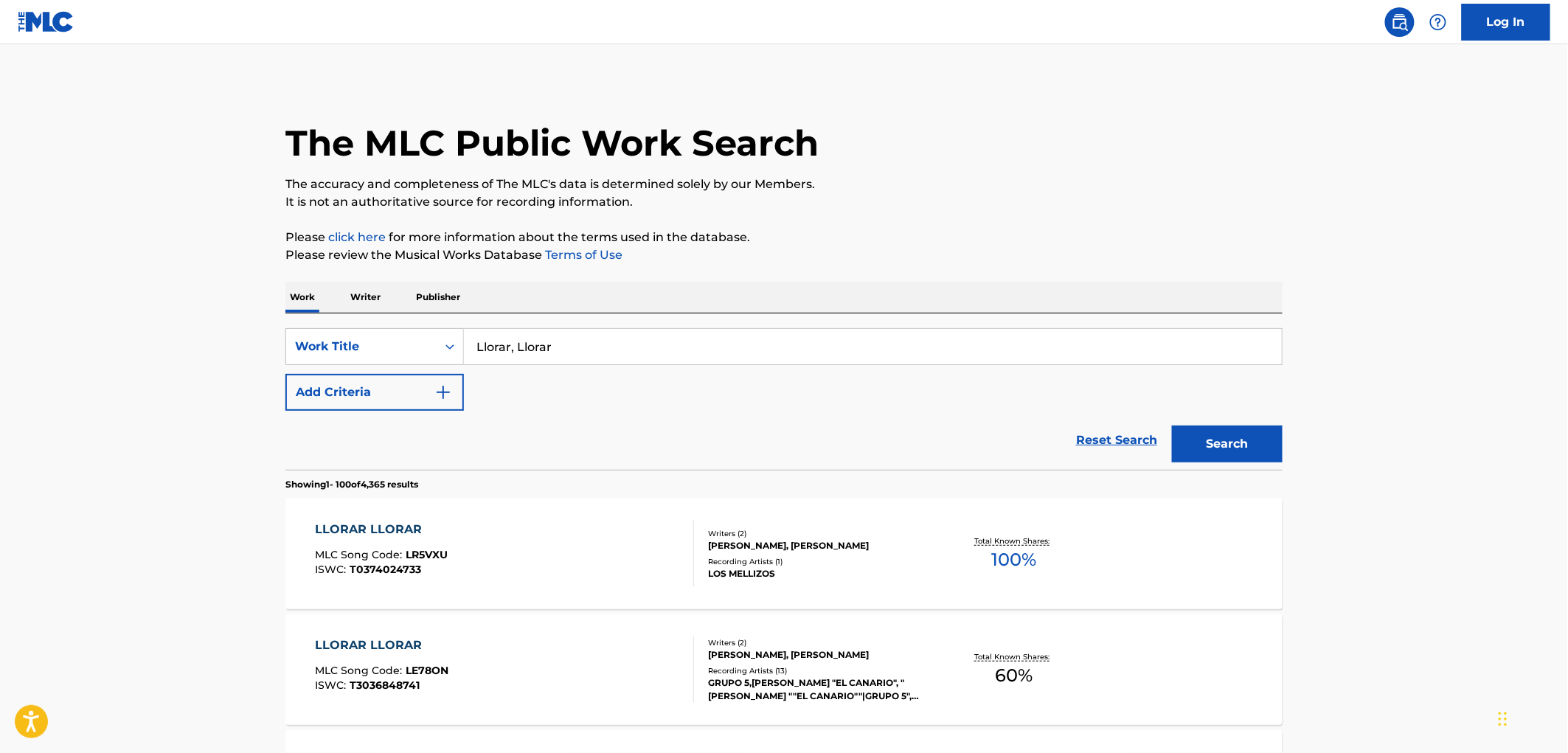
drag, startPoint x: 544, startPoint y: 346, endPoint x: 467, endPoint y: 345, distance: 77.0
click at [467, 345] on input "Llorar, Llorar" at bounding box center [872, 346] width 817 height 35
paste input "Que No Se Apague la Lumbre"
click at [1196, 448] on button "Search" at bounding box center [1226, 445] width 110 height 37
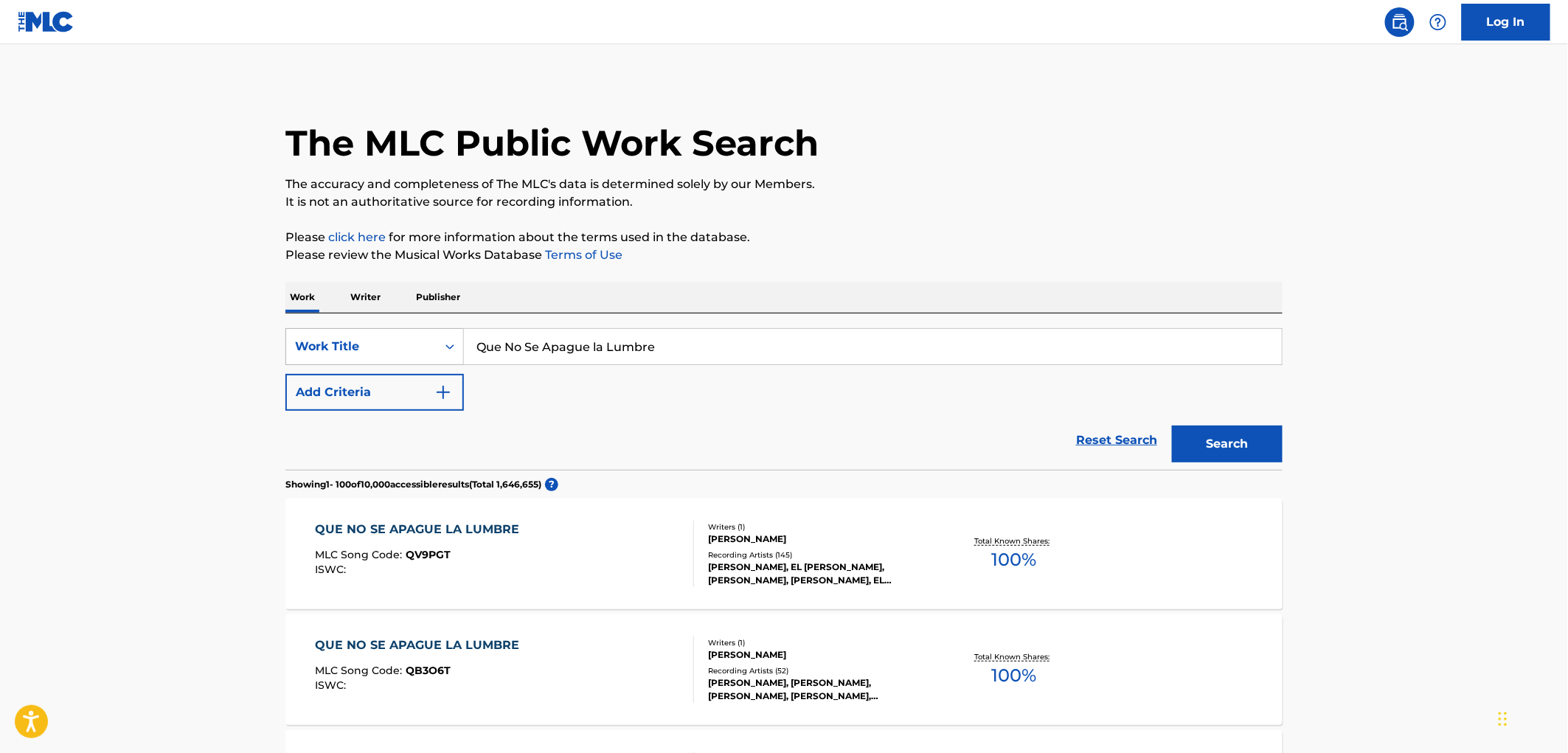
drag, startPoint x: 643, startPoint y: 343, endPoint x: 462, endPoint y: 350, distance: 181.1
click at [451, 350] on div "SearchWithCriteria3119c261-0bb7-41e8-ad83-403ae6ab6cd9 Work Title Que No Se Apa…" at bounding box center [783, 346] width 997 height 37
paste input "Paso a Paso"
type input "Paso a Paso"
click at [1224, 431] on button "Search" at bounding box center [1226, 445] width 110 height 37
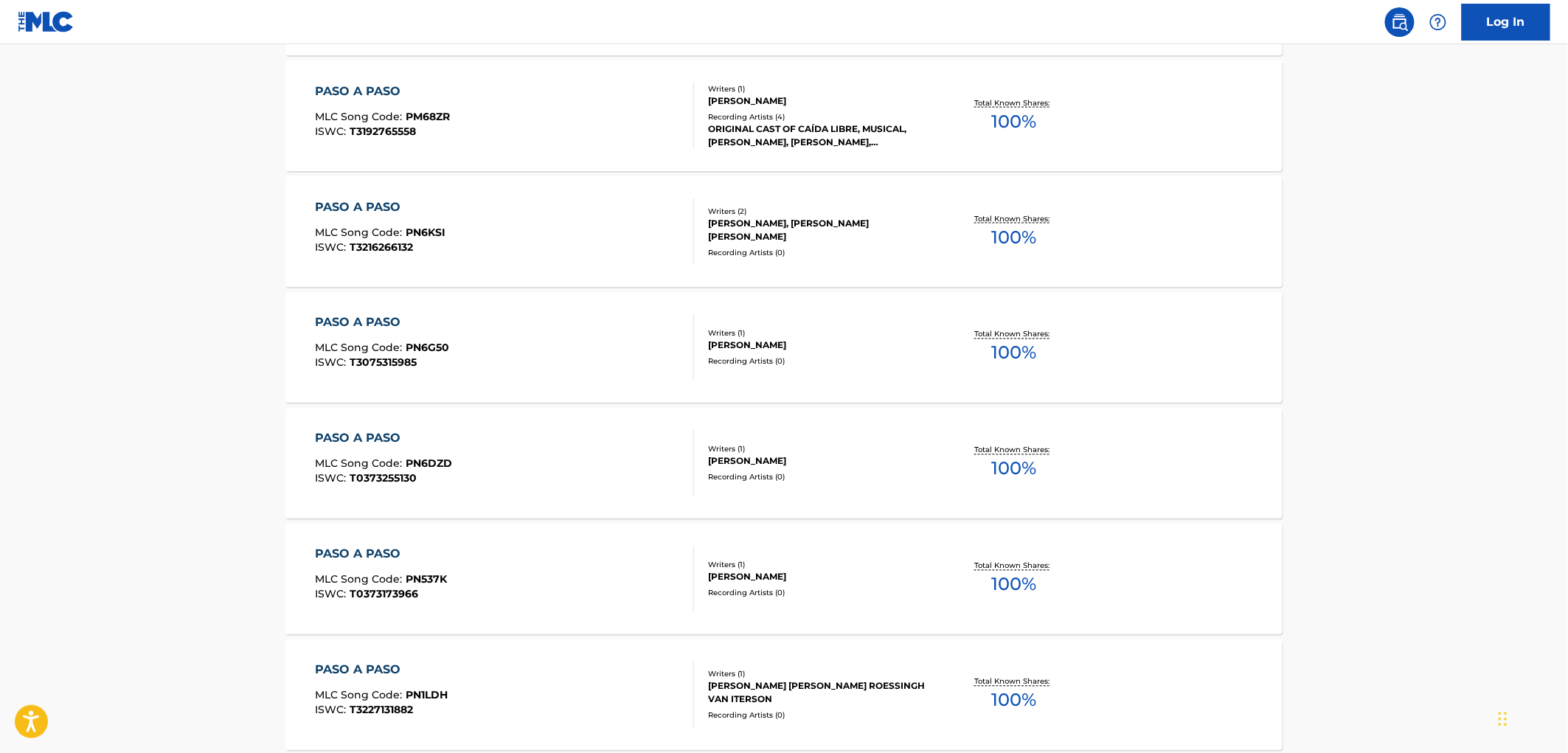
scroll to position [1148, 0]
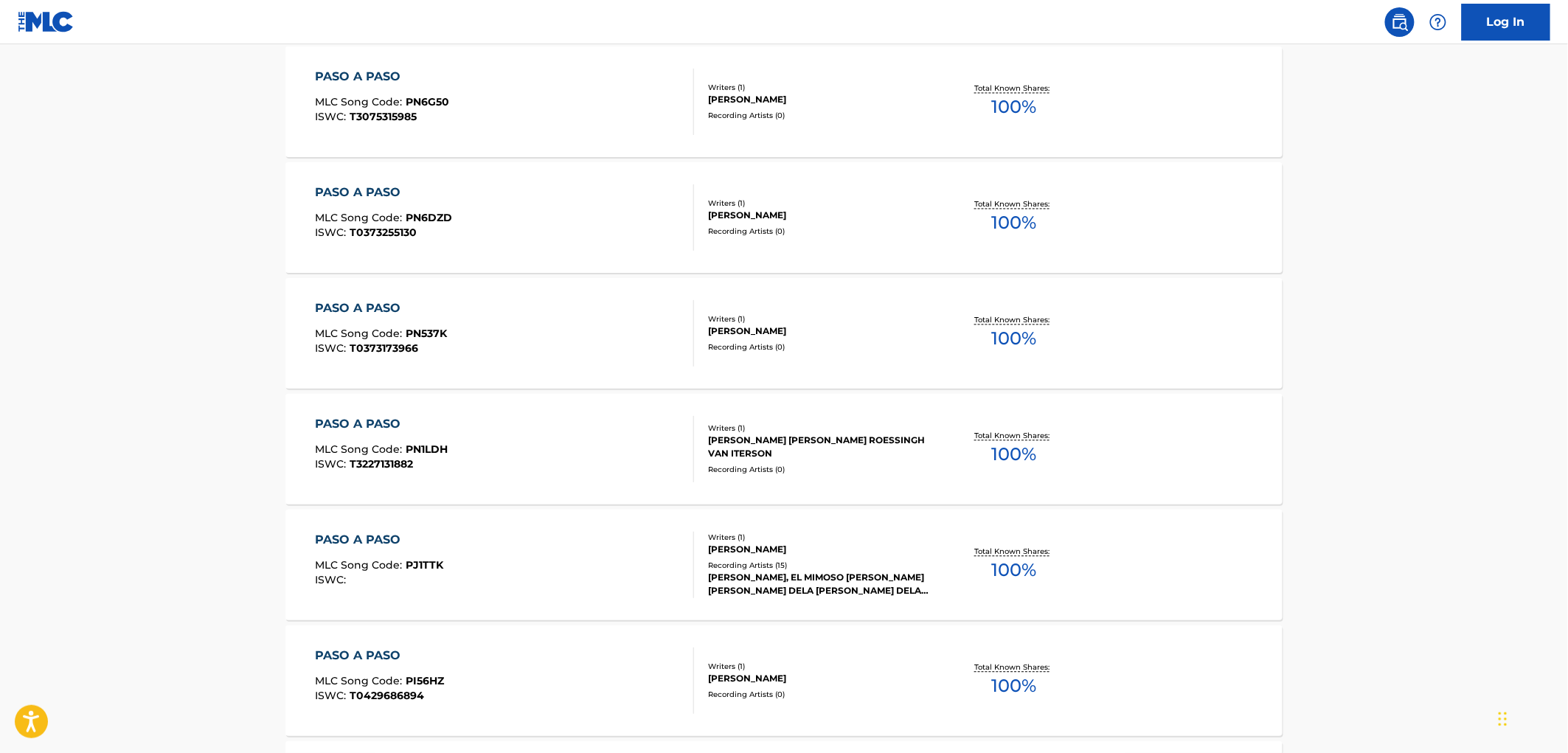
click at [787, 568] on div "Recording Artists ( 15 )" at bounding box center [819, 566] width 223 height 11
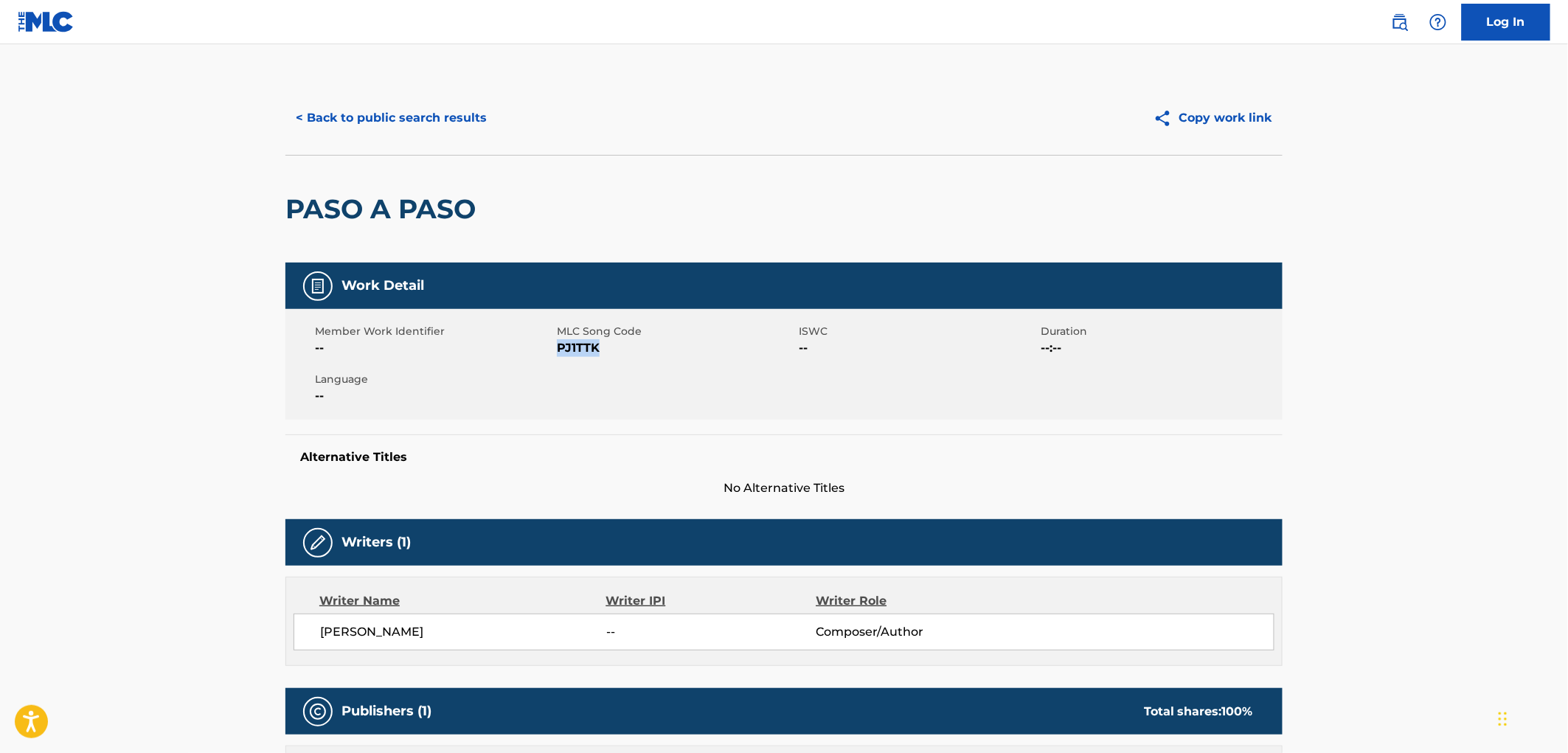
drag, startPoint x: 628, startPoint y: 348, endPoint x: 559, endPoint y: 345, distance: 69.1
click at [559, 345] on span "PJ1TTK" at bounding box center [675, 347] width 238 height 18
copy span "PJ1TTK"
click at [394, 107] on button "< Back to public search results" at bounding box center [391, 119] width 212 height 37
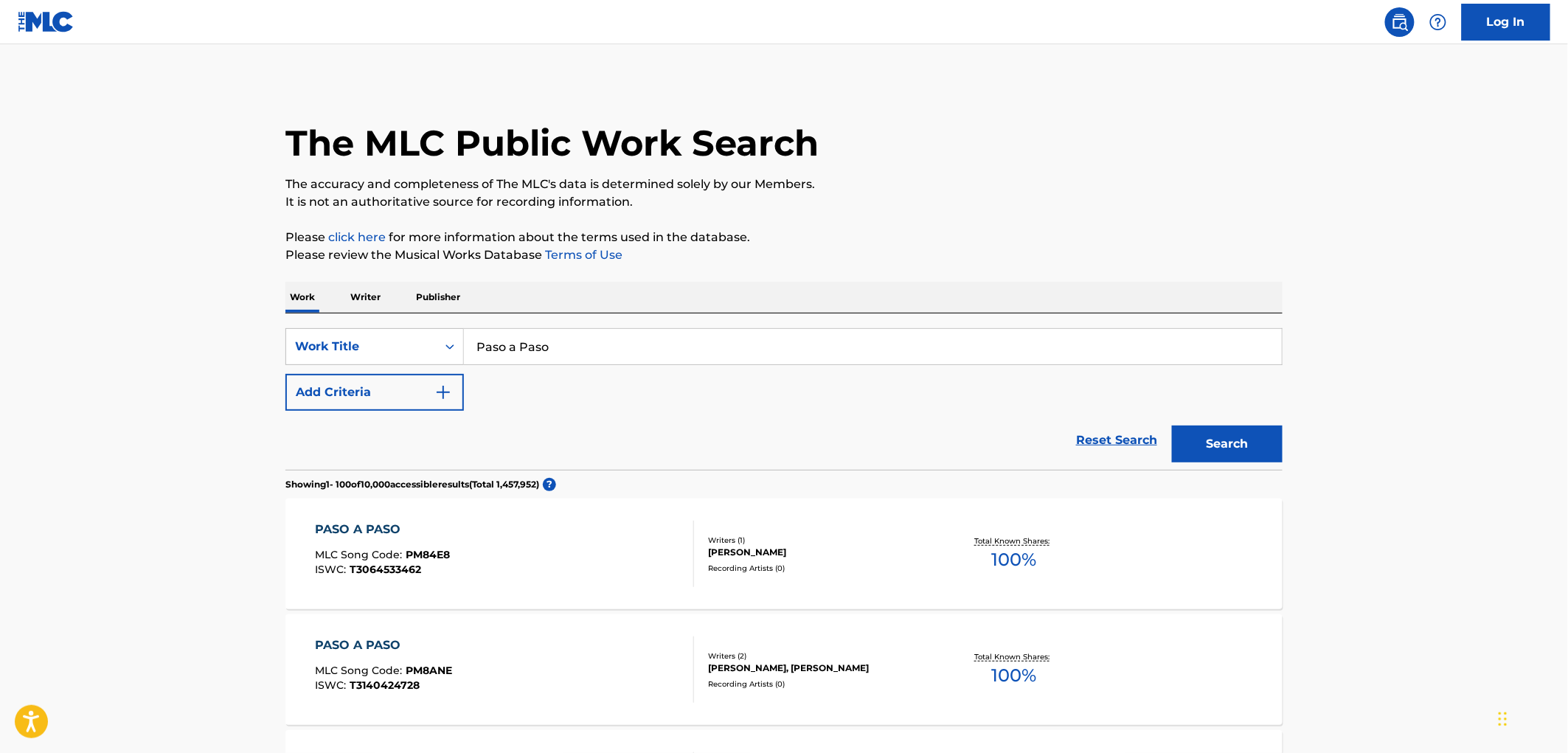
drag, startPoint x: 580, startPoint y: 338, endPoint x: 472, endPoint y: 341, distance: 108.0
click at [472, 341] on input "Paso a Paso" at bounding box center [872, 346] width 817 height 35
paste input "Tu Que La Tienes"
type input "Tu Que La Tienes"
click at [1236, 448] on button "Search" at bounding box center [1226, 445] width 110 height 37
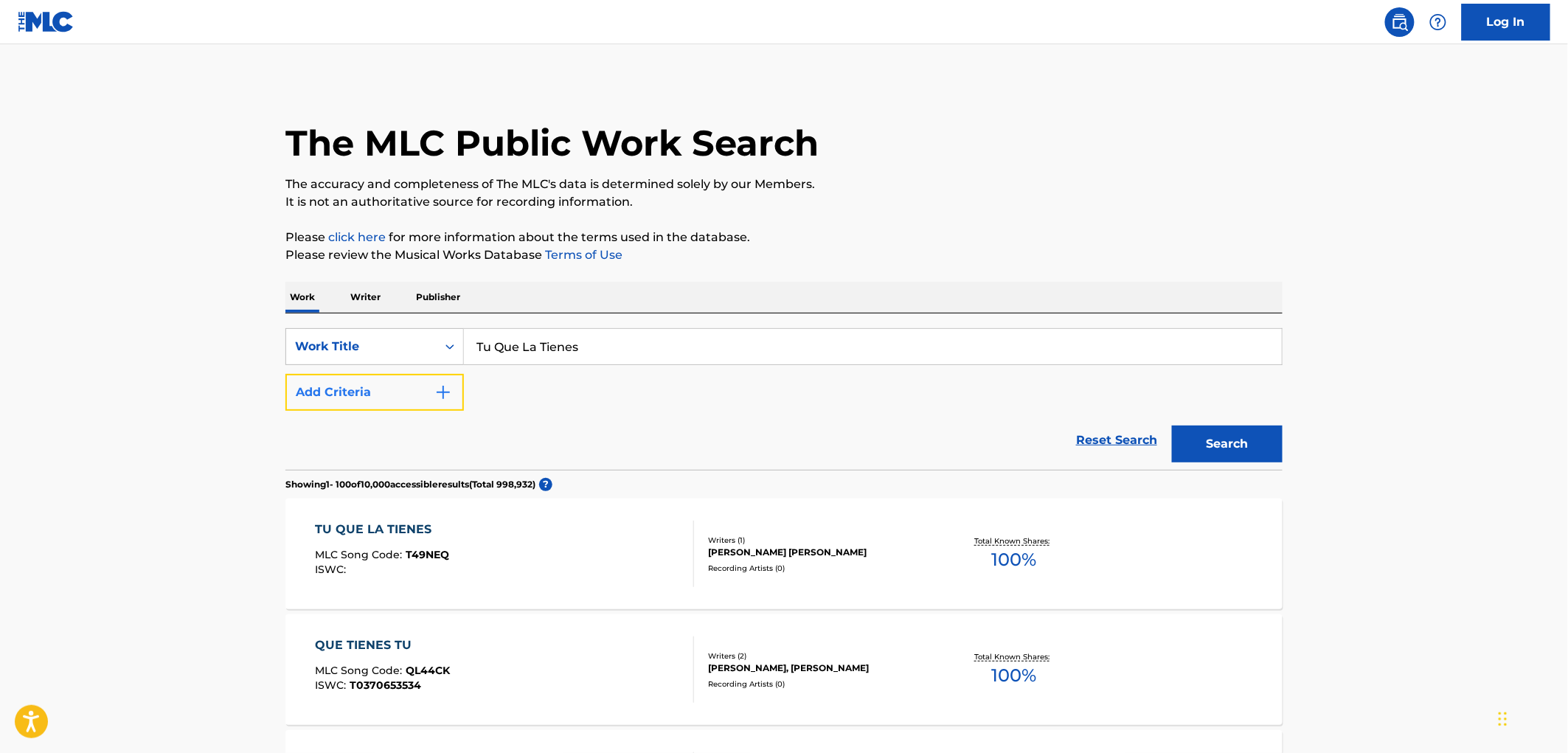
click at [438, 393] on img "Search Form" at bounding box center [442, 392] width 18 height 18
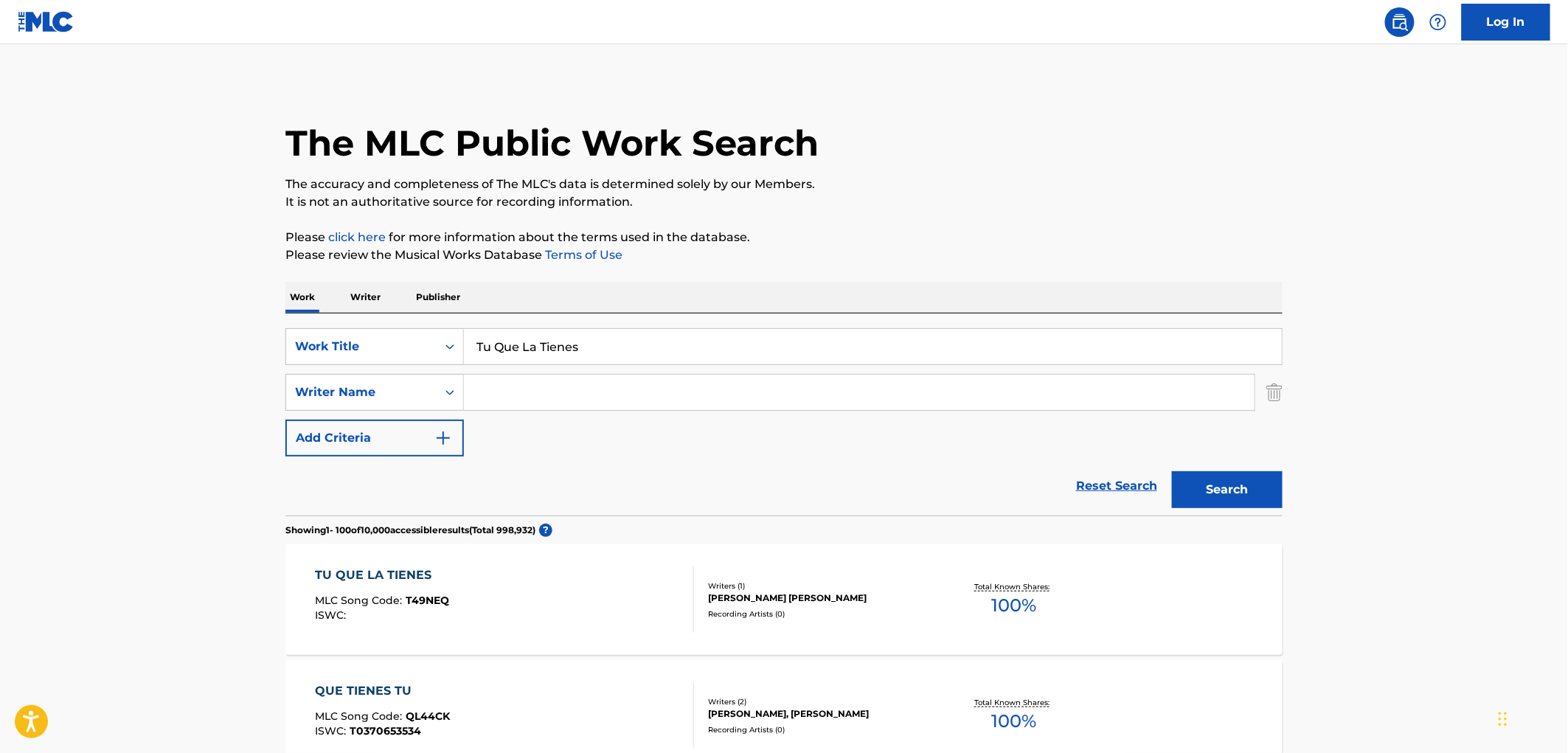
paste input "El Mimoso"
type input "El Mimoso"
click at [1248, 485] on button "Search" at bounding box center [1226, 490] width 110 height 37
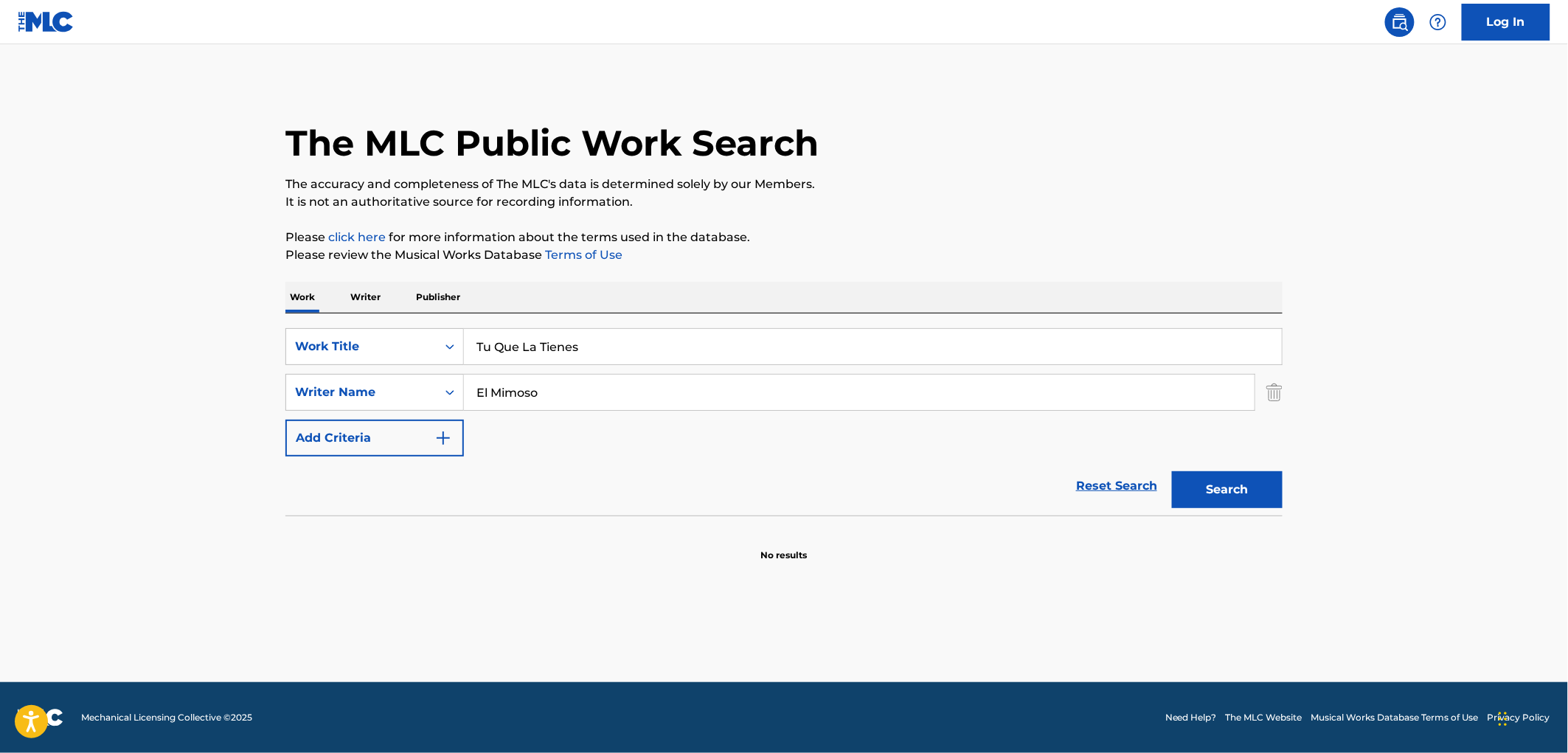
drag, startPoint x: 586, startPoint y: 343, endPoint x: 545, endPoint y: 350, distance: 41.6
click at [467, 348] on input "Tu Que La Tienes" at bounding box center [872, 346] width 817 height 35
paste input "EL PLEBE Y EL GUERCO"
type input "EL PLEBE Y EL GUERCO"
drag, startPoint x: 570, startPoint y: 395, endPoint x: 393, endPoint y: 410, distance: 177.6
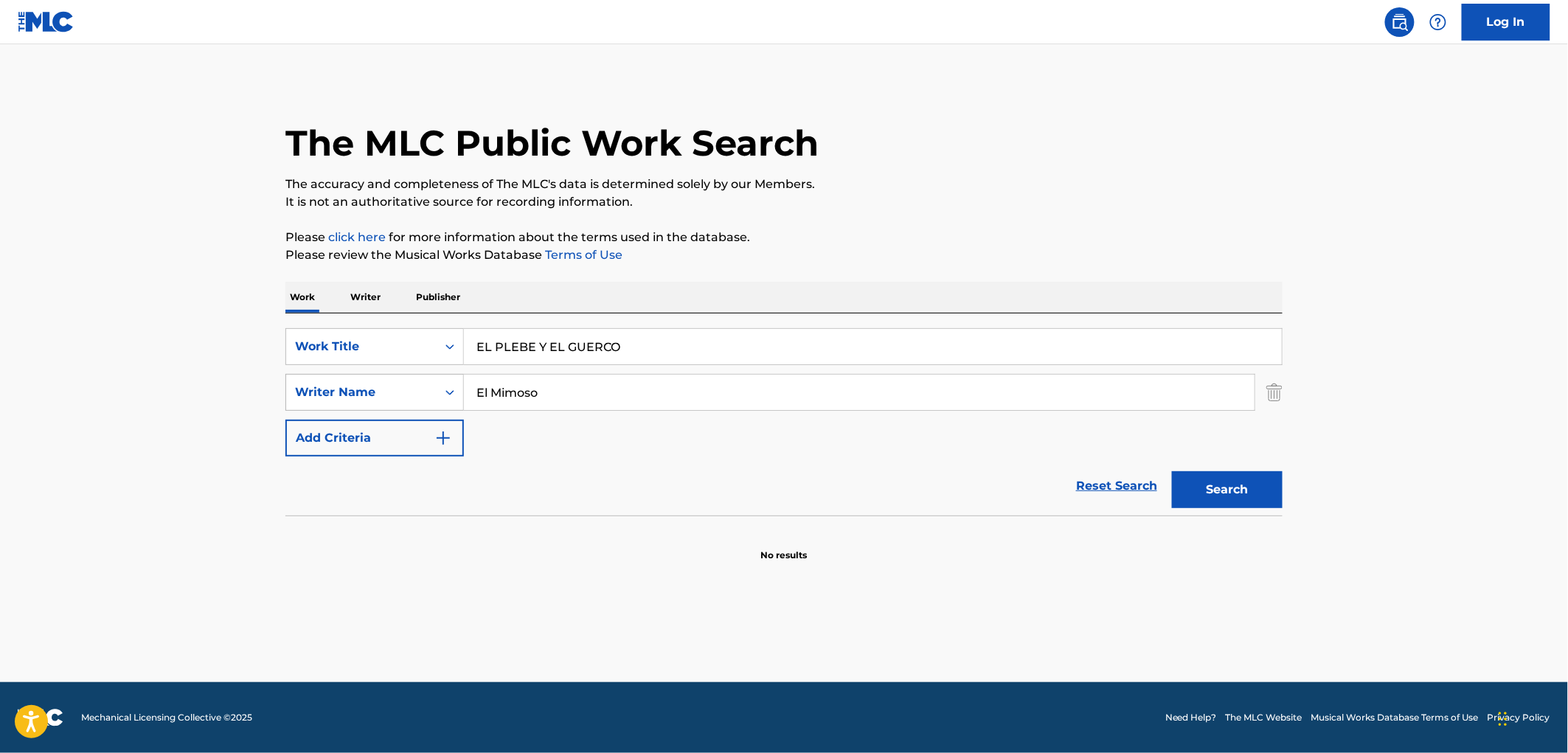
click at [393, 410] on div "SearchWithCriteriad6ab8407-bd8d-4ef8-acef-830a456481fa Writer Name El Mimoso" at bounding box center [783, 393] width 997 height 37
click at [1172, 471] on button "Search" at bounding box center [1226, 490] width 110 height 37
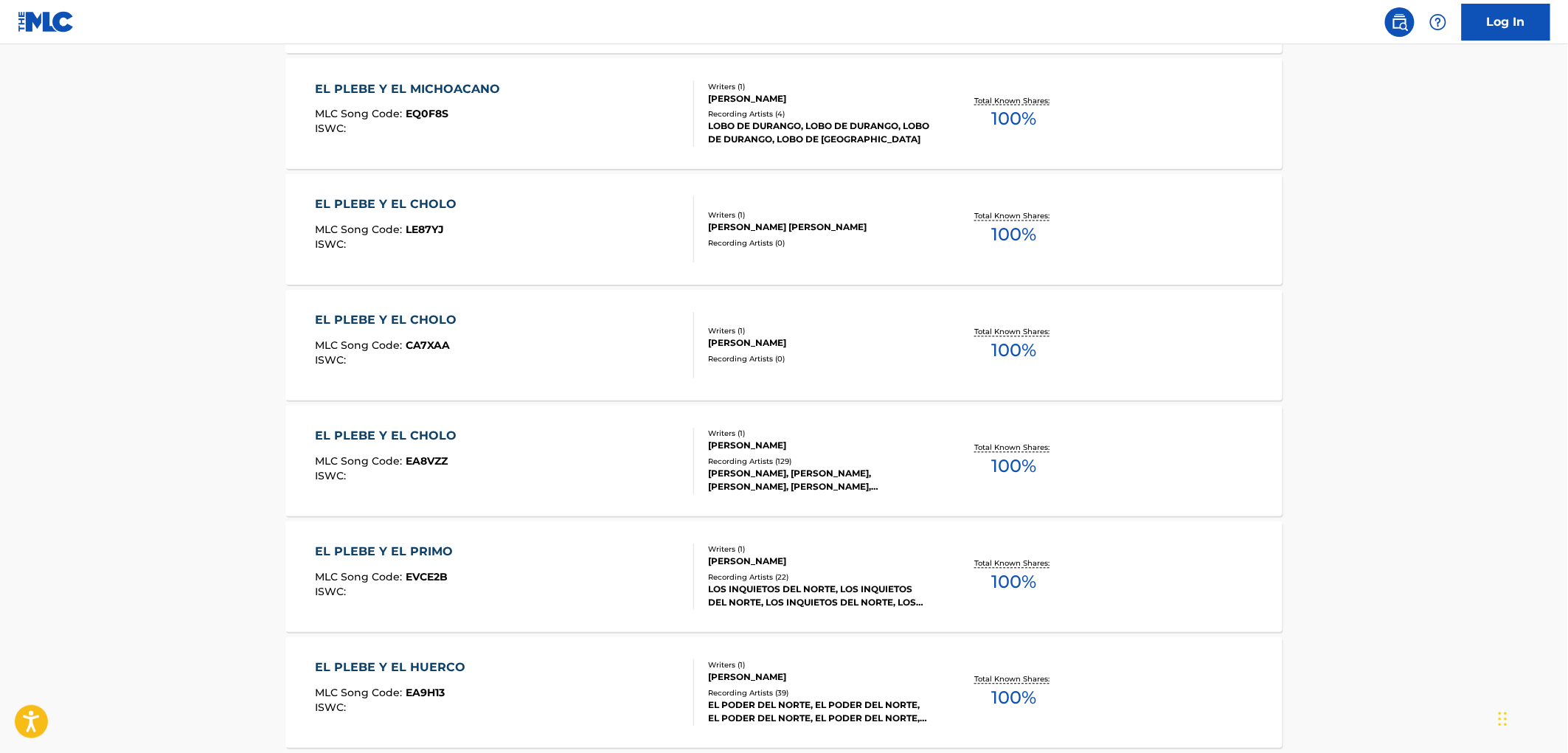
scroll to position [1148, 0]
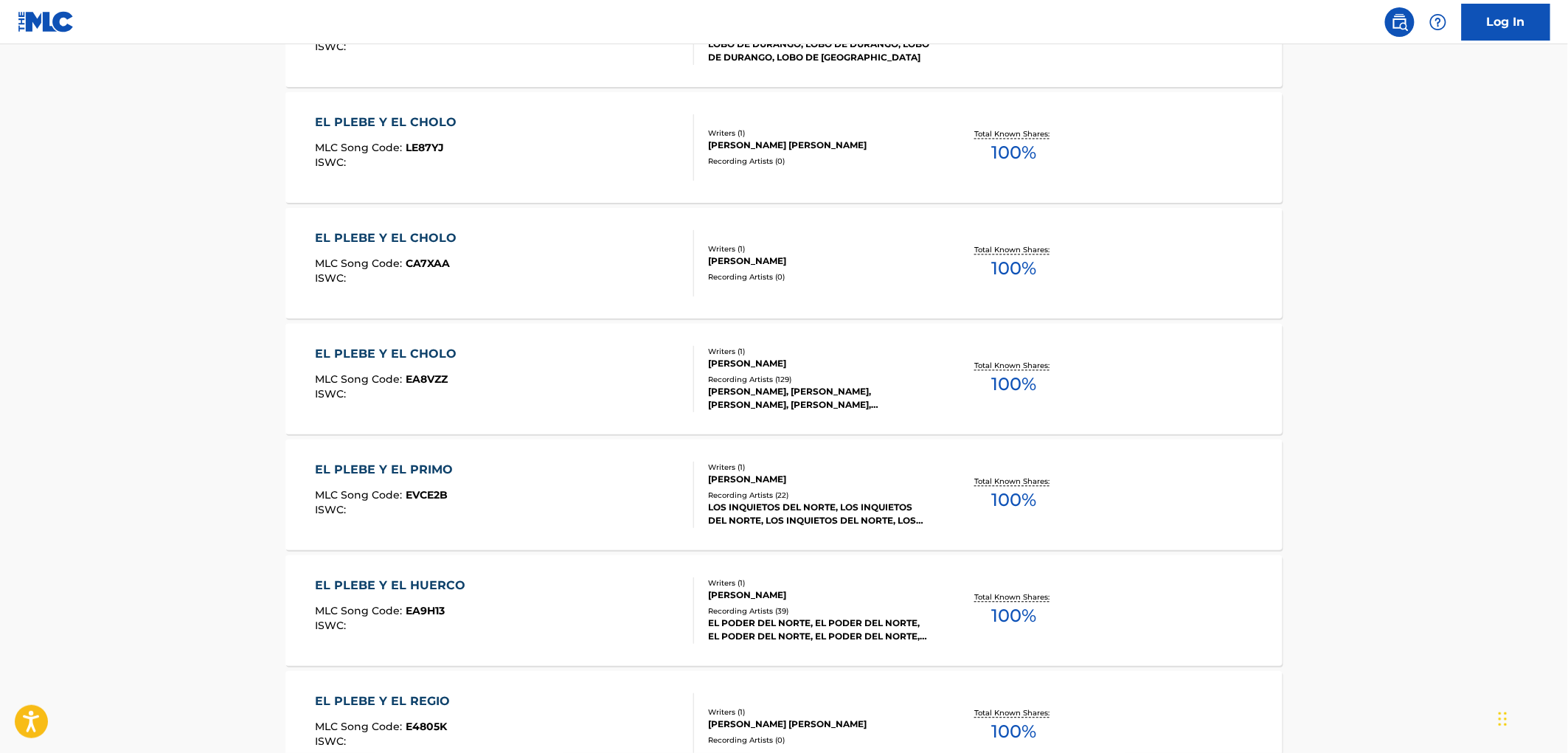
click at [750, 620] on div "EL PODER DEL NORTE, EL PODER DEL NORTE, EL PODER DEL NORTE, EL PODER DEL NORTE,…" at bounding box center [819, 631] width 223 height 27
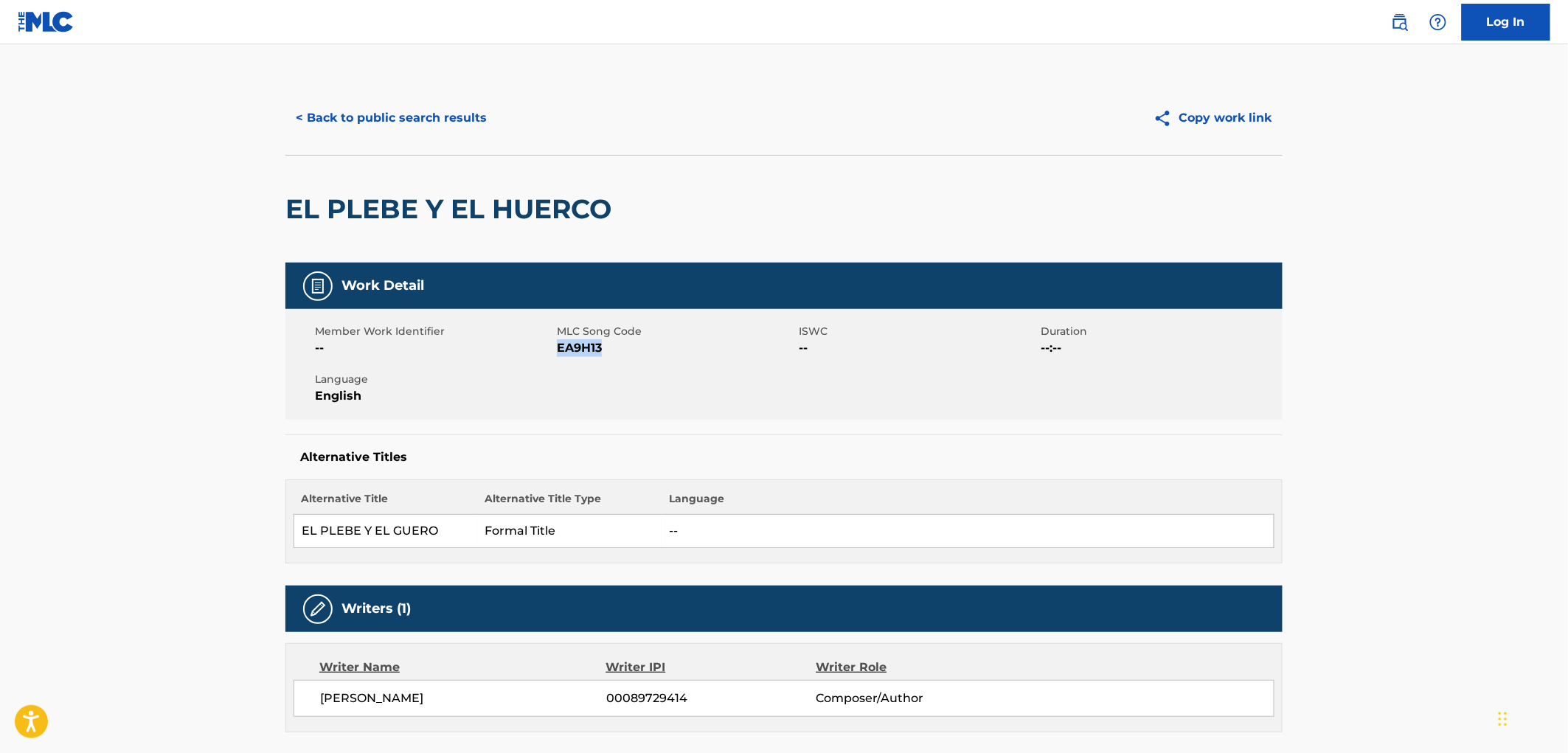
drag, startPoint x: 620, startPoint y: 345, endPoint x: 558, endPoint y: 346, distance: 62.0
click at [558, 346] on span "EA9H13" at bounding box center [675, 347] width 238 height 18
copy span "EA9H13"
click at [381, 111] on button "< Back to public search results" at bounding box center [391, 119] width 212 height 37
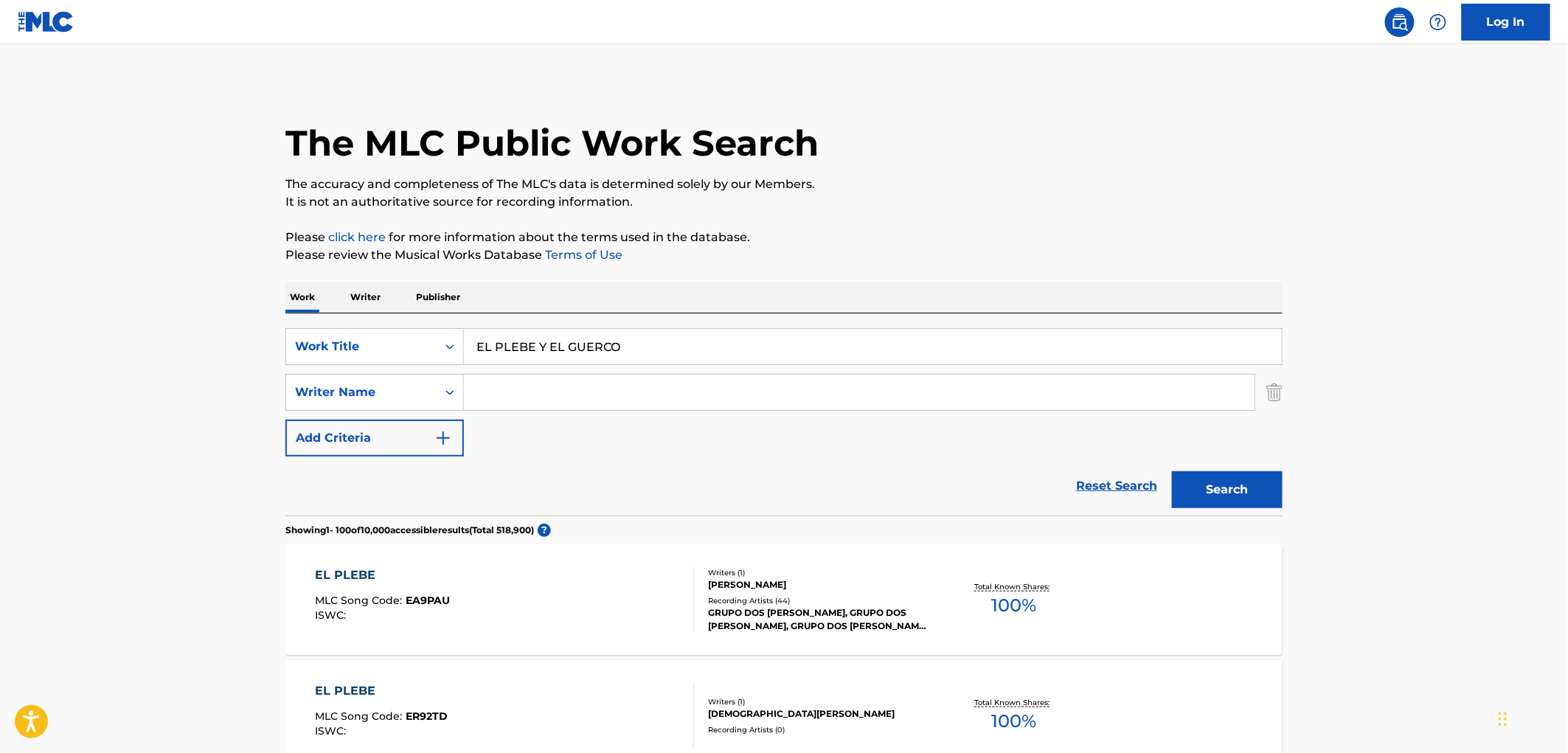
drag, startPoint x: 407, startPoint y: 358, endPoint x: 483, endPoint y: 368, distance: 76.7
click at [406, 358] on div "SearchWithCriteria3119c261-0bb7-41e8-ad83-403ae6ab6cd9 Work Title EL PLEBE Y EL…" at bounding box center [783, 346] width 997 height 37
paste input "PORRON PON PIN"
click at [1205, 483] on button "Search" at bounding box center [1226, 490] width 110 height 37
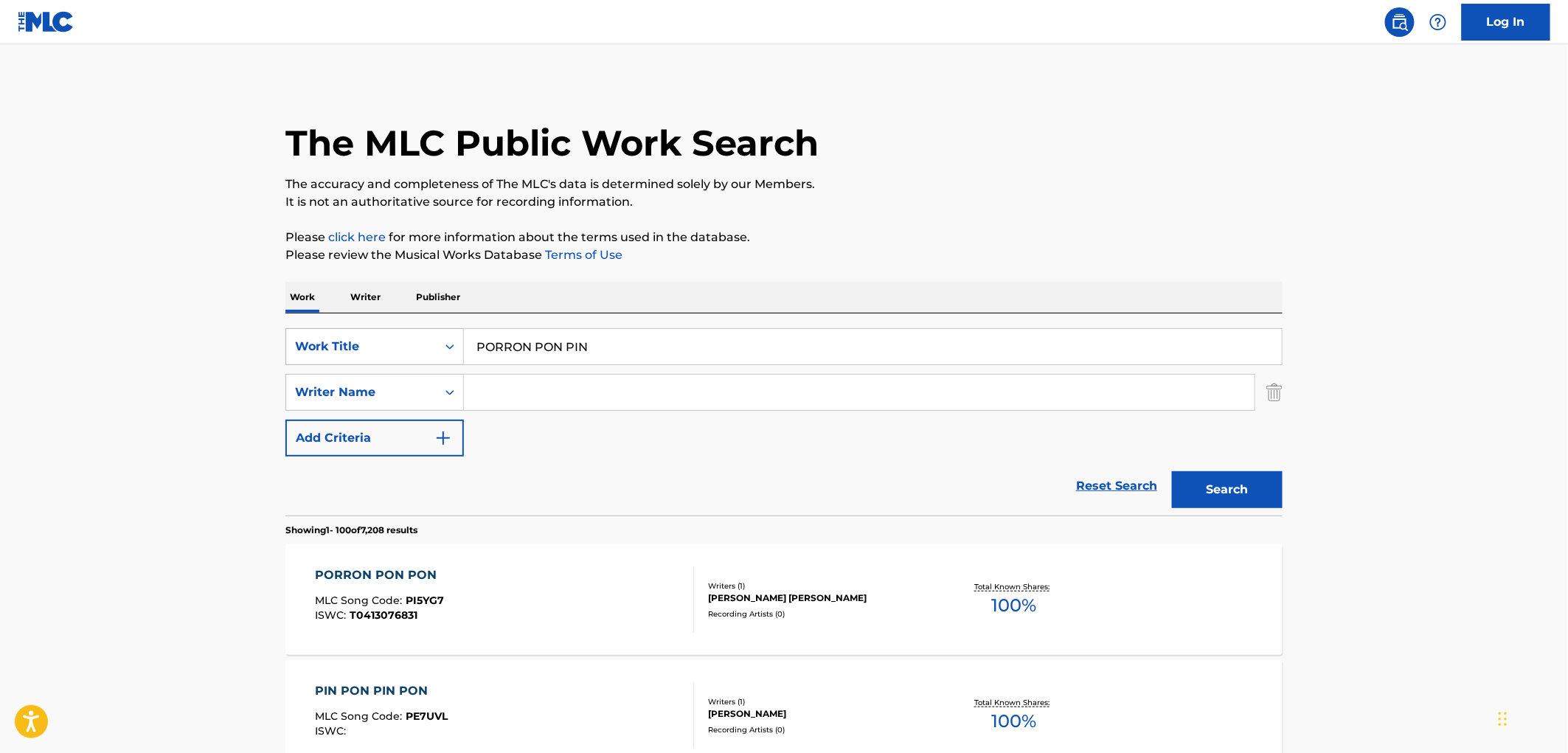
drag, startPoint x: 578, startPoint y: 347, endPoint x: 453, endPoint y: 354, distance: 125.2
click at [452, 354] on div "SearchWithCriteria3119c261-0bb7-41e8-ad83-403ae6ab6cd9 Work Title PORRON PON PIN" at bounding box center [783, 346] width 997 height 37
paste input "AYER SONABA"
click at [1200, 482] on button "Search" at bounding box center [1226, 490] width 110 height 37
drag, startPoint x: 573, startPoint y: 357, endPoint x: 364, endPoint y: 355, distance: 209.0
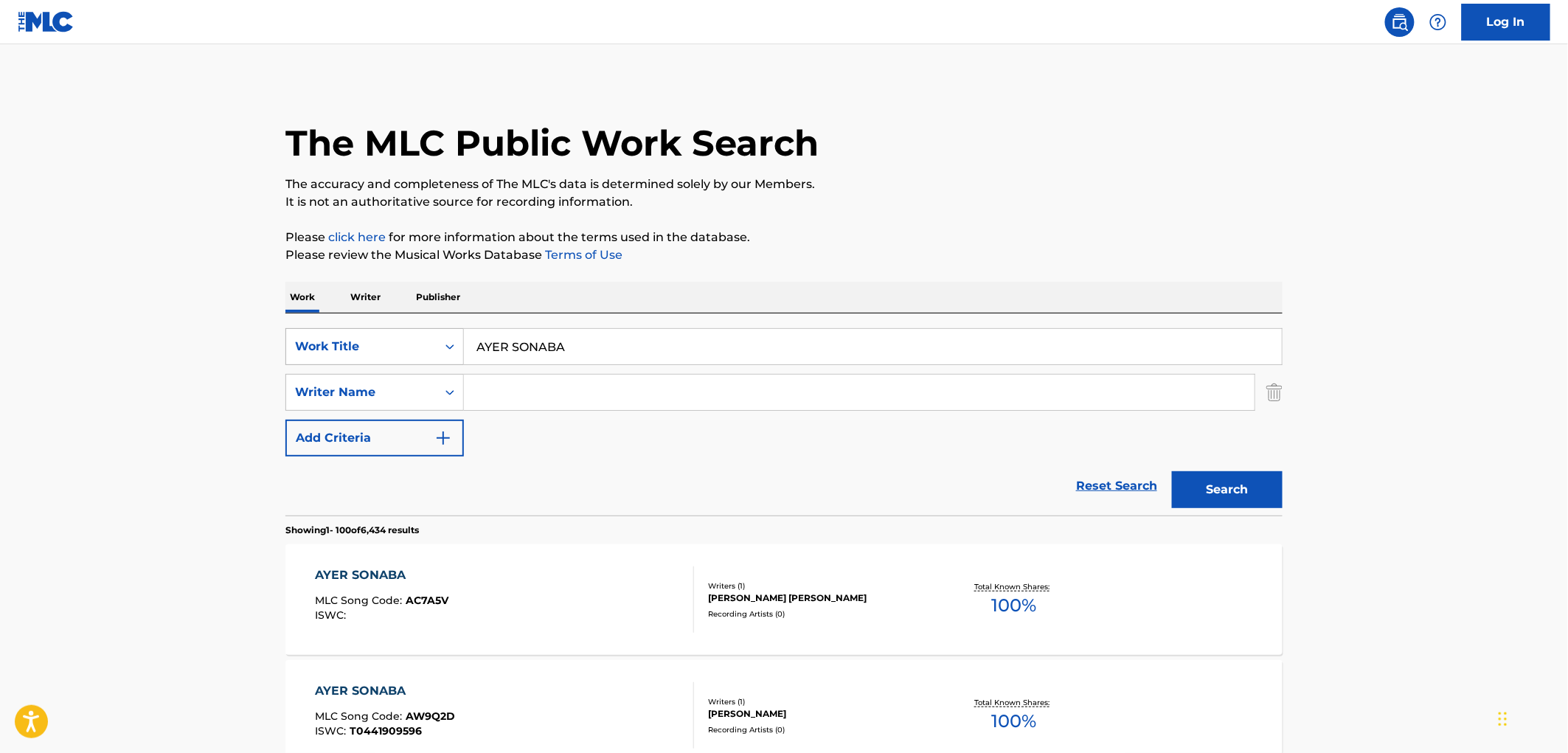
click at [364, 355] on div "SearchWithCriteria3119c261-0bb7-41e8-ad83-403ae6ab6cd9 Work Title AYER SONABA" at bounding box center [783, 346] width 997 height 37
paste input "Manana Me Voy De Aqui"
click at [1198, 496] on button "Search" at bounding box center [1226, 490] width 110 height 37
drag, startPoint x: 647, startPoint y: 346, endPoint x: 325, endPoint y: 350, distance: 322.0
click at [299, 343] on div "SearchWithCriteria3119c261-0bb7-41e8-ad83-403ae6ab6cd9 Work Title Manana Me Voy…" at bounding box center [783, 346] width 997 height 37
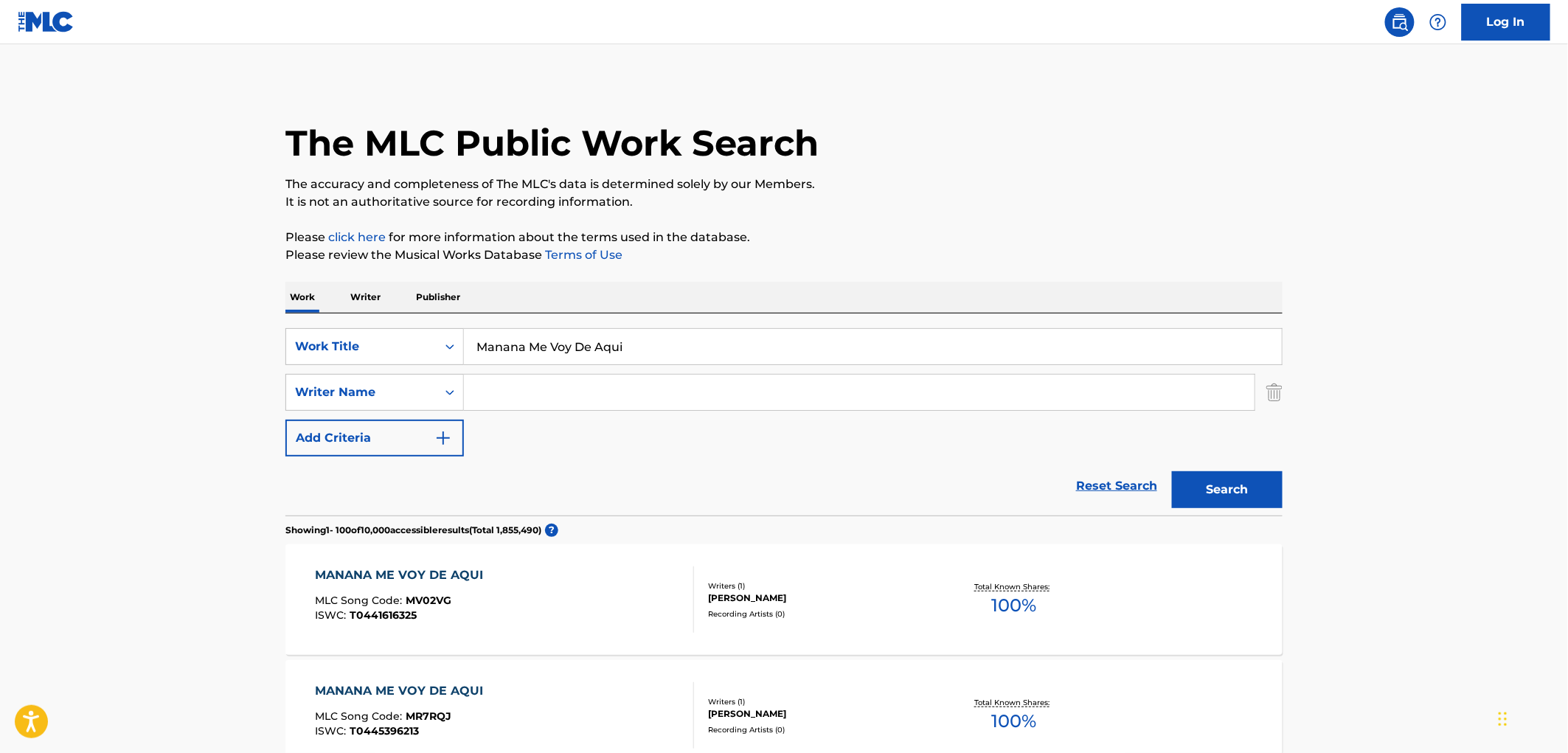
paste input "LE GUSTA EL ONA OH!"
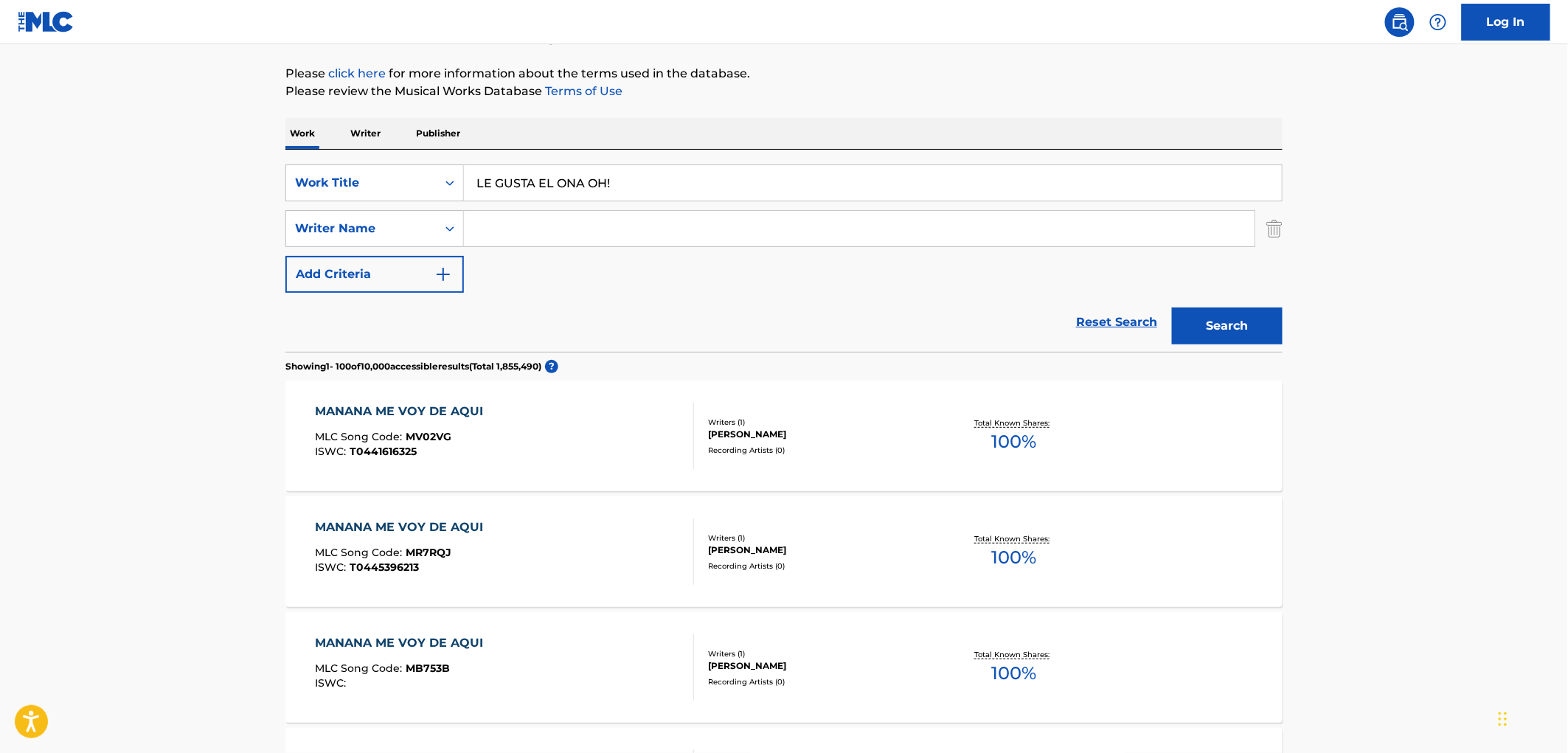
scroll to position [245, 0]
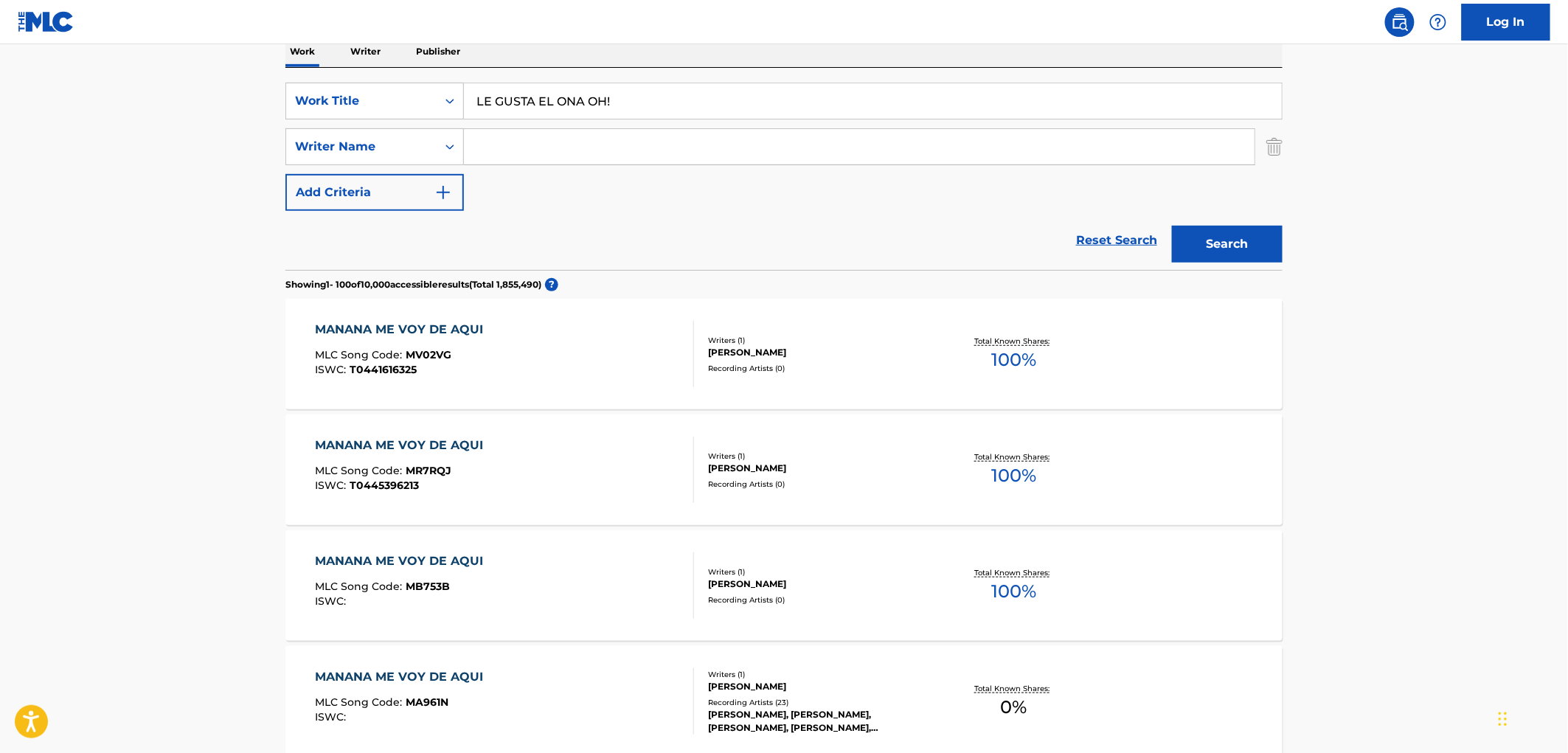
click at [615, 121] on div "SearchWithCriteria3119c261-0bb7-41e8-ad83-403ae6ab6cd9 Work Title LE GUSTA EL O…" at bounding box center [783, 146] width 997 height 129
drag, startPoint x: 619, startPoint y: 104, endPoint x: 450, endPoint y: 104, distance: 169.0
click at [450, 104] on div "SearchWithCriteria3119c261-0bb7-41e8-ad83-403ae6ab6cd9 Work Title LE GUSTA EL O…" at bounding box center [783, 101] width 997 height 37
paste input "Cruzando [PERSON_NAME] Y [PERSON_NAME]"
type input "Cruzando [PERSON_NAME] Y [PERSON_NAME]"
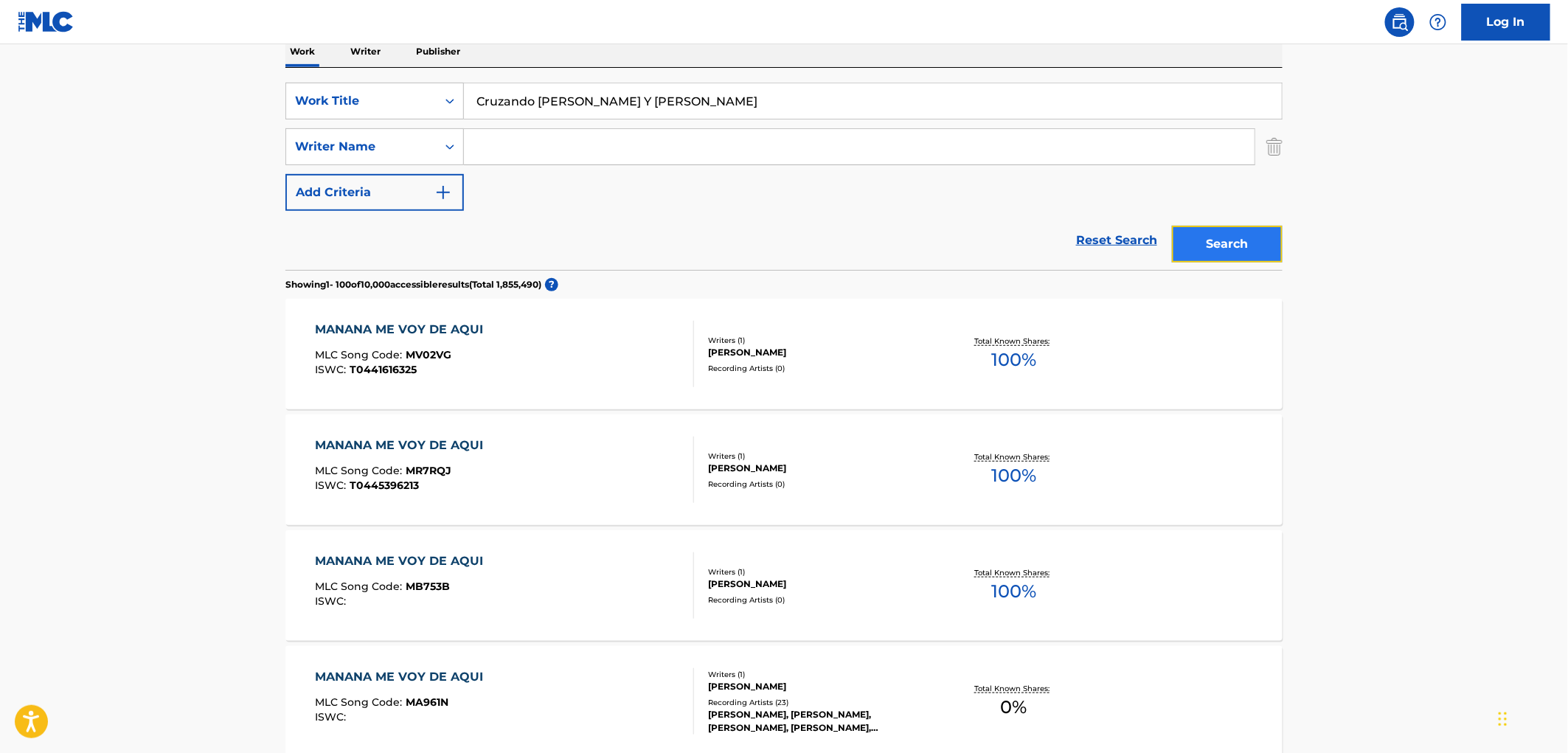
click at [1205, 227] on button "Search" at bounding box center [1226, 245] width 110 height 37
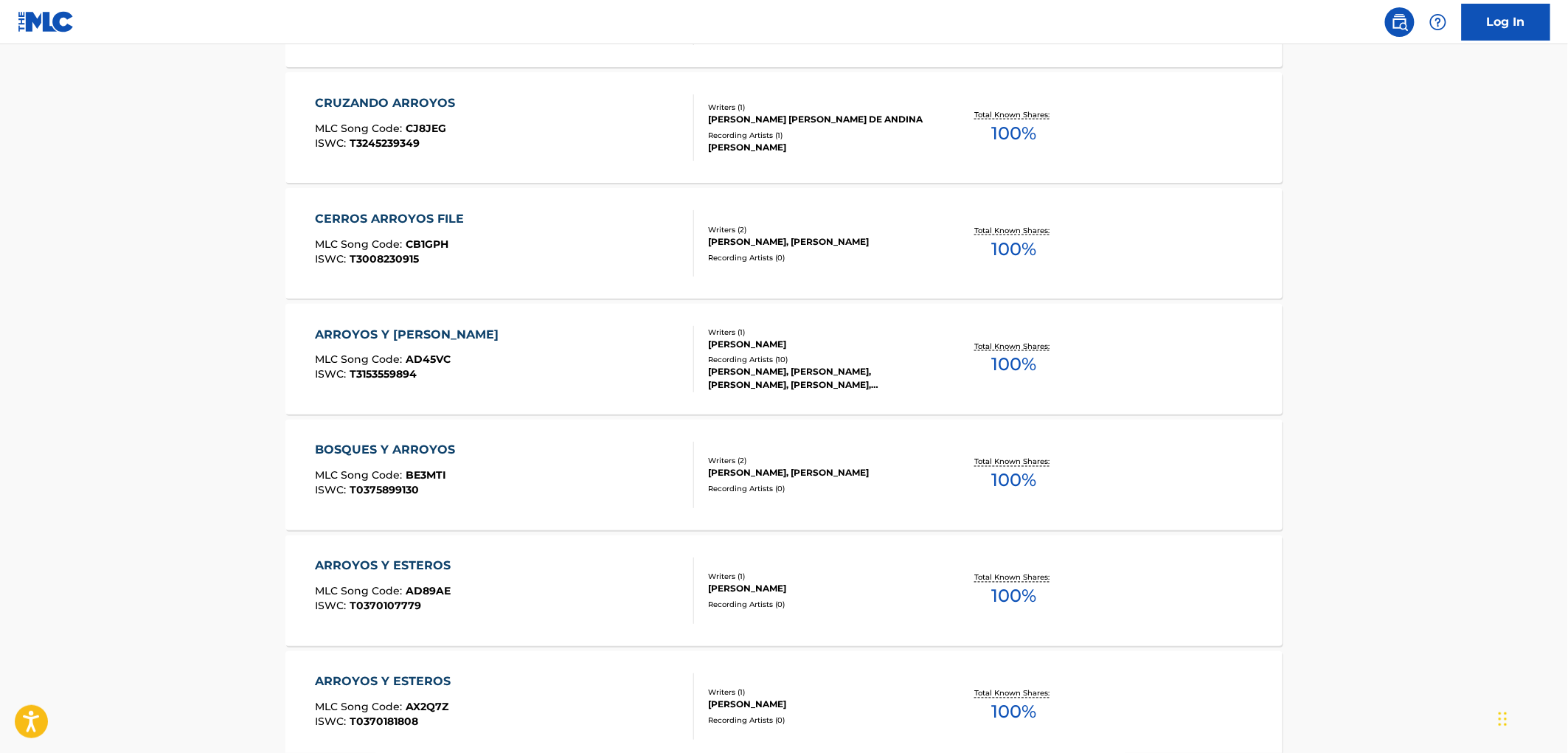
scroll to position [1311, 0]
